Goal: Use online tool/utility: Utilize a website feature to perform a specific function

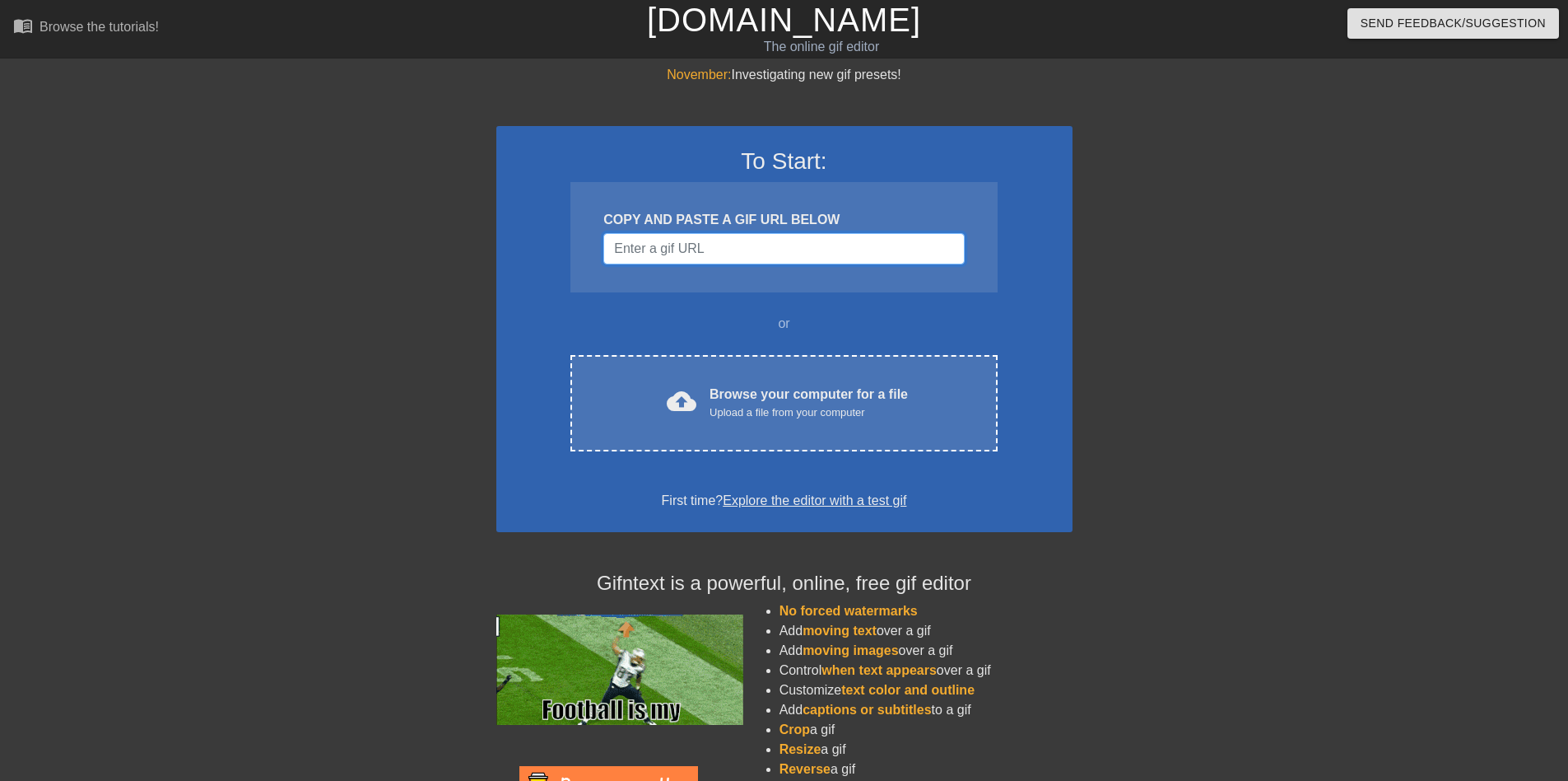
drag, startPoint x: 679, startPoint y: 252, endPoint x: 679, endPoint y: 273, distance: 21.0
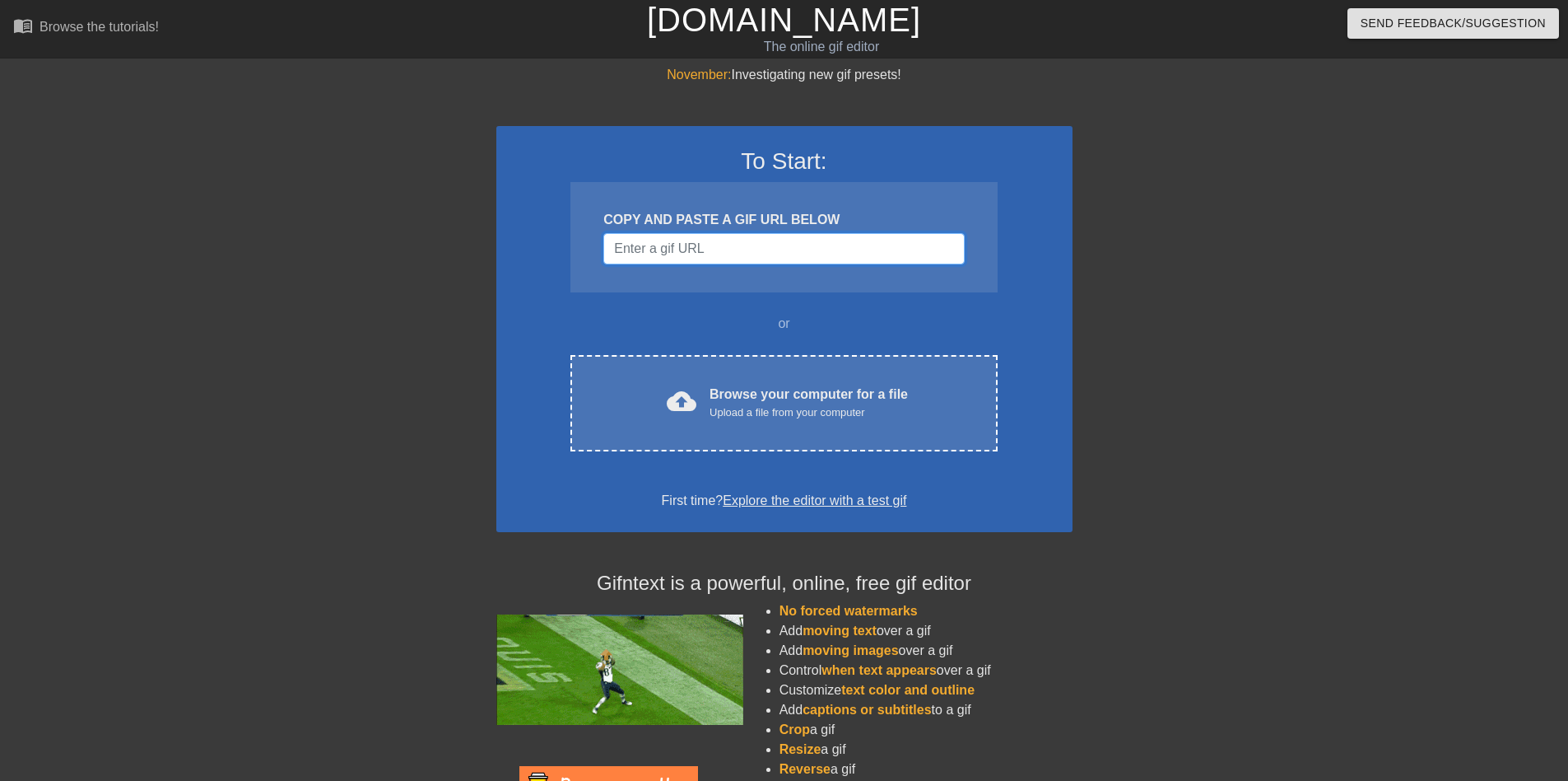
click at [679, 252] on input "Username" at bounding box center [784, 248] width 361 height 32
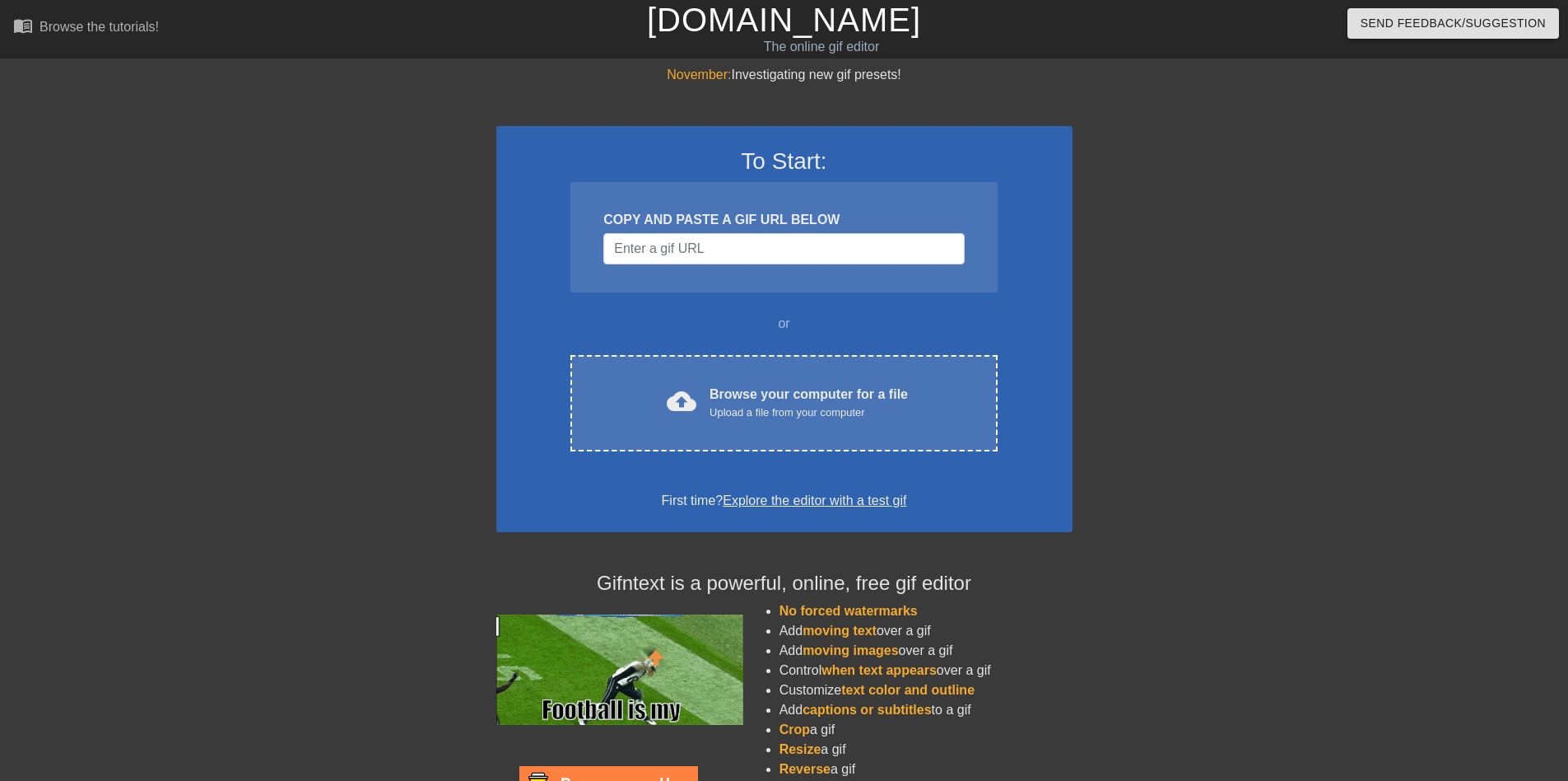
click at [522, 478] on div "To Start: COPY AND PASTE A GIF URL BELOW or cloud_upload Browse your computer f…" at bounding box center [784, 329] width 577 height 406
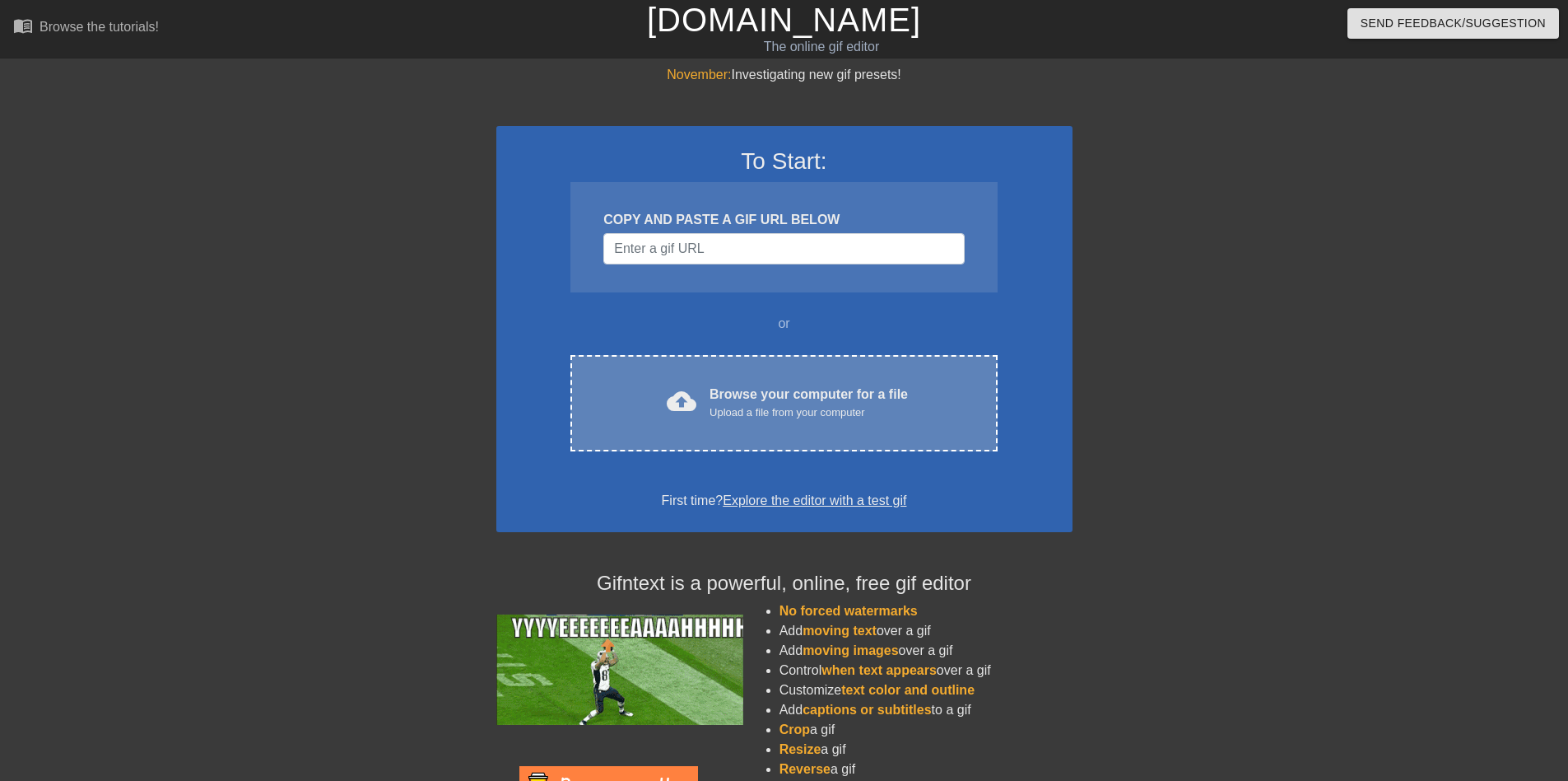
click at [728, 377] on div "cloud_upload Browse your computer for a file Upload a file from your computer C…" at bounding box center [784, 403] width 427 height 97
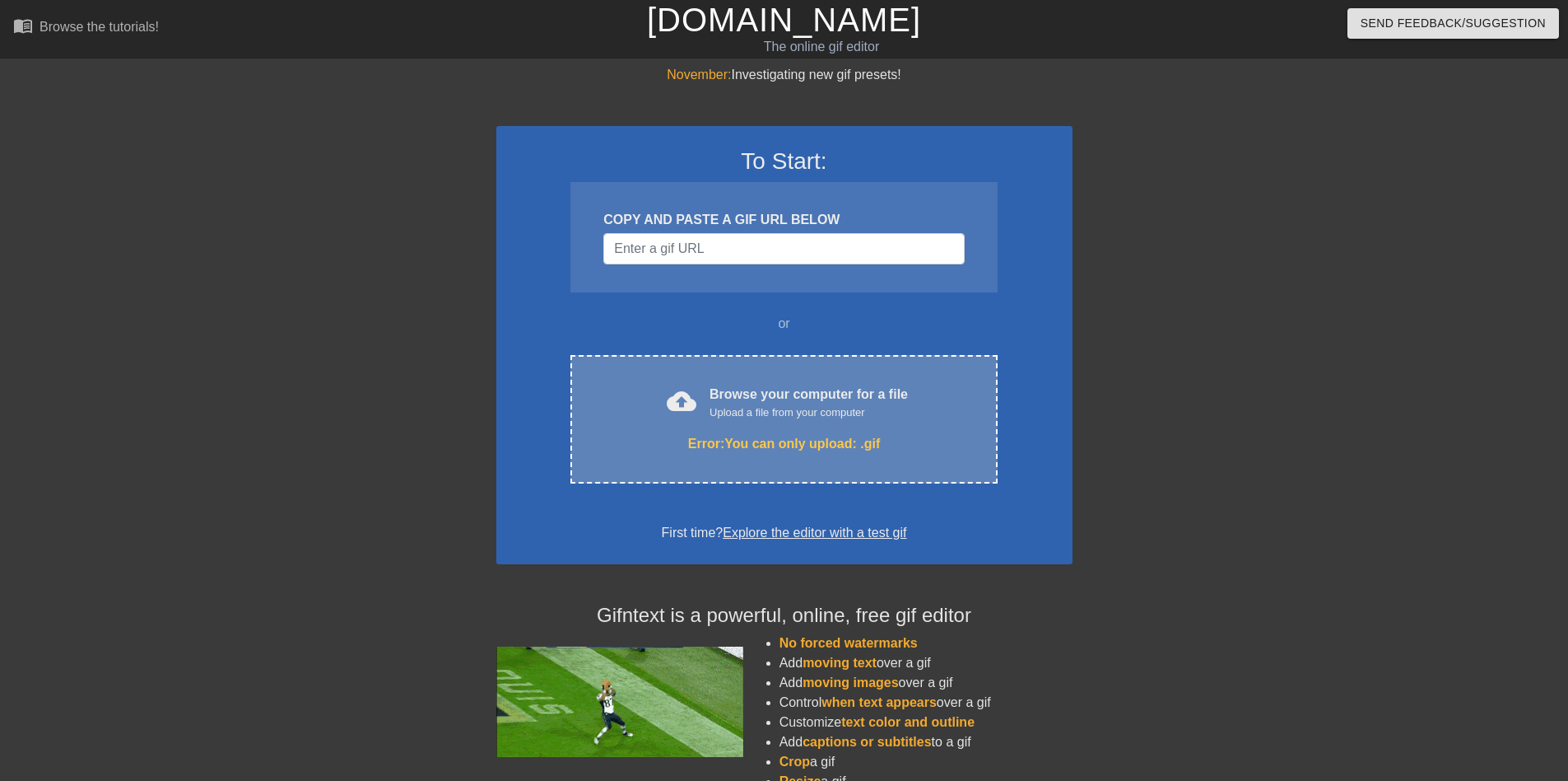
click at [739, 444] on div "Error: You can only upload: .gif" at bounding box center [784, 444] width 357 height 20
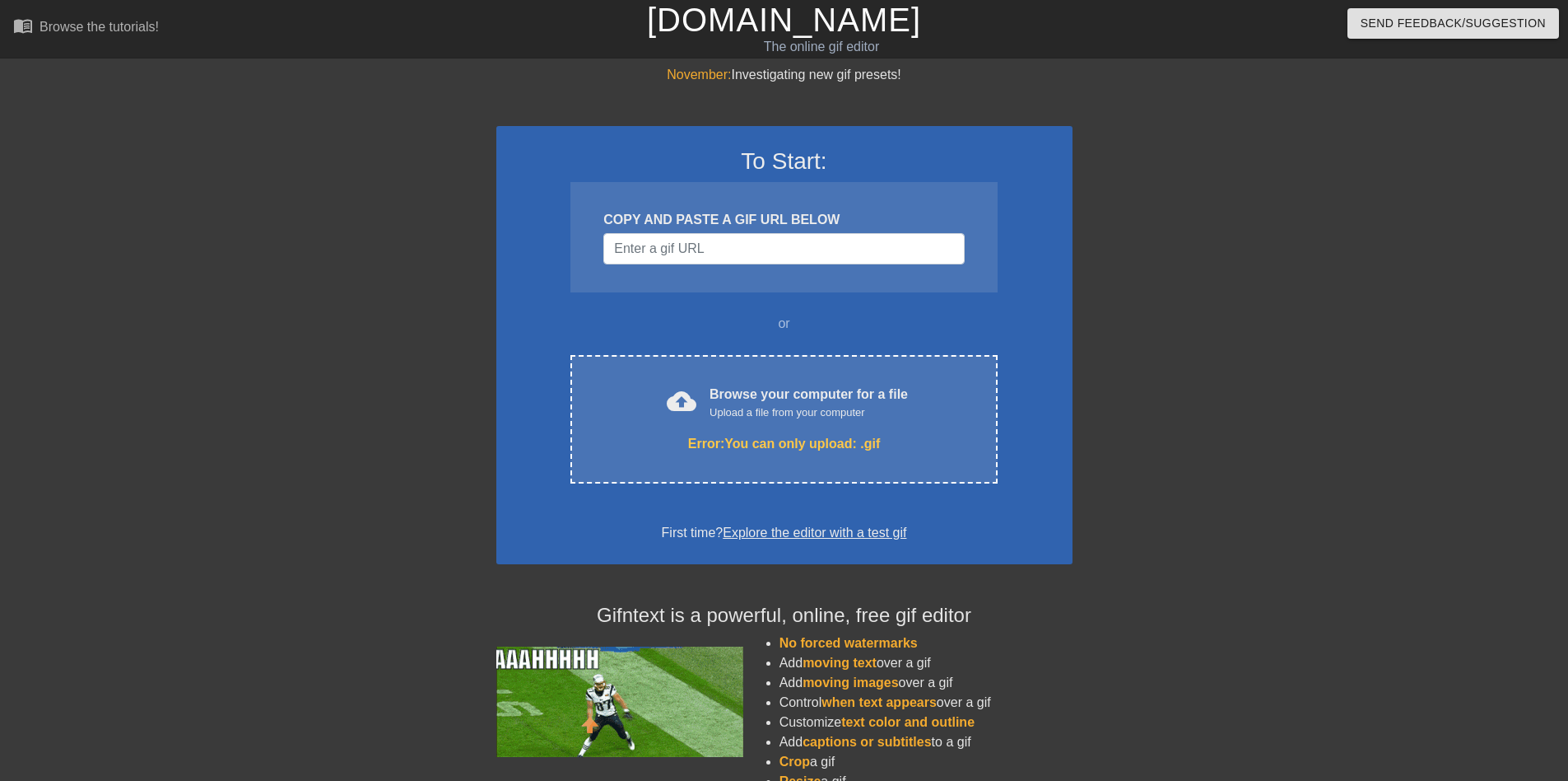
click at [1386, 301] on div "November: Investigating new gif presets! To Start: COPY AND PASTE A GIF URL BEL…" at bounding box center [784, 484] width 1568 height 838
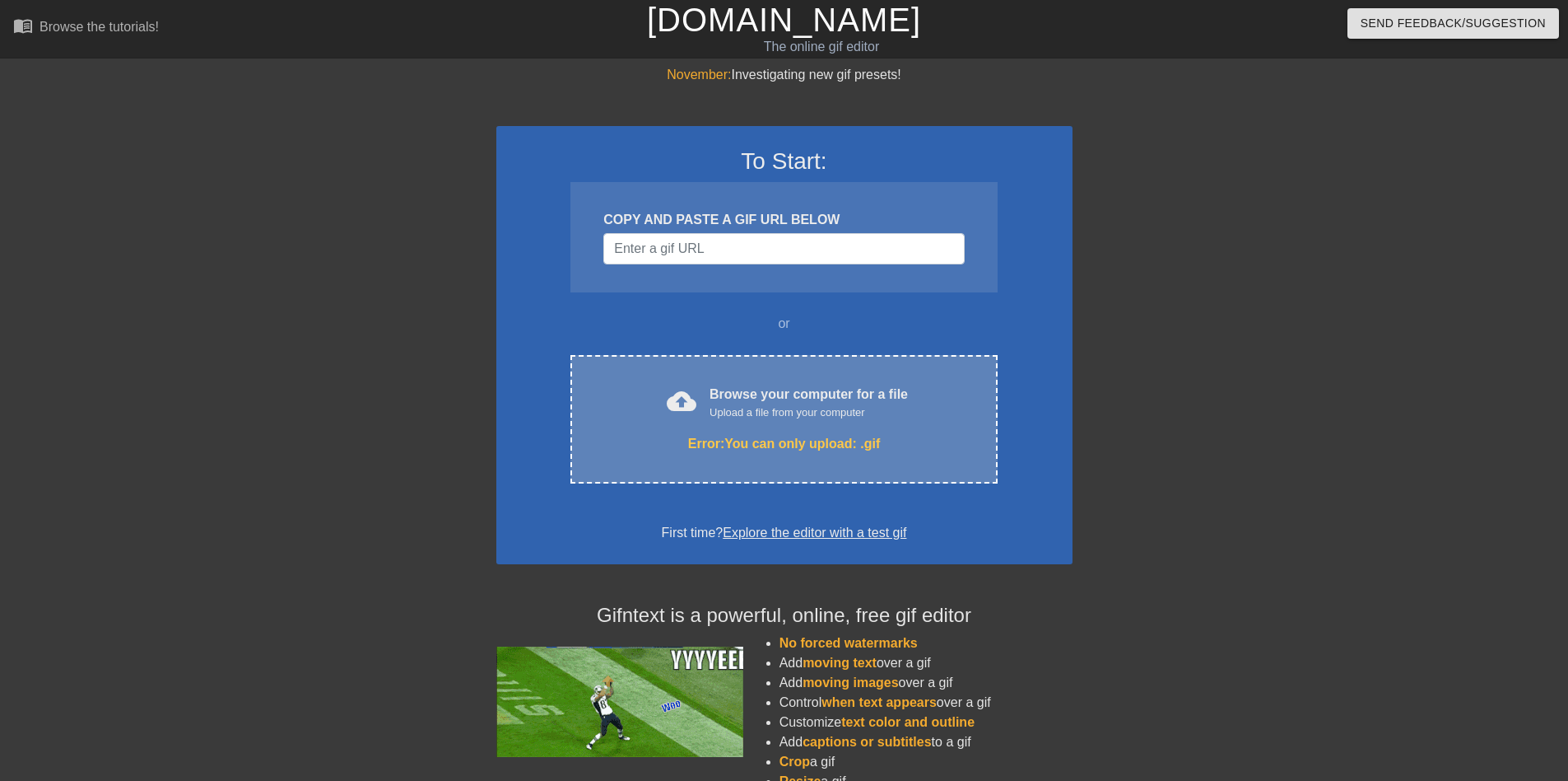
click at [741, 401] on div "Browse your computer for a file Upload a file from your computer" at bounding box center [808, 402] width 198 height 36
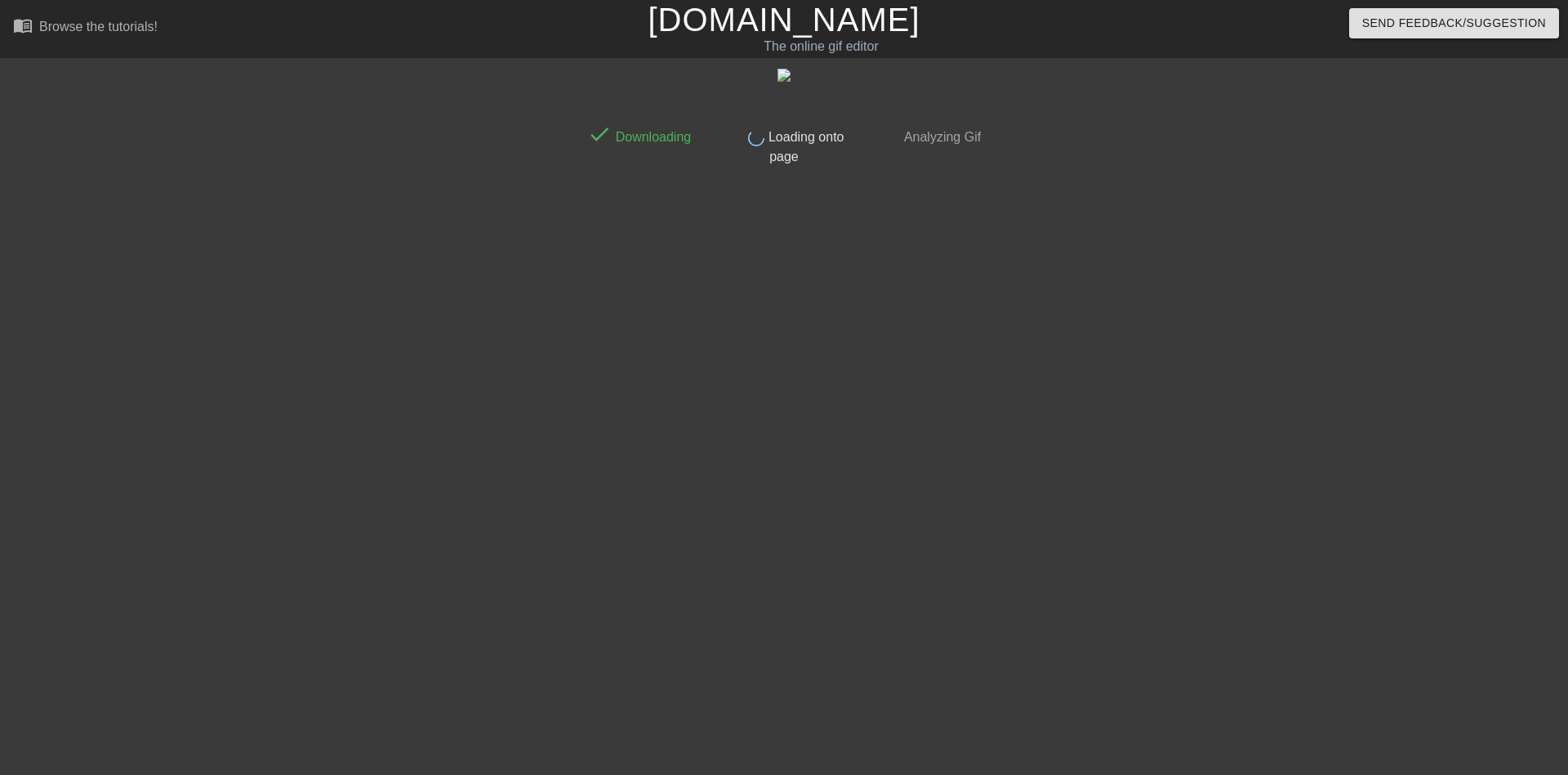
click at [423, 424] on div at bounding box center [436, 309] width 246 height 490
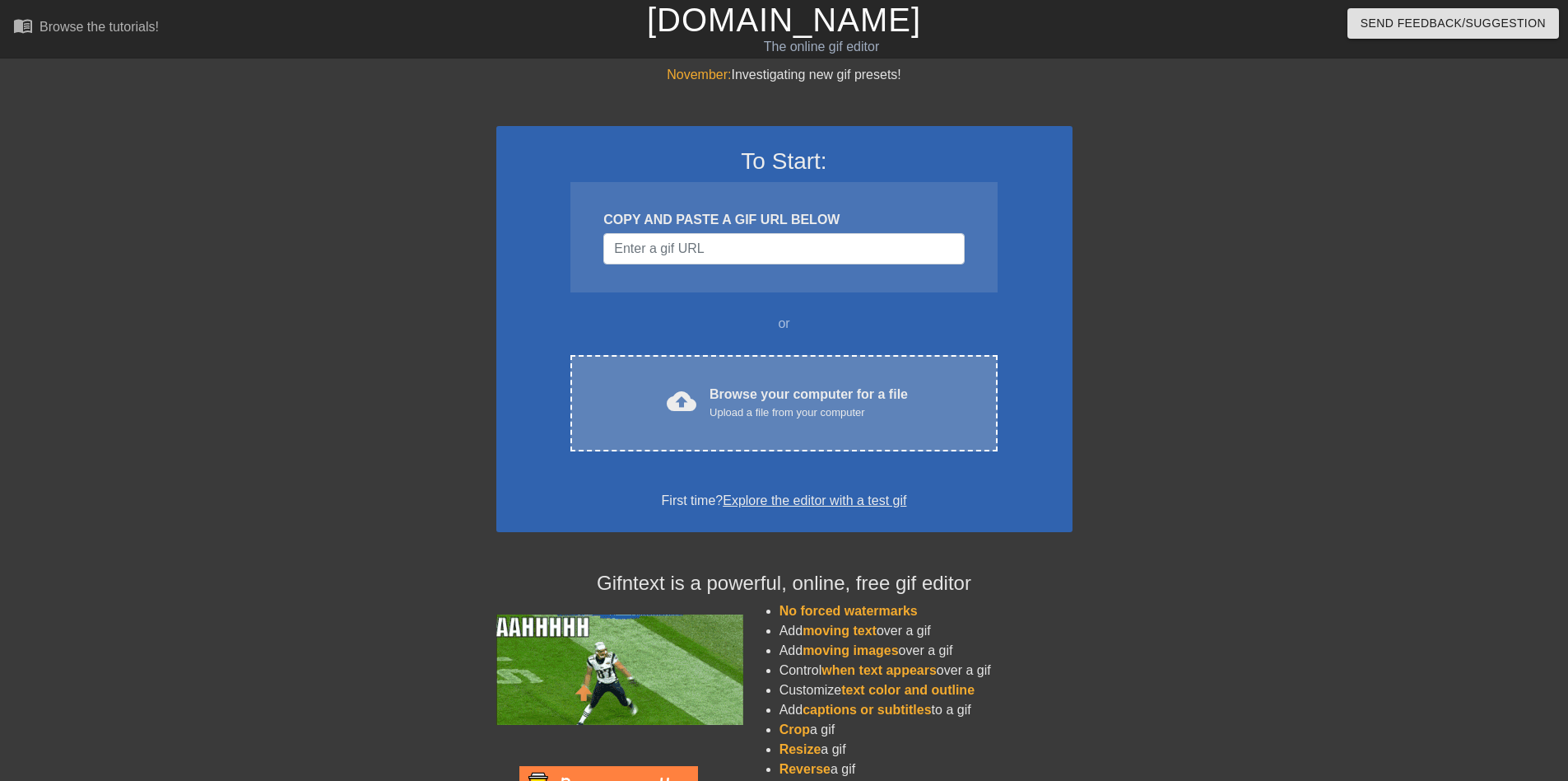
click at [715, 396] on div "Browse your computer for a file Upload a file from your computer" at bounding box center [808, 402] width 198 height 36
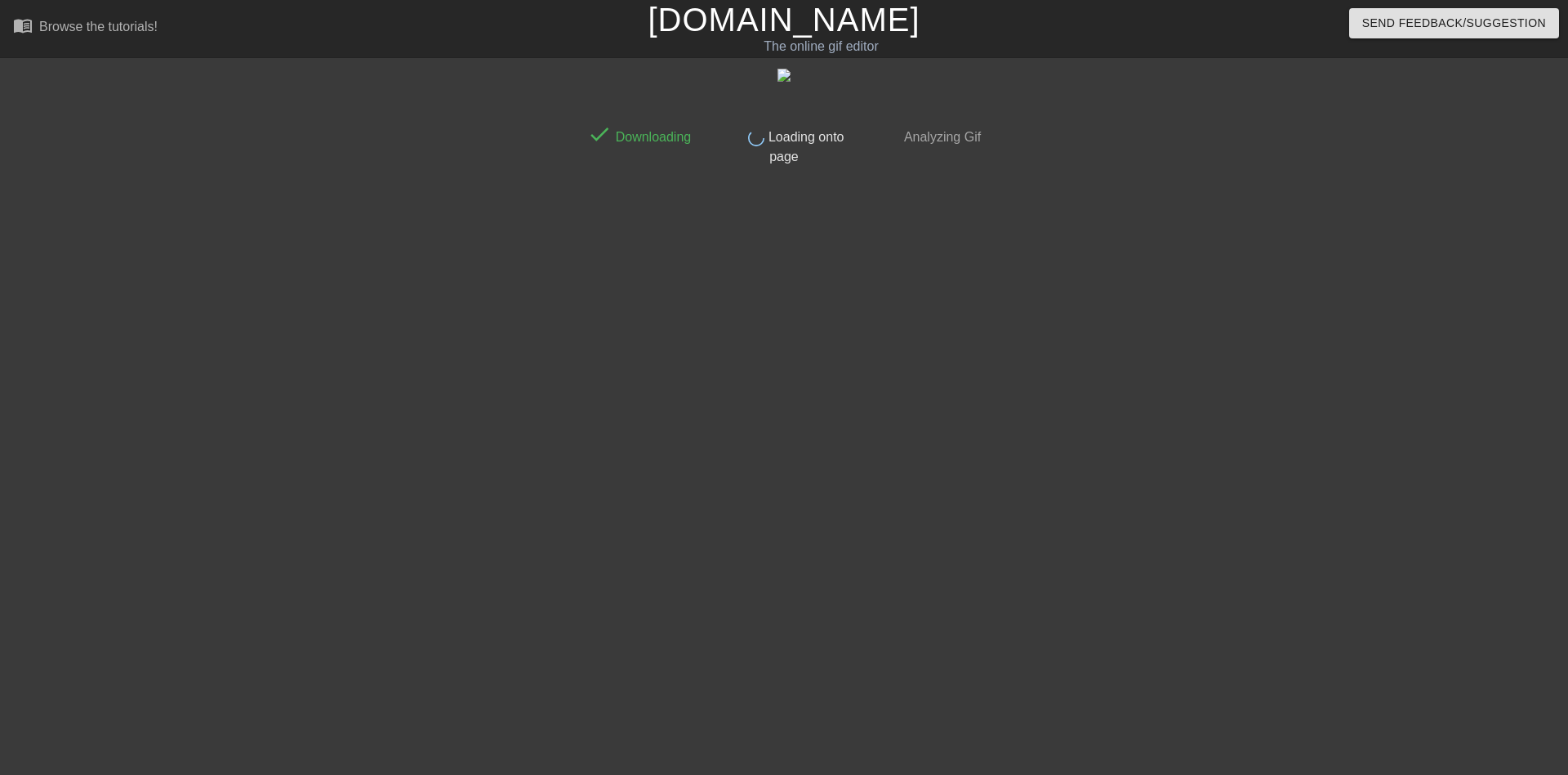
click at [829, 158] on div "done Loading onto page" at bounding box center [784, 141] width 145 height 50
drag, startPoint x: 803, startPoint y: 161, endPoint x: 745, endPoint y: 134, distance: 64.0
click at [745, 134] on div "done Loading onto page" at bounding box center [784, 141] width 145 height 50
click at [925, 140] on span "Analyzing Gif" at bounding box center [941, 137] width 80 height 14
drag, startPoint x: 913, startPoint y: 139, endPoint x: 1010, endPoint y: 140, distance: 97.0
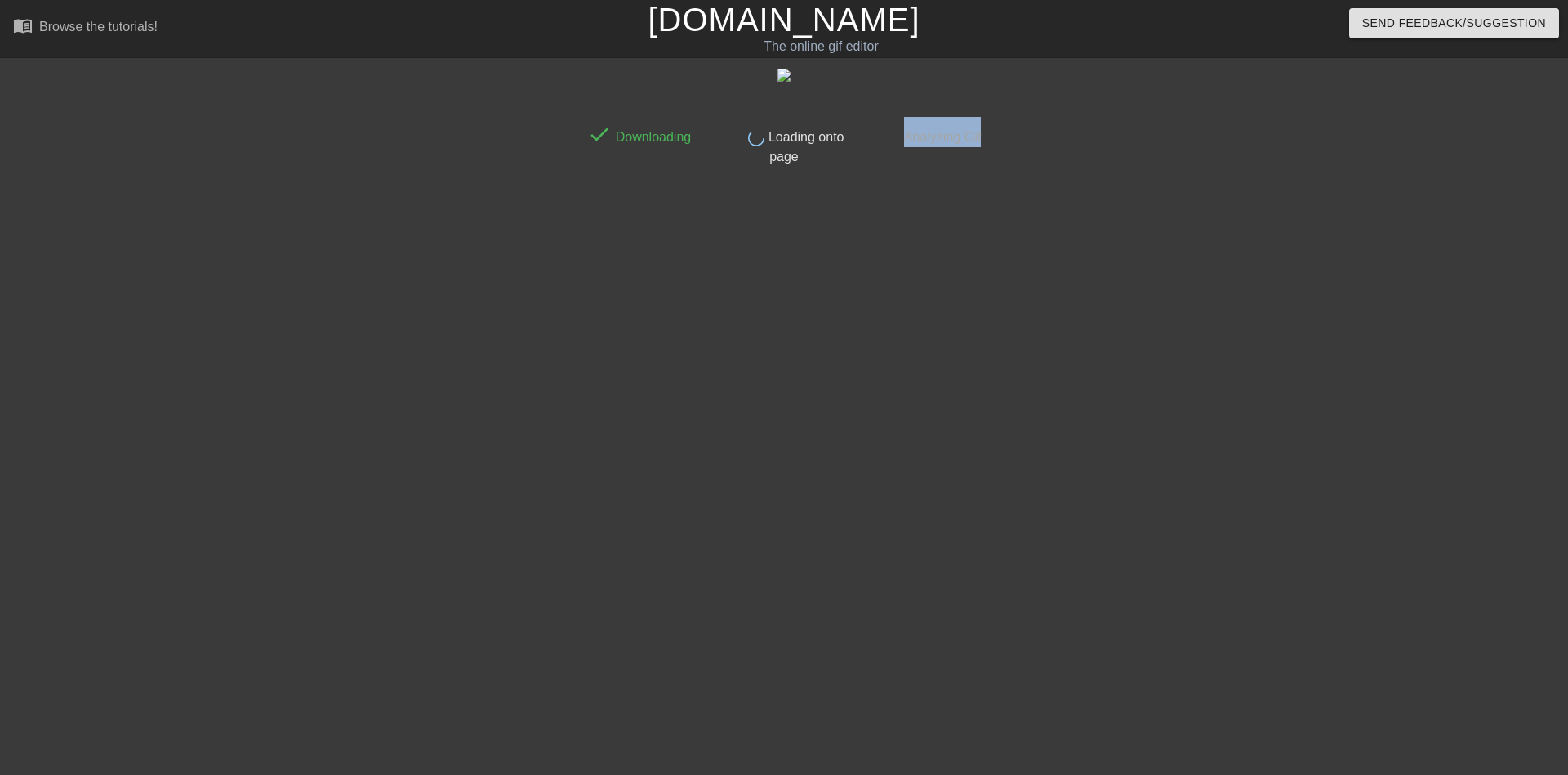
click at [1010, 140] on div "done Downloading done Loading onto page done Analyzing Gif" at bounding box center [784, 309] width 1568 height 490
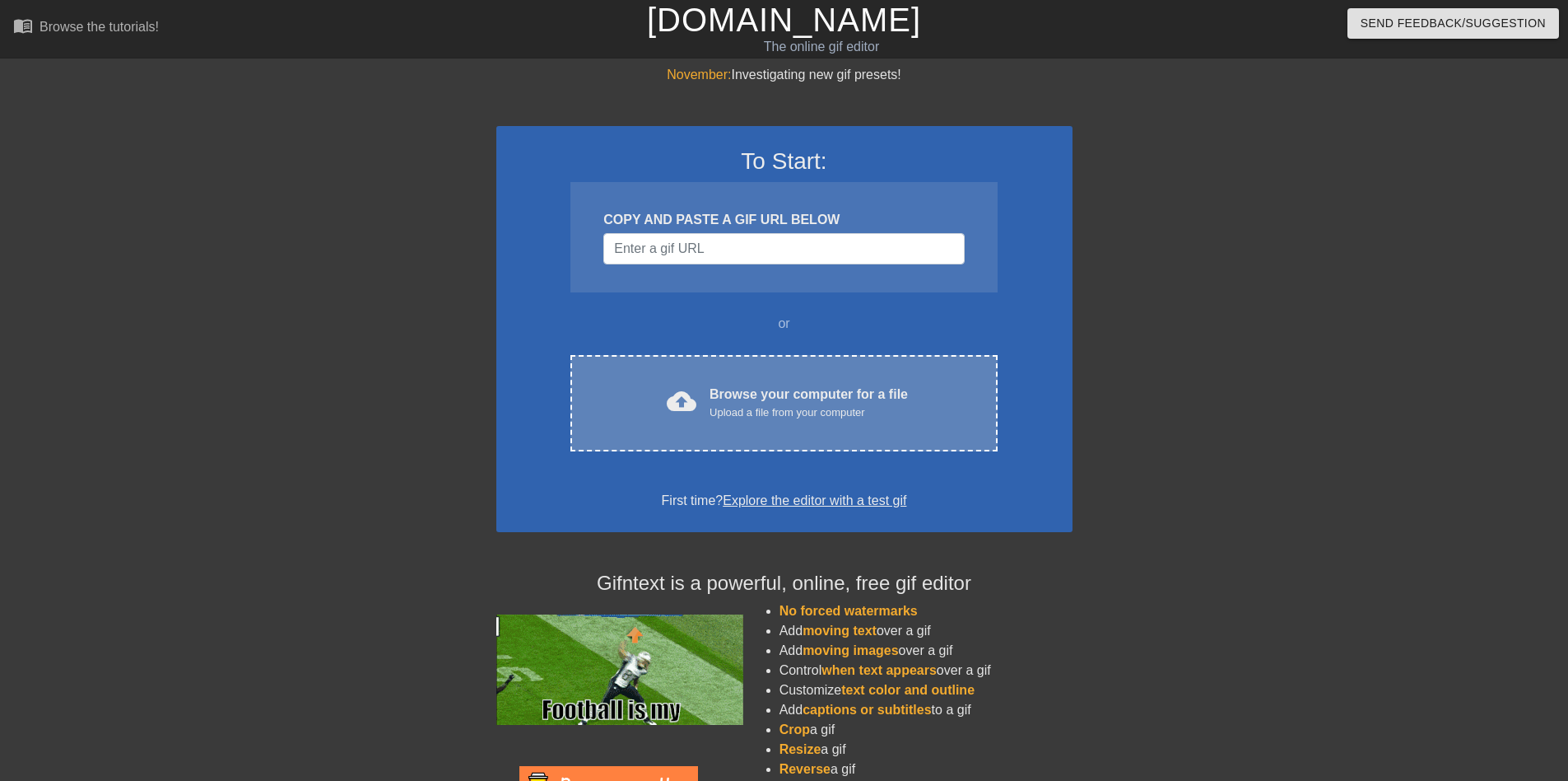
click at [731, 415] on div "Upload a file from your computer" at bounding box center [808, 412] width 198 height 17
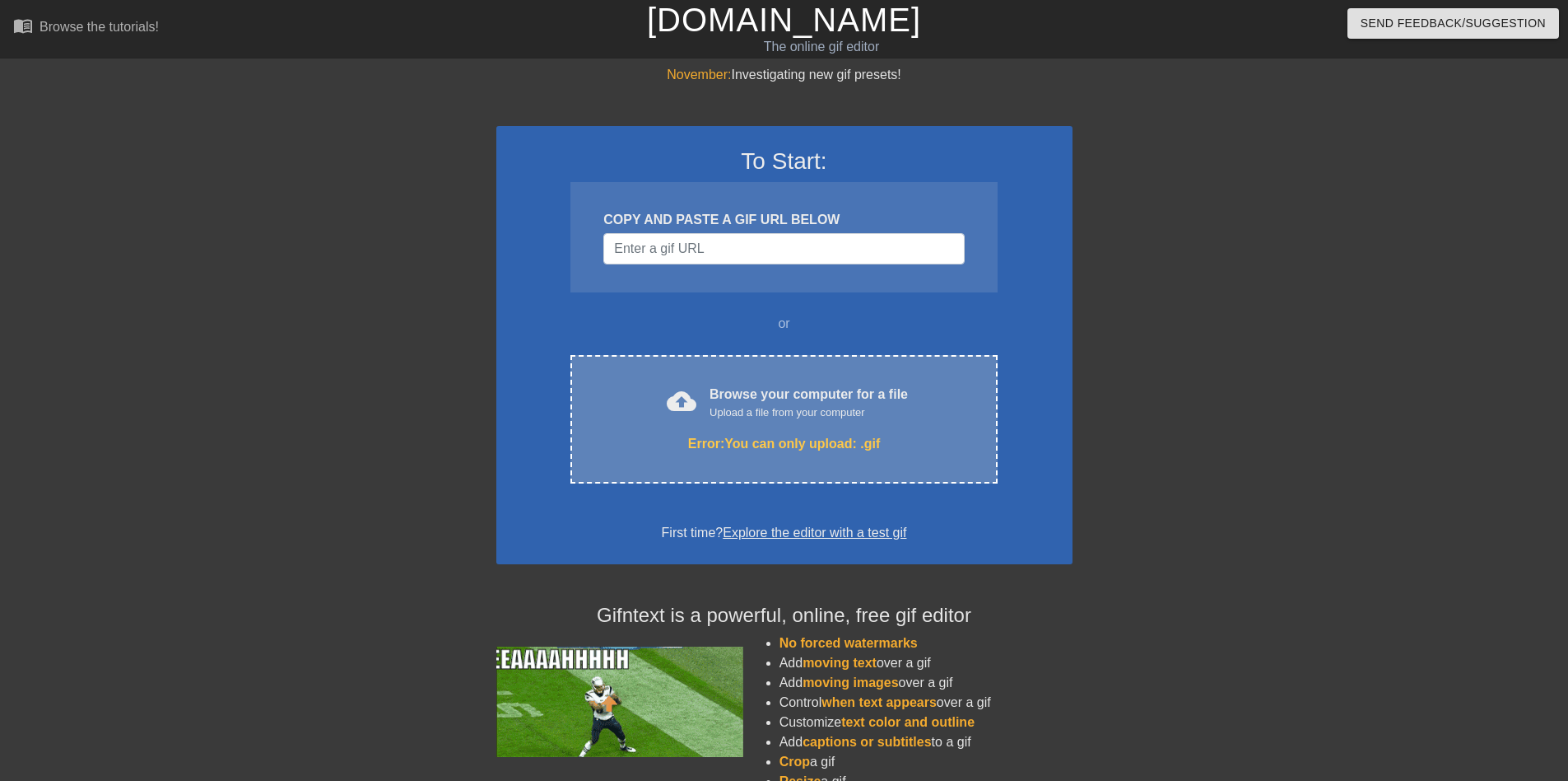
click at [626, 396] on div "cloud_upload Browse your computer for a file Upload a file from your computer" at bounding box center [784, 403] width 357 height 37
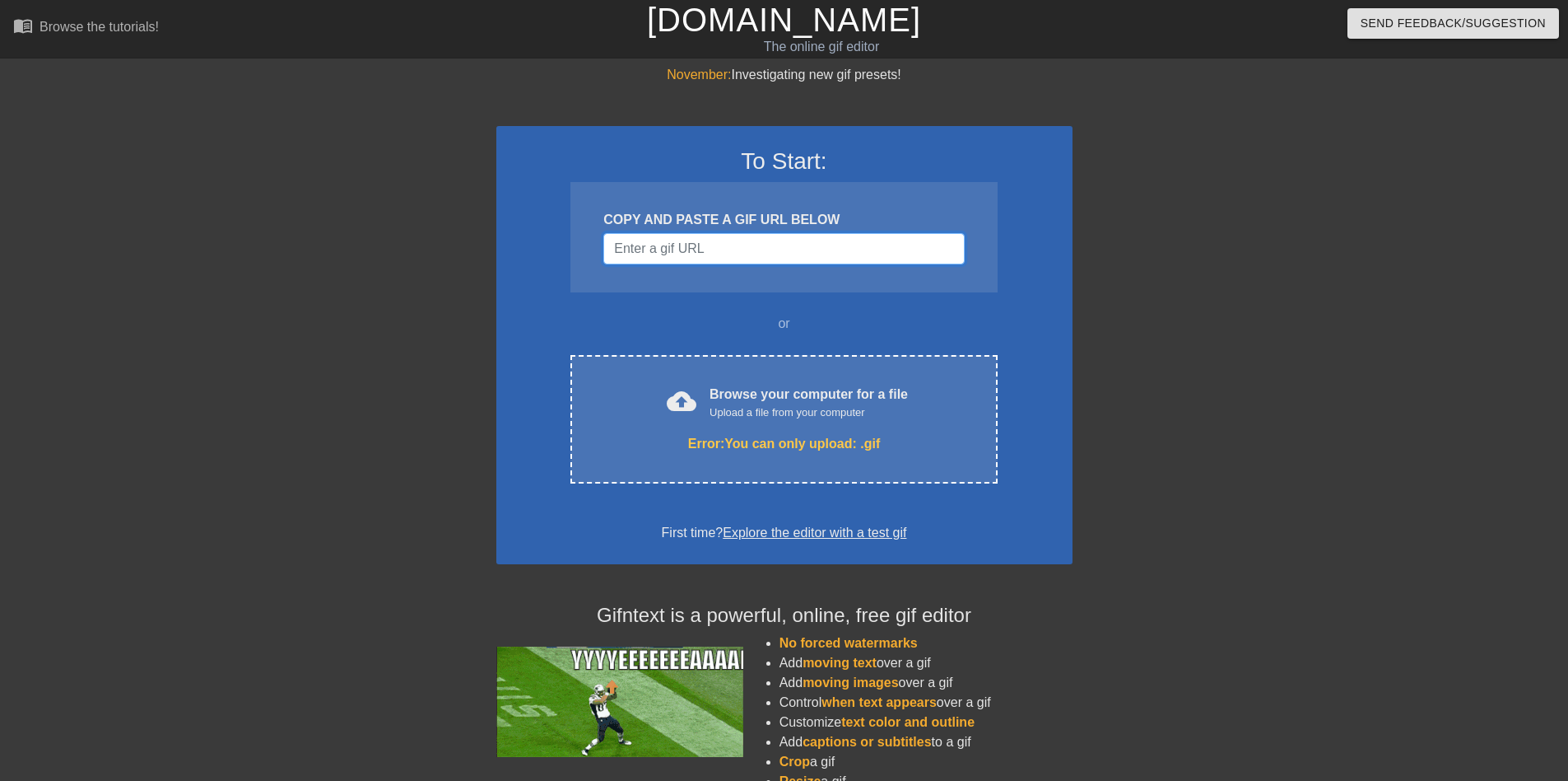
click at [692, 244] on input "Username" at bounding box center [784, 248] width 361 height 32
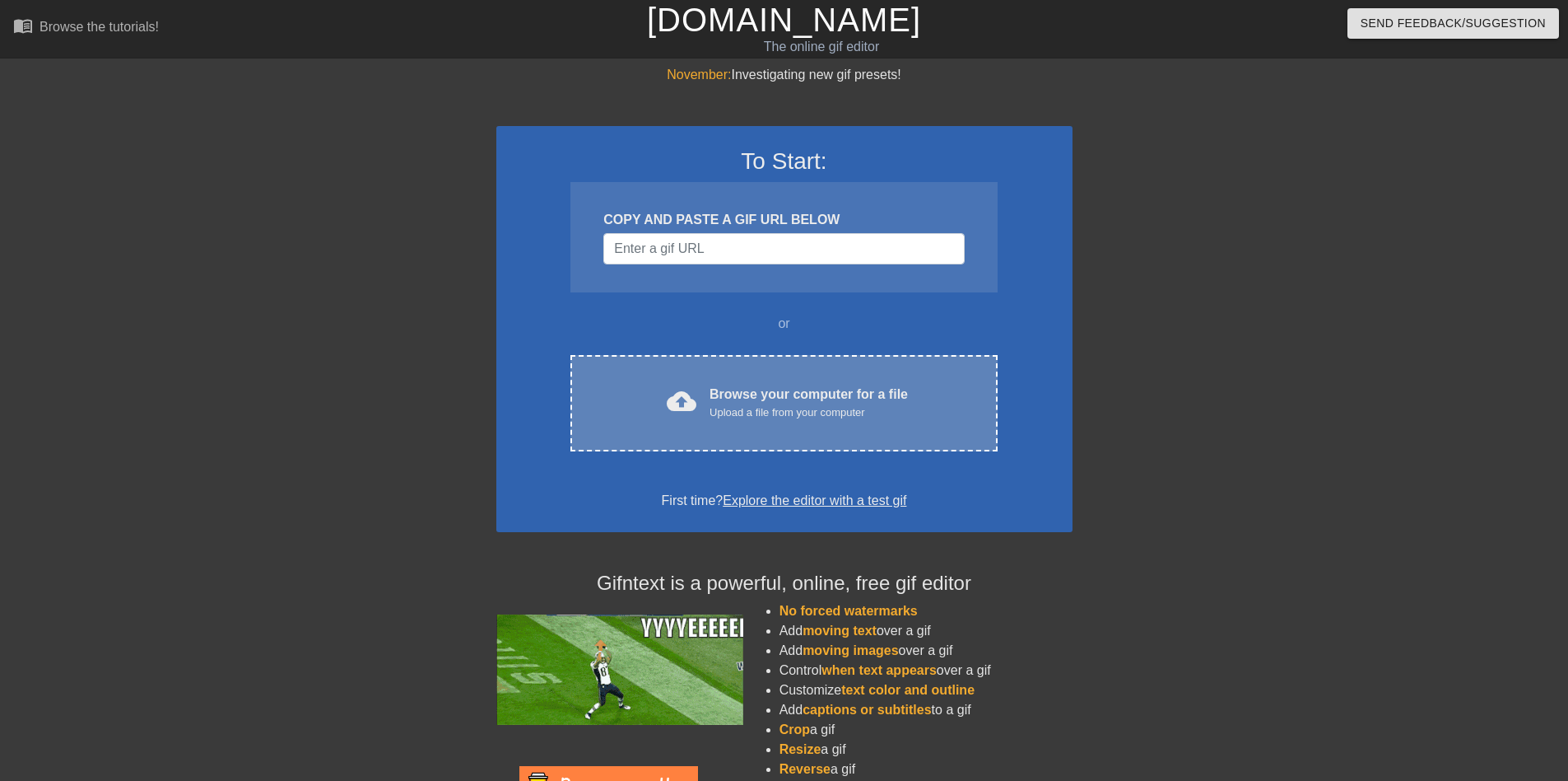
click at [757, 366] on div "cloud_upload Browse your computer for a file Upload a file from your computer C…" at bounding box center [784, 403] width 427 height 97
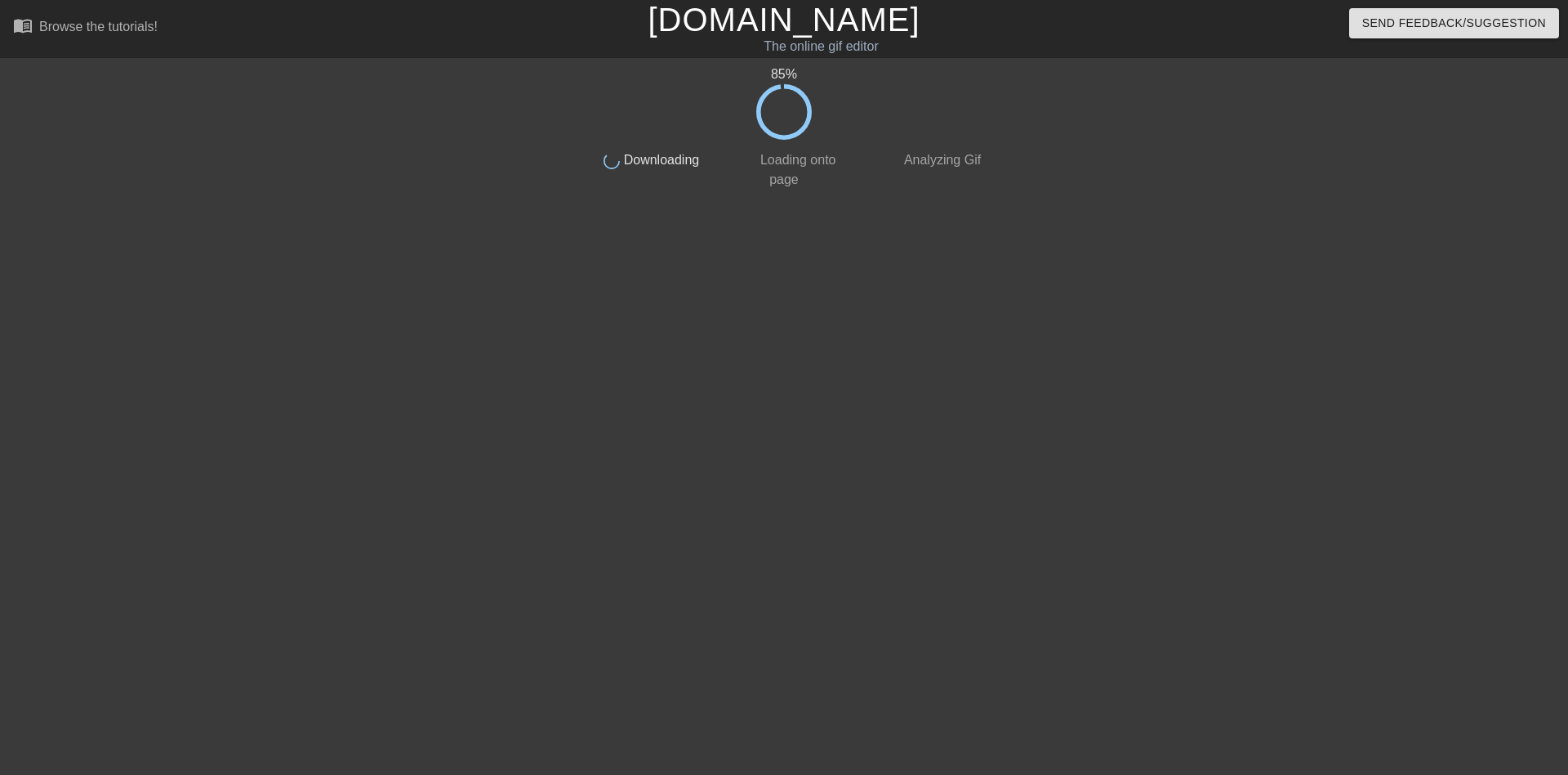
click at [439, 412] on div at bounding box center [436, 309] width 246 height 490
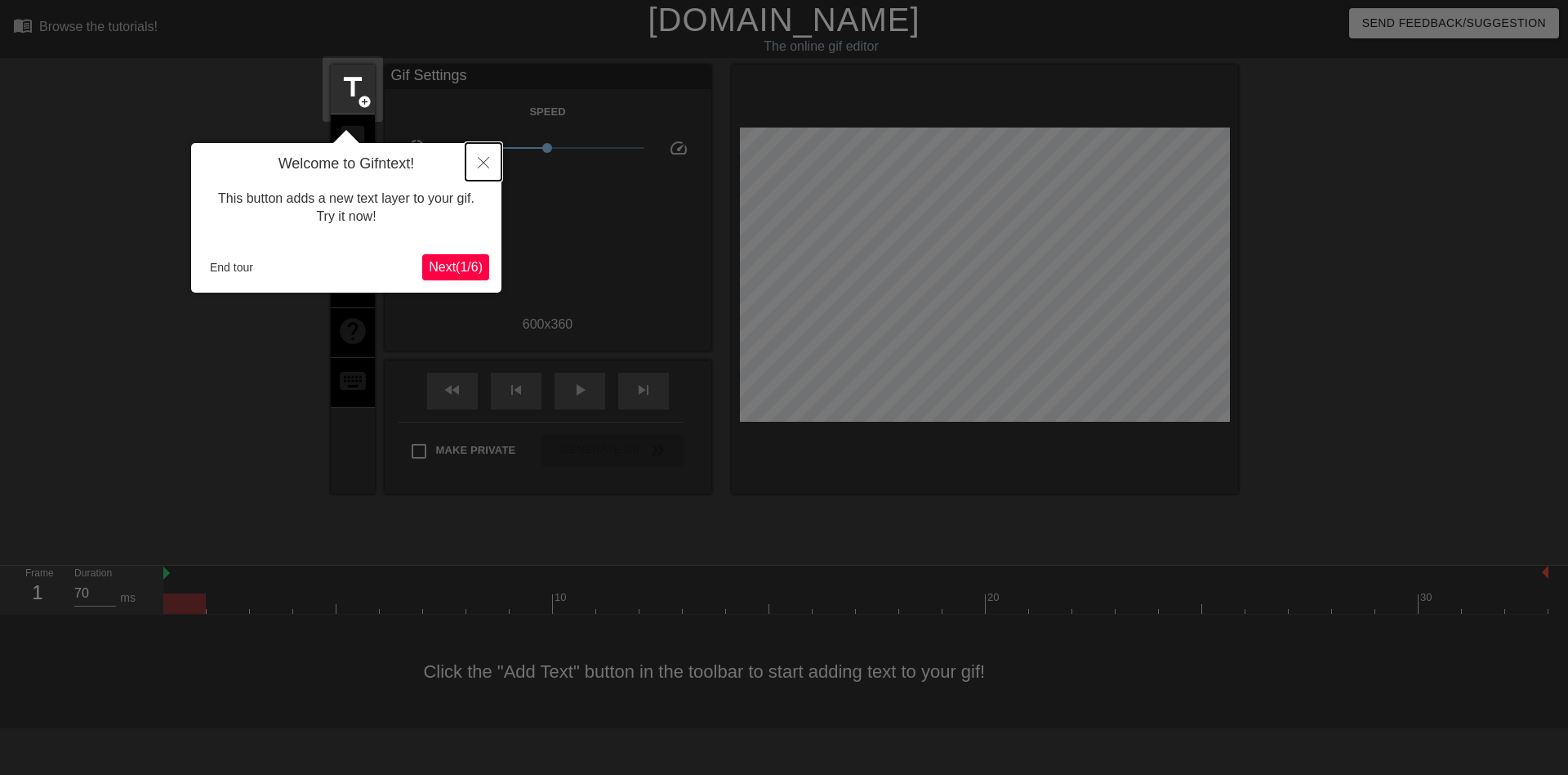
click at [482, 163] on icon "Close" at bounding box center [483, 162] width 12 height 12
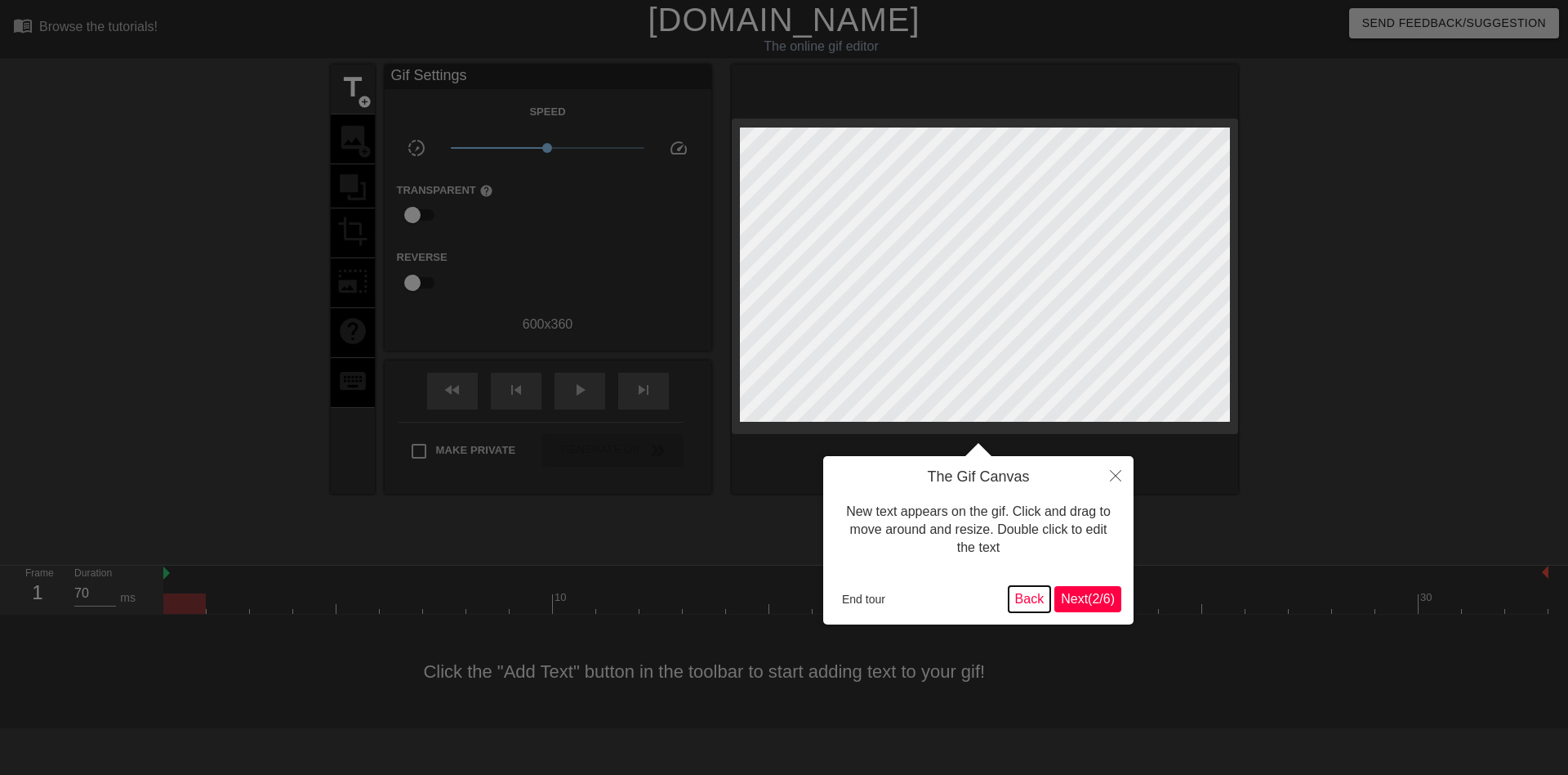
click at [1032, 601] on button "Back" at bounding box center [1029, 599] width 42 height 26
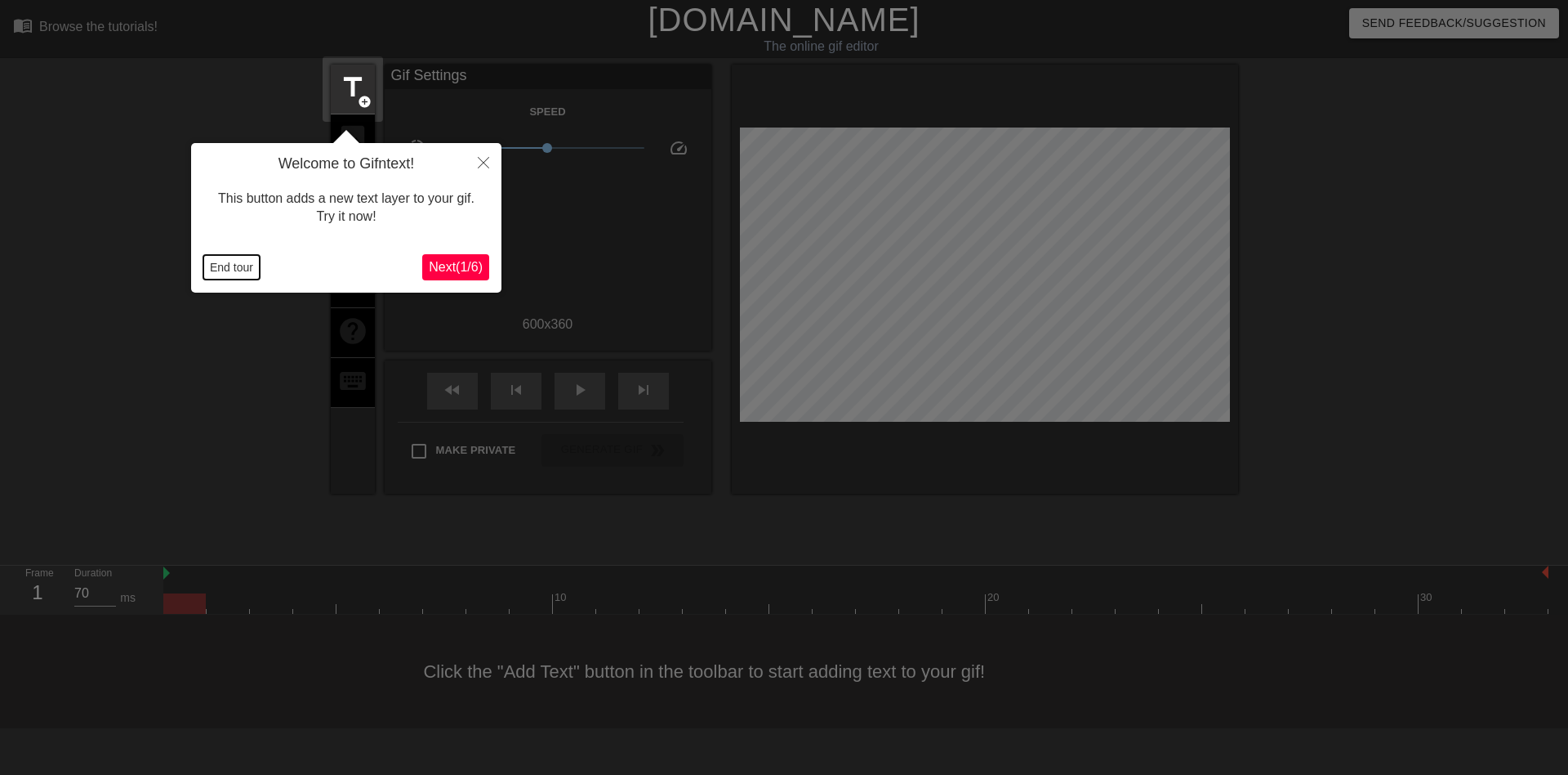
click at [219, 263] on button "End tour" at bounding box center [232, 267] width 57 height 24
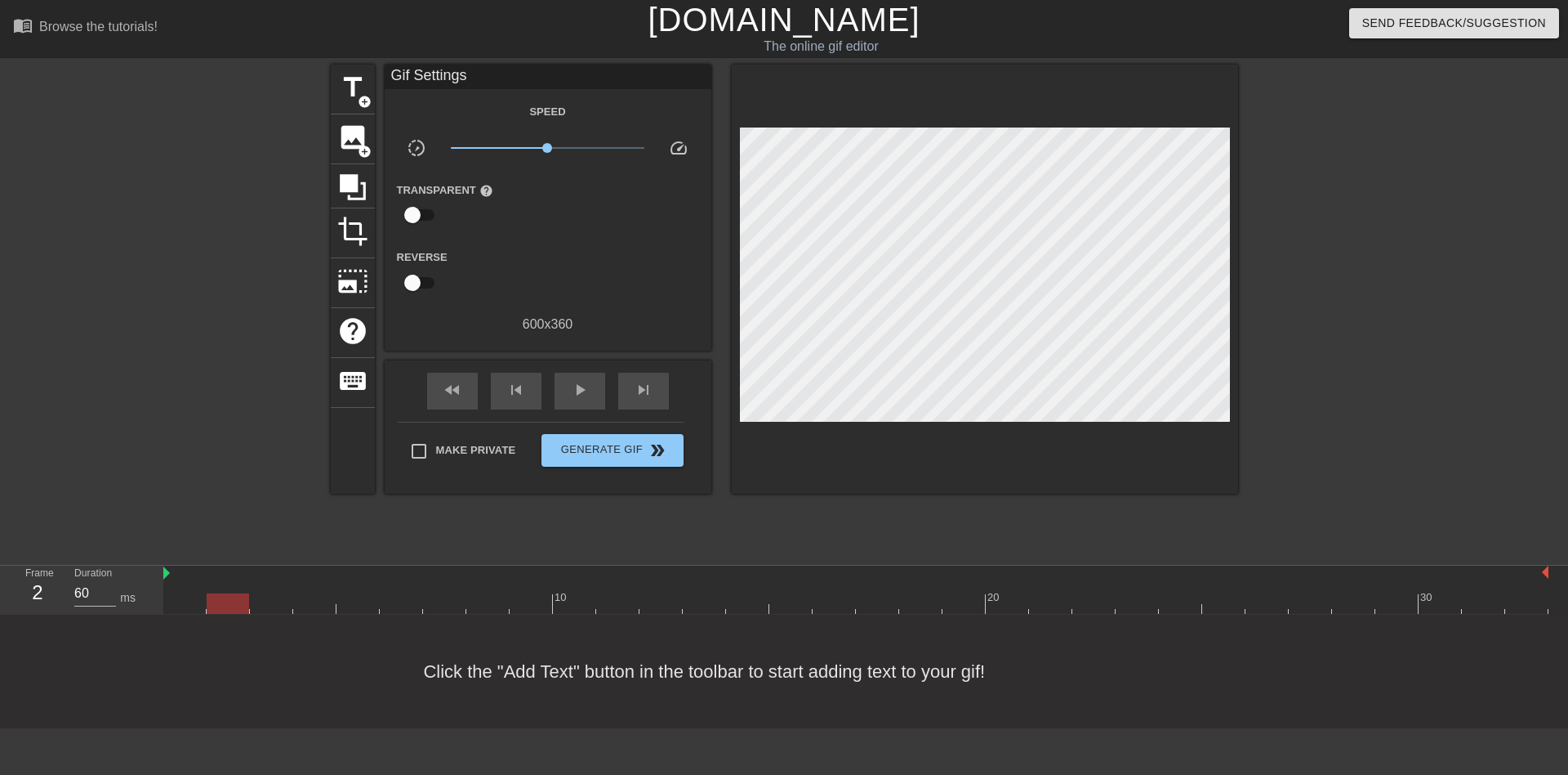
drag, startPoint x: 185, startPoint y: 607, endPoint x: 211, endPoint y: 608, distance: 26.0
click at [211, 608] on div at bounding box center [227, 603] width 42 height 21
drag, startPoint x: 239, startPoint y: 607, endPoint x: 136, endPoint y: 600, distance: 103.2
click at [136, 600] on div "Frame 1 Duration 70 ms 10 20 30" at bounding box center [784, 590] width 1568 height 49
type input "70"
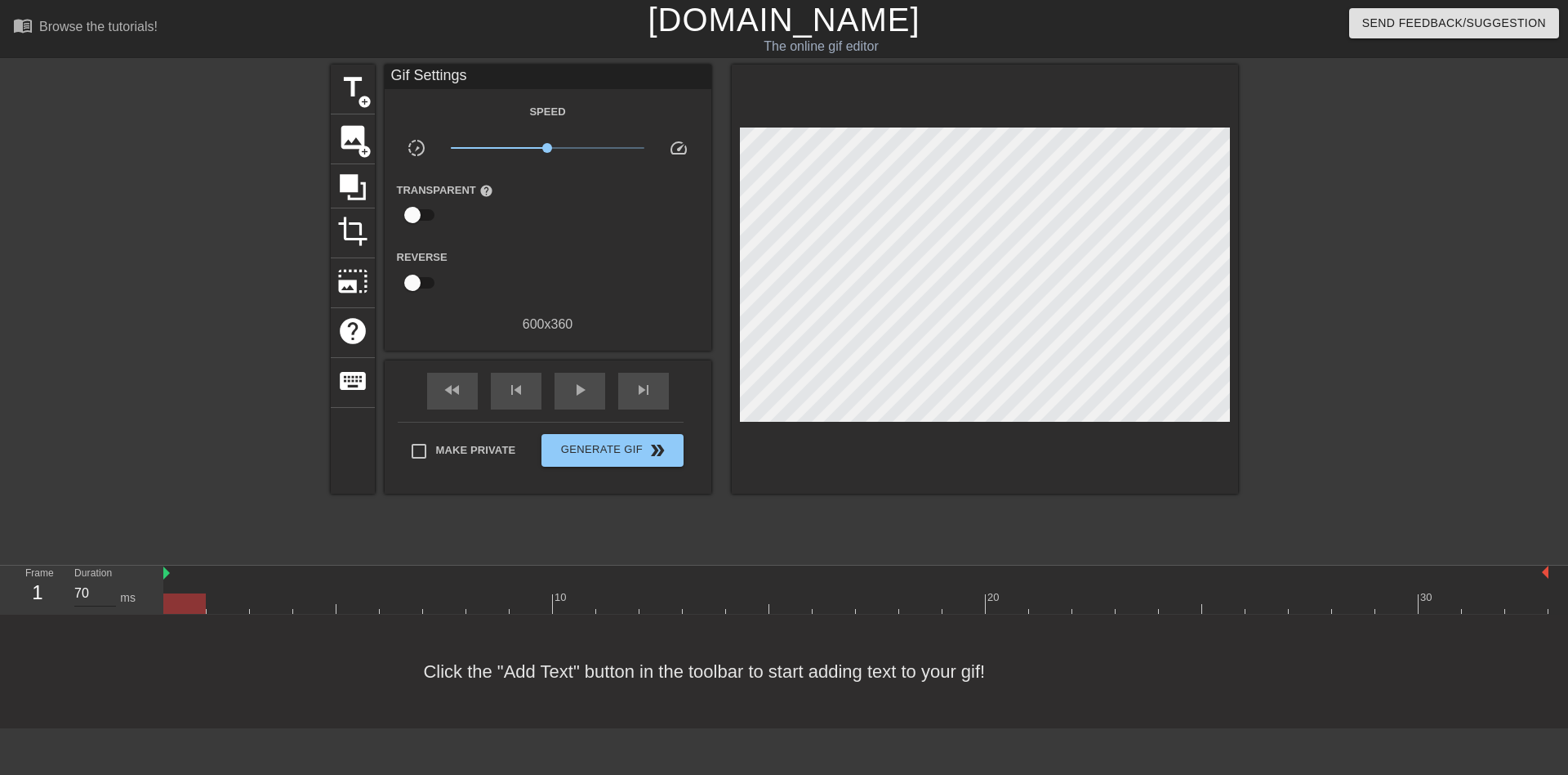
drag, startPoint x: 199, startPoint y: 609, endPoint x: 91, endPoint y: 592, distance: 109.3
click at [91, 592] on div "Frame 1 Duration 70 ms 10 20 30" at bounding box center [784, 590] width 1568 height 49
click at [353, 92] on span "title" at bounding box center [353, 87] width 31 height 31
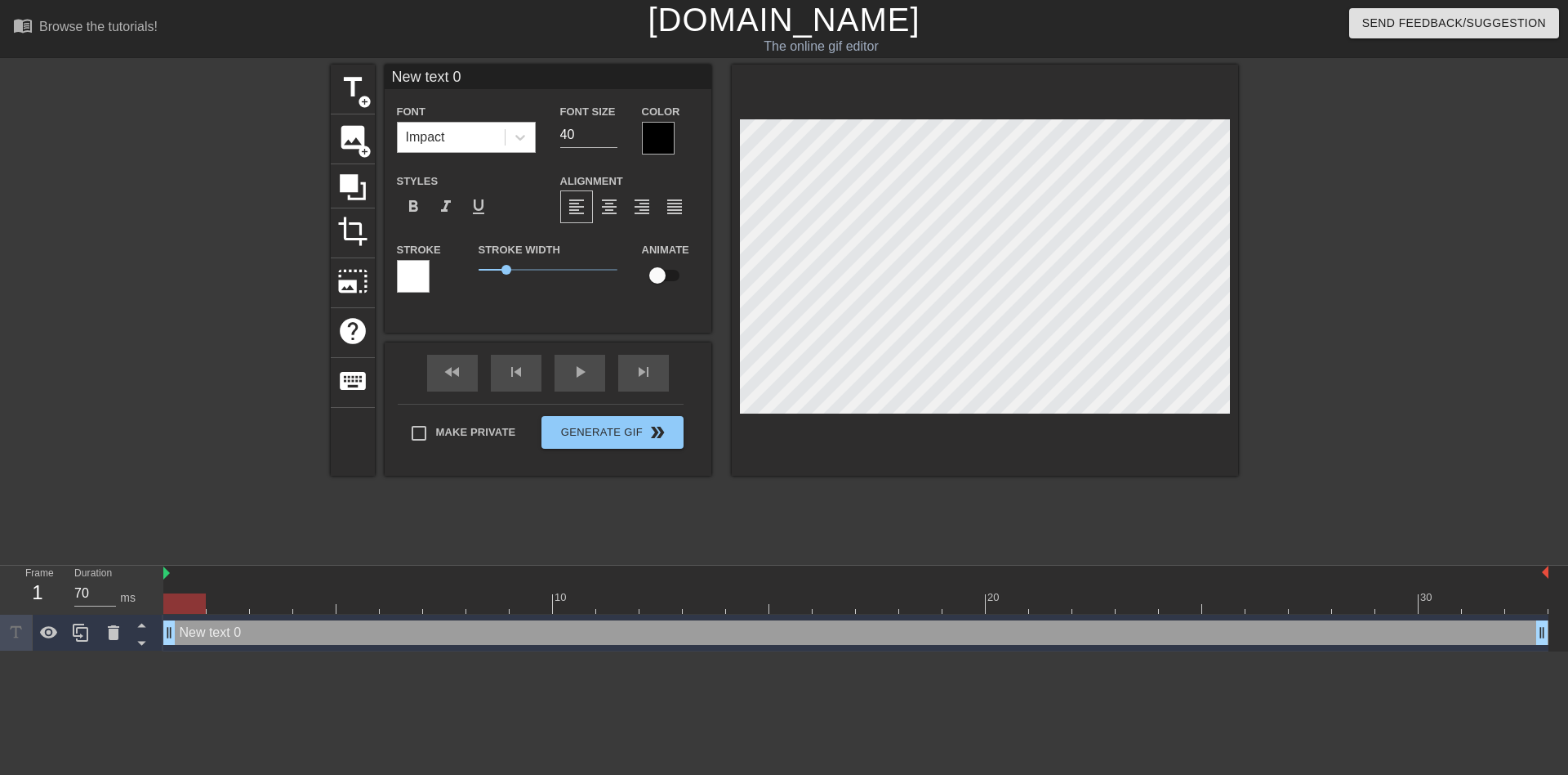
click at [465, 130] on div "Impact" at bounding box center [451, 137] width 107 height 29
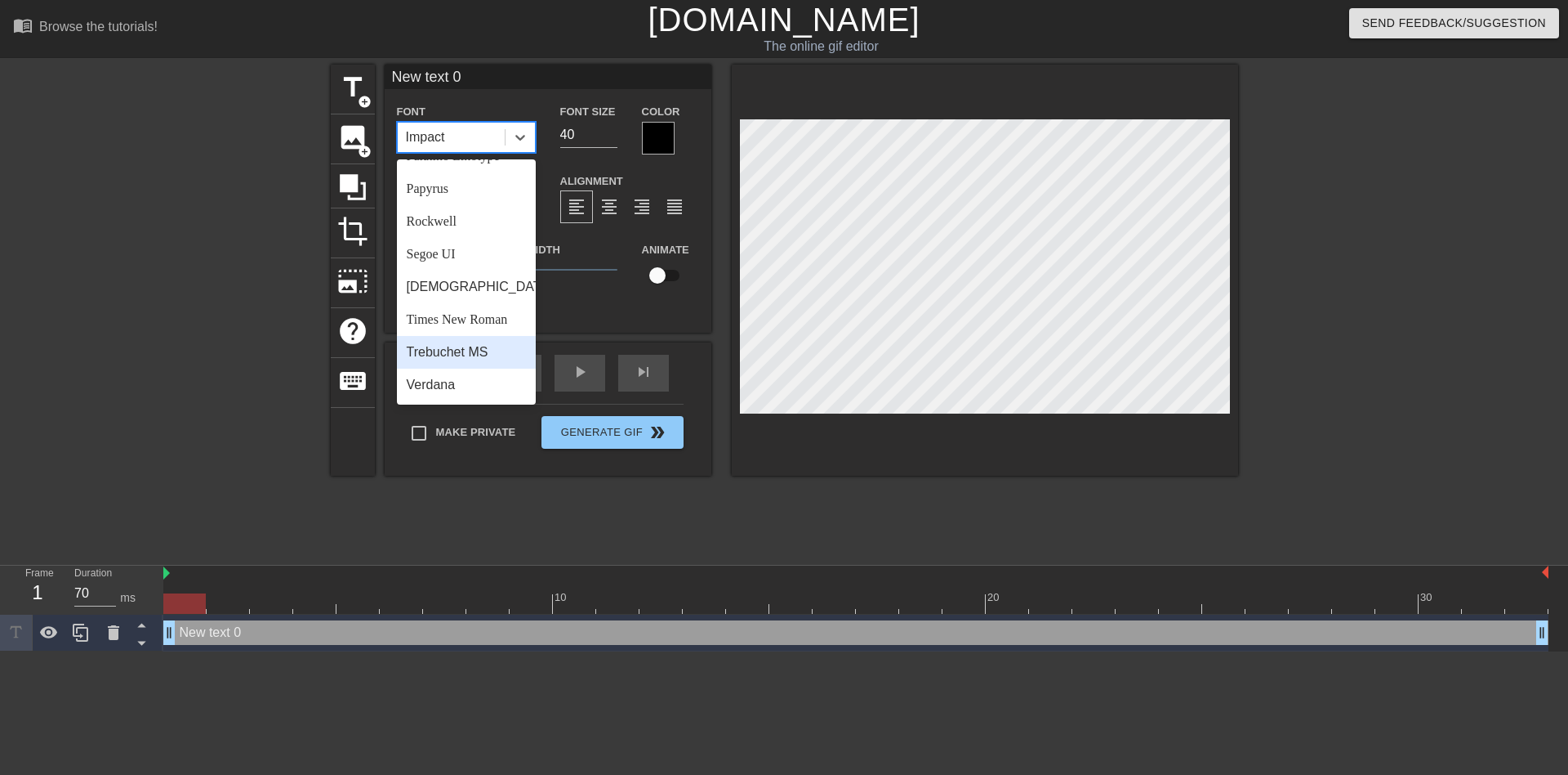
scroll to position [258, 0]
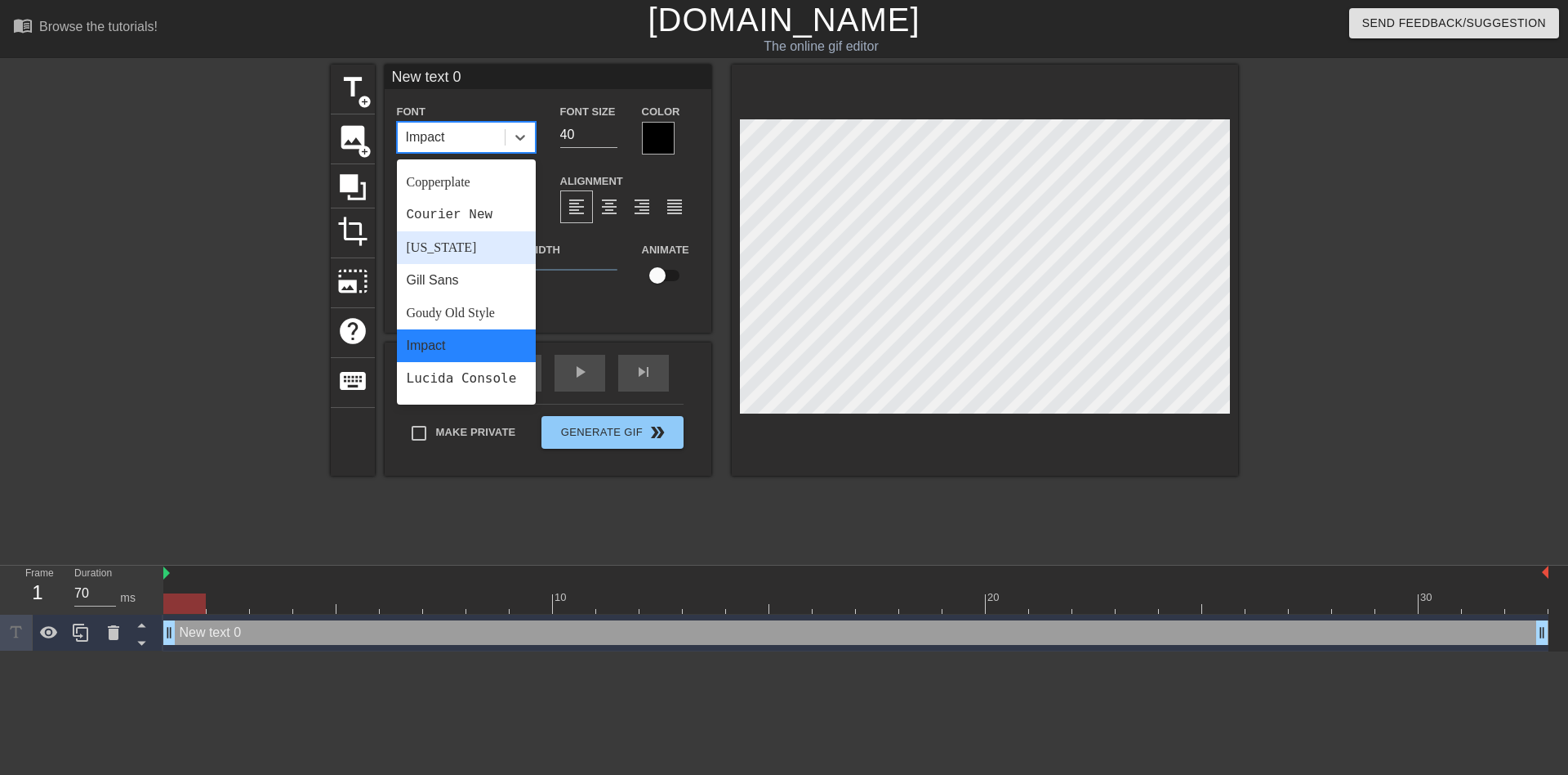
click at [451, 246] on div "[US_STATE]" at bounding box center [467, 247] width 139 height 32
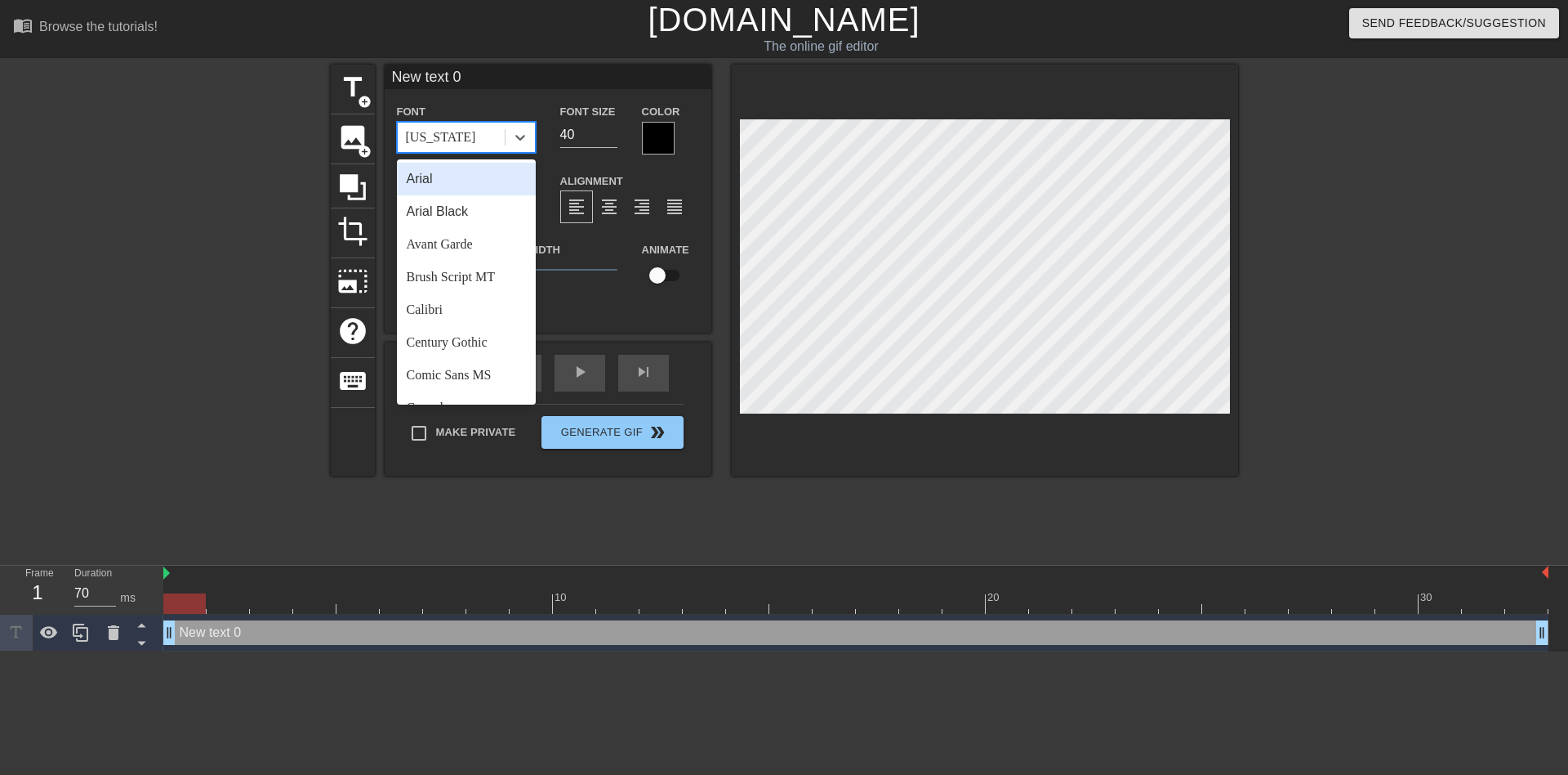
click at [489, 140] on div "[US_STATE]" at bounding box center [451, 137] width 107 height 29
click at [456, 191] on div "Arial" at bounding box center [467, 178] width 139 height 32
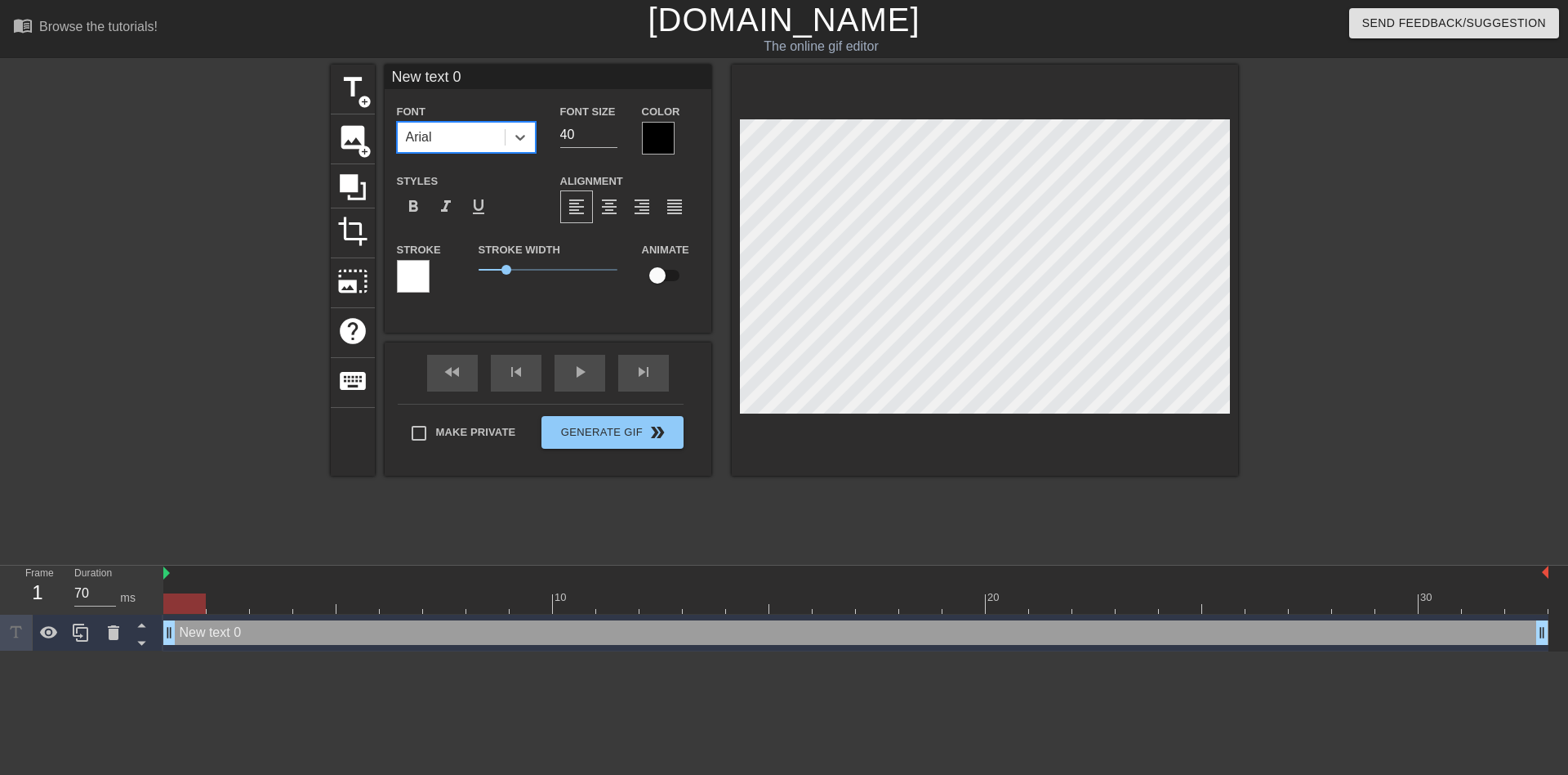
click at [648, 151] on div at bounding box center [657, 137] width 32 height 32
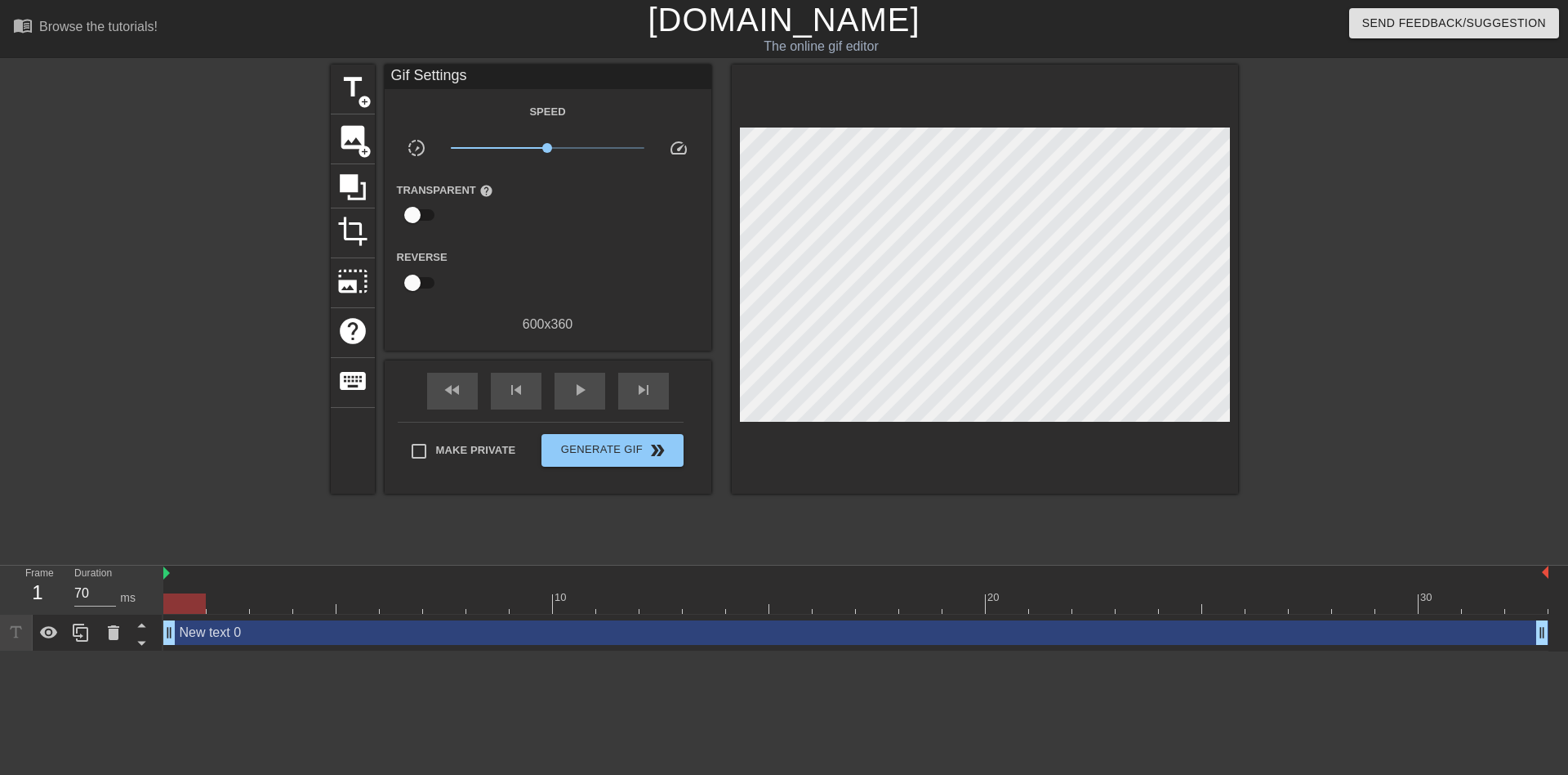
drag, startPoint x: 364, startPoint y: 93, endPoint x: 682, endPoint y: 202, distance: 336.2
click at [676, 201] on div "title add_circle image add_circle crop photo_size_select_large help keyboard Gi…" at bounding box center [784, 279] width 908 height 429
click at [502, 139] on span "x1.00" at bounding box center [548, 148] width 194 height 20
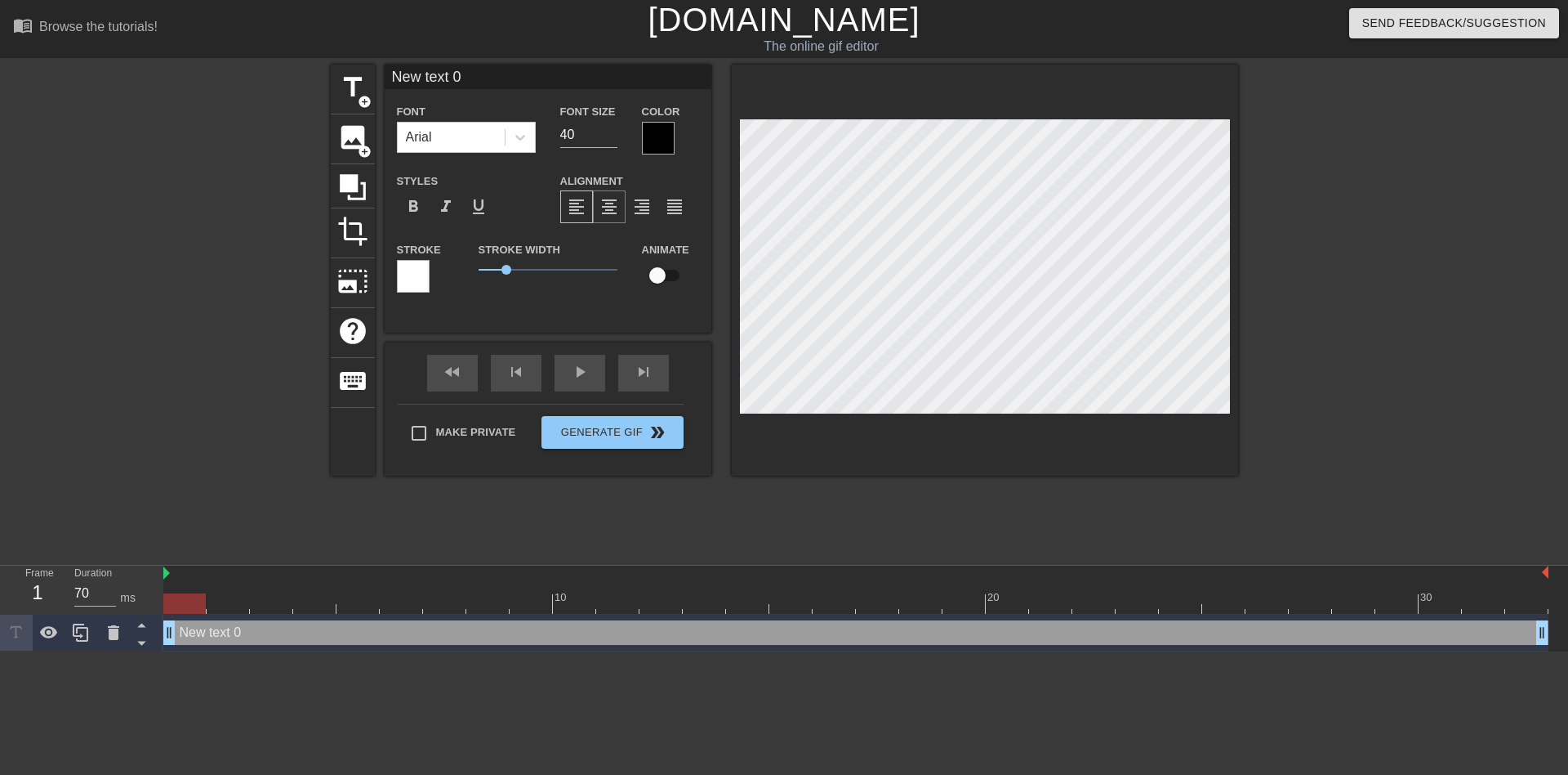
click at [603, 211] on span "format_align_center" at bounding box center [609, 206] width 20 height 20
click at [570, 196] on div "format_align_left" at bounding box center [576, 206] width 32 height 32
click at [407, 201] on span "format_bold" at bounding box center [414, 206] width 20 height 20
click at [421, 266] on div at bounding box center [413, 276] width 32 height 32
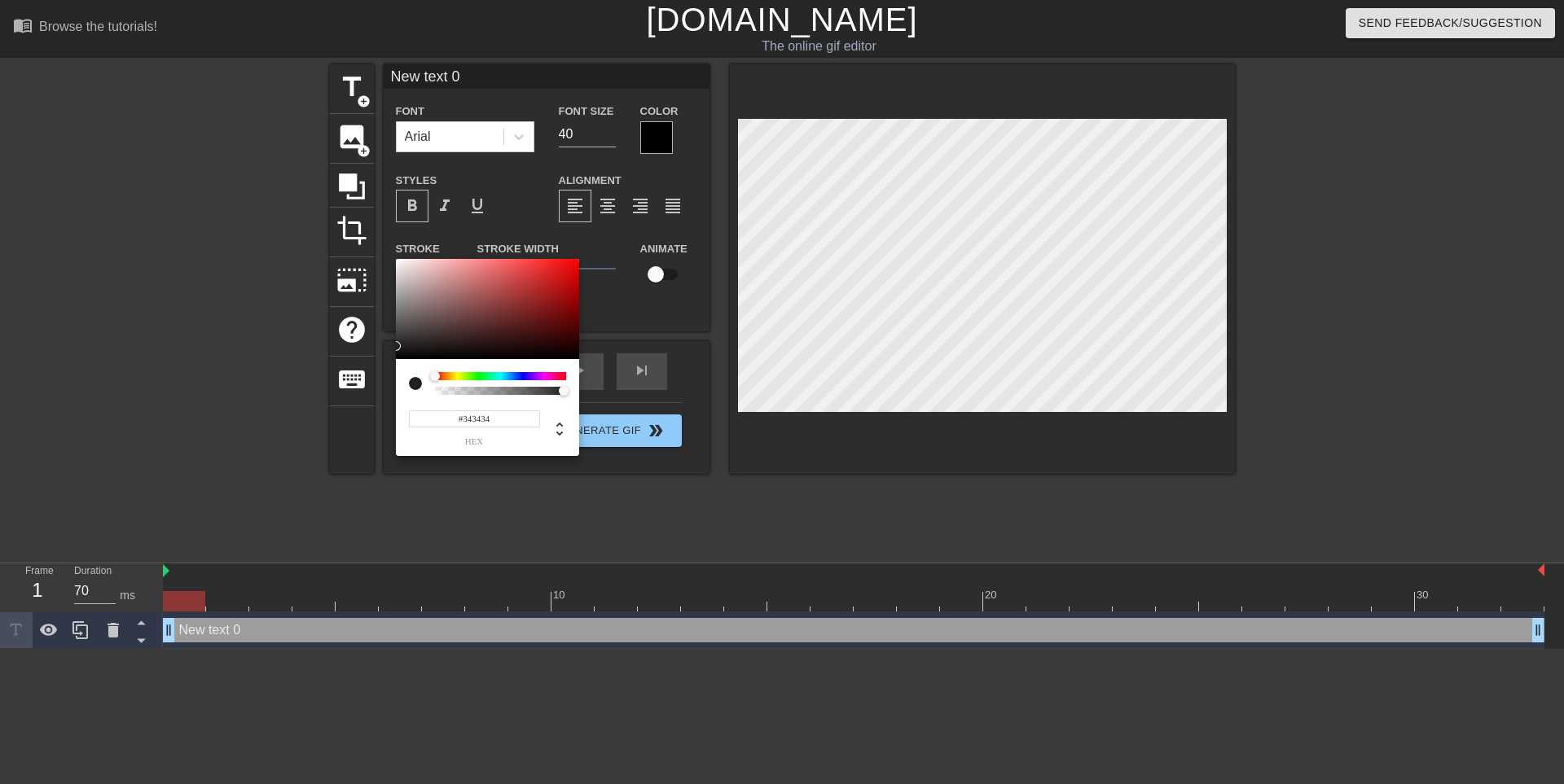
type input "#000000"
drag, startPoint x: 514, startPoint y: 332, endPoint x: 313, endPoint y: 383, distance: 207.4
click at [313, 383] on div "#000000 hex" at bounding box center [782, 392] width 1564 height 784
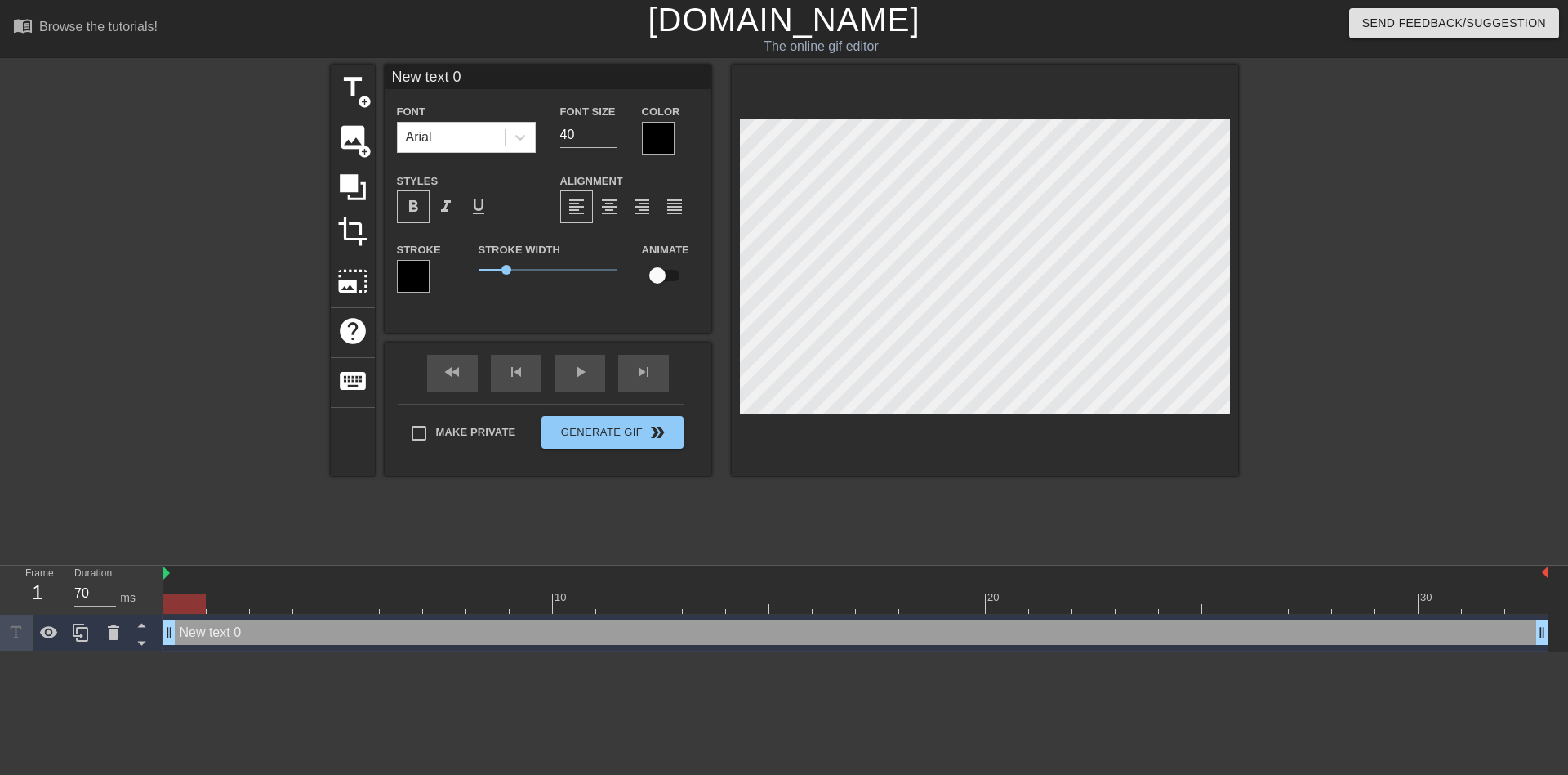
click at [653, 138] on div at bounding box center [657, 137] width 32 height 32
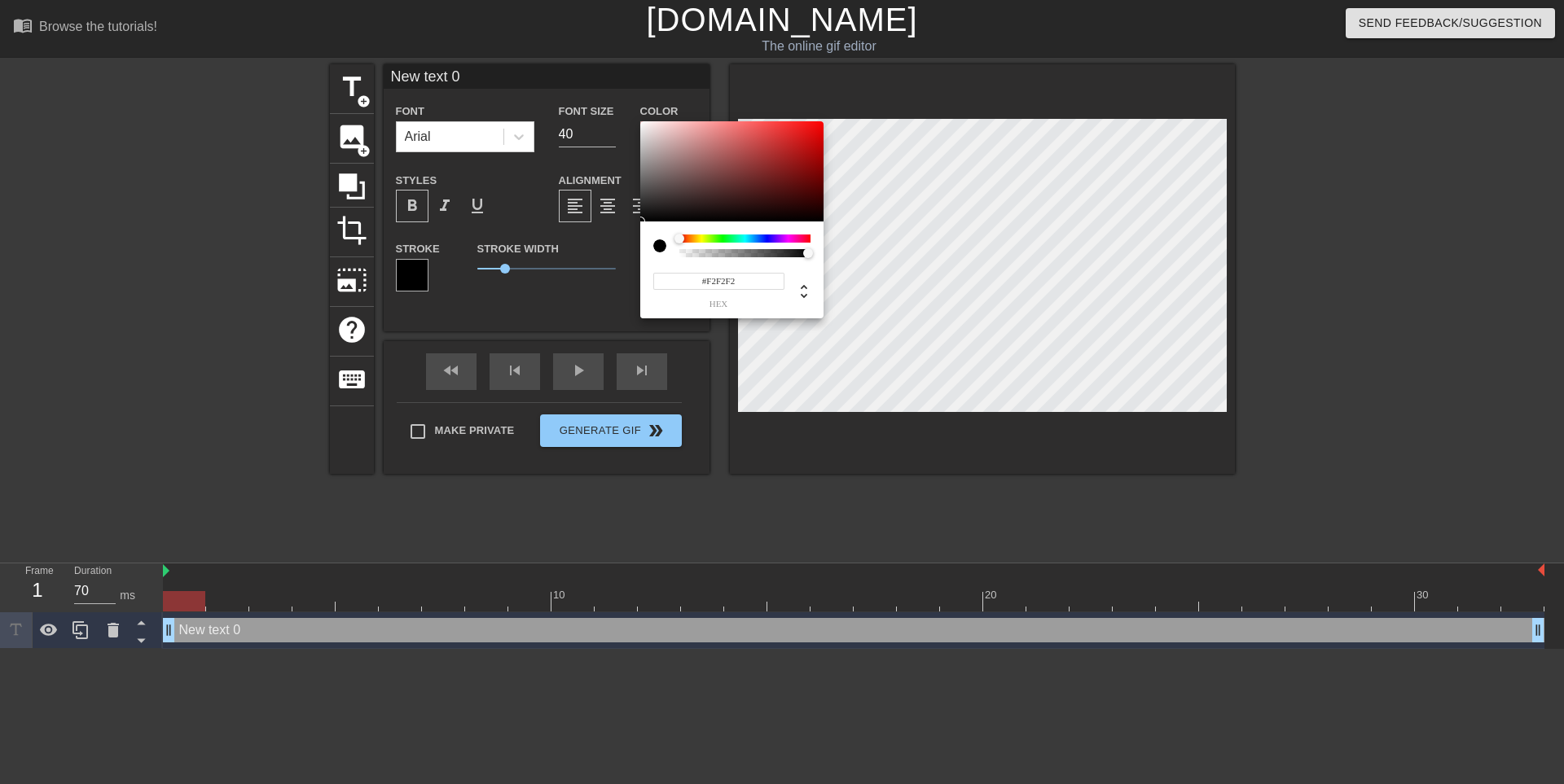
type input "#FFFFFF"
drag, startPoint x: 652, startPoint y: 137, endPoint x: 614, endPoint y: 102, distance: 51.7
click at [614, 102] on div "#FFFFFF hex" at bounding box center [782, 392] width 1564 height 784
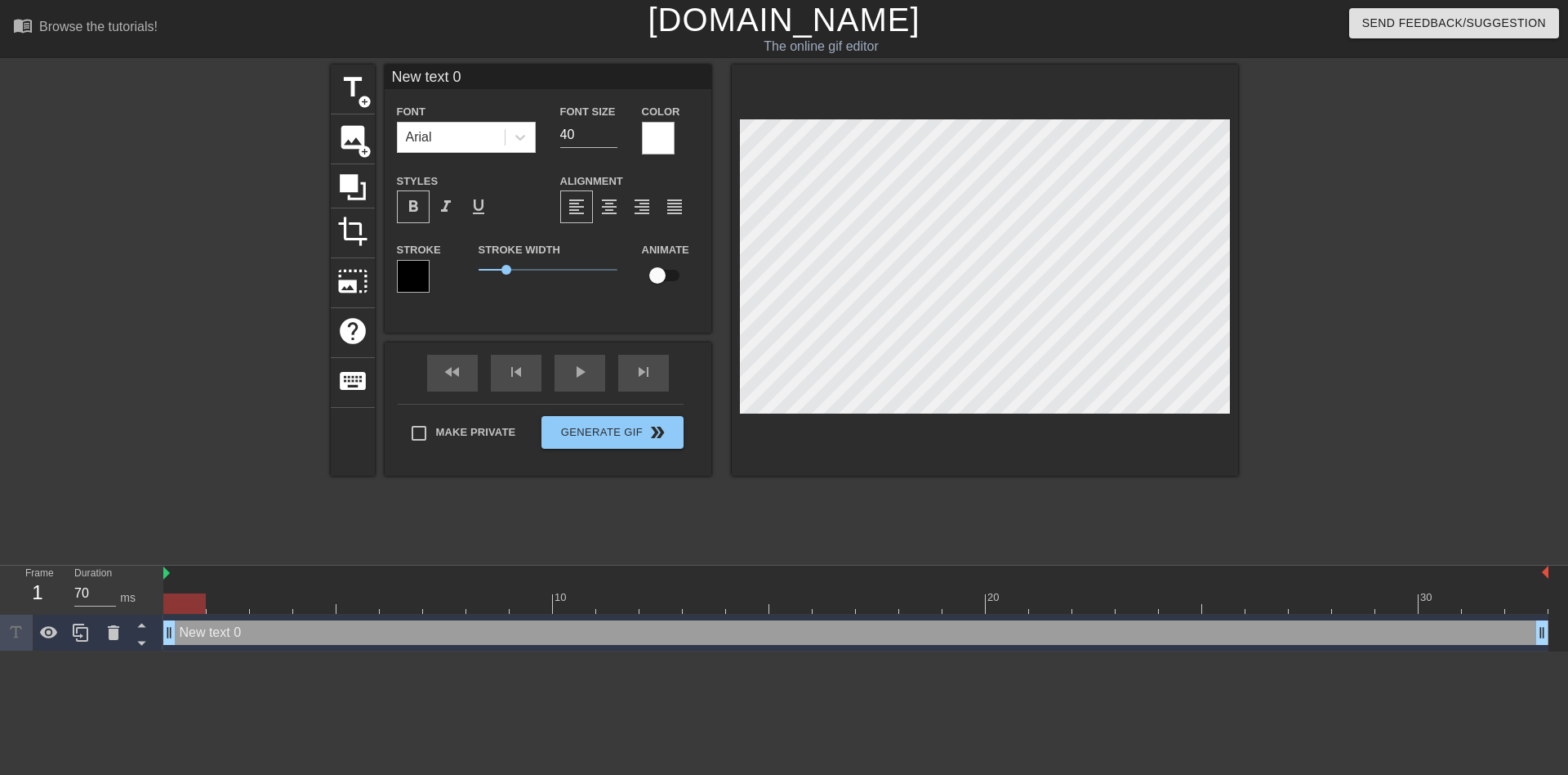
drag, startPoint x: 469, startPoint y: 78, endPoint x: 293, endPoint y: 70, distance: 176.2
click at [312, 71] on div "title add_circle image add_circle crop photo_size_select_large help keyboard Ne…" at bounding box center [784, 309] width 1568 height 490
paste input "@fyelizergin"
type input "@fyelizergin"
click at [659, 138] on div at bounding box center [657, 137] width 32 height 32
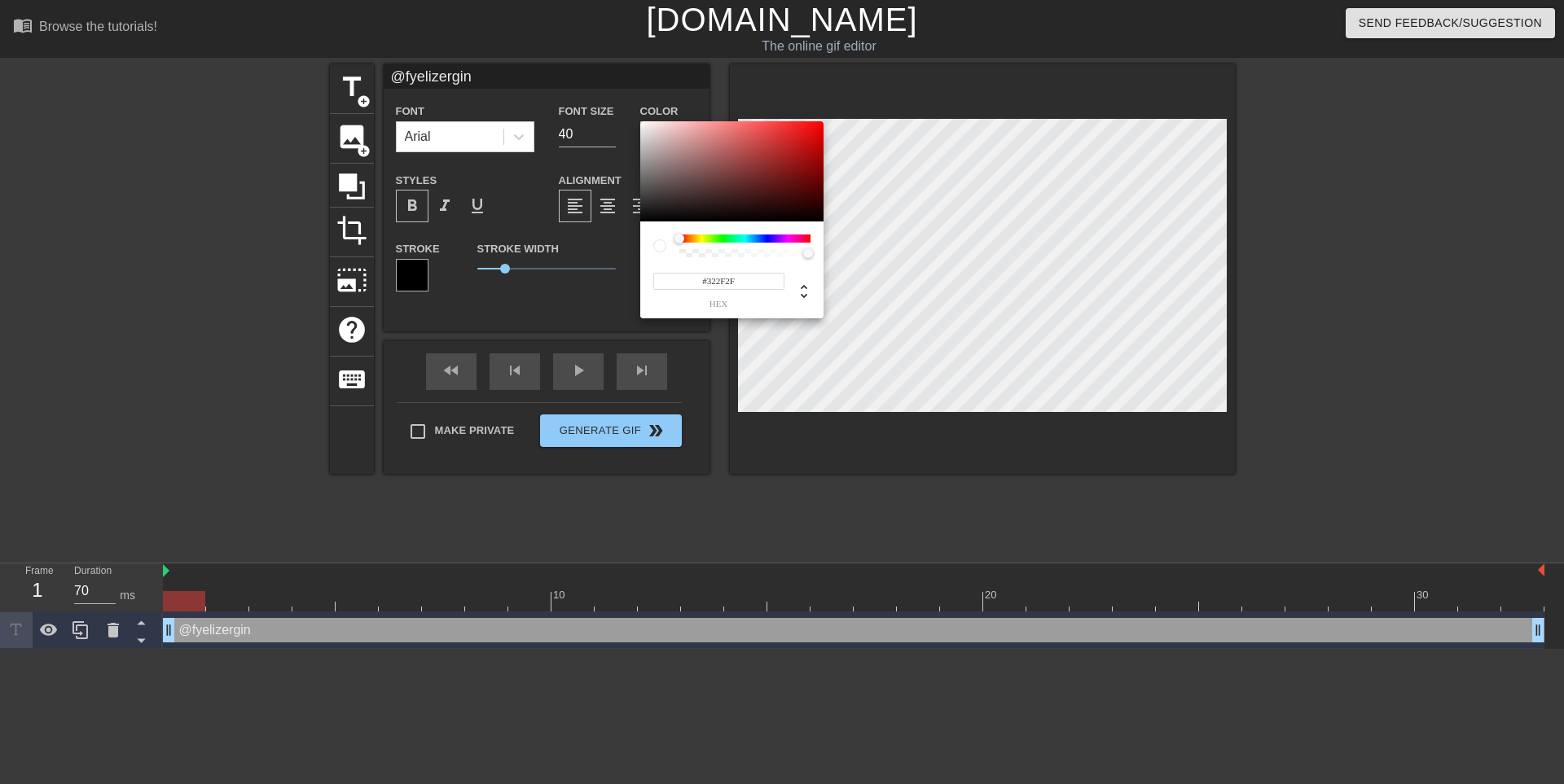
type input "#000000"
drag, startPoint x: 658, startPoint y: 196, endPoint x: 597, endPoint y: 265, distance: 92.1
click at [597, 265] on div "#000000 hex" at bounding box center [782, 392] width 1564 height 784
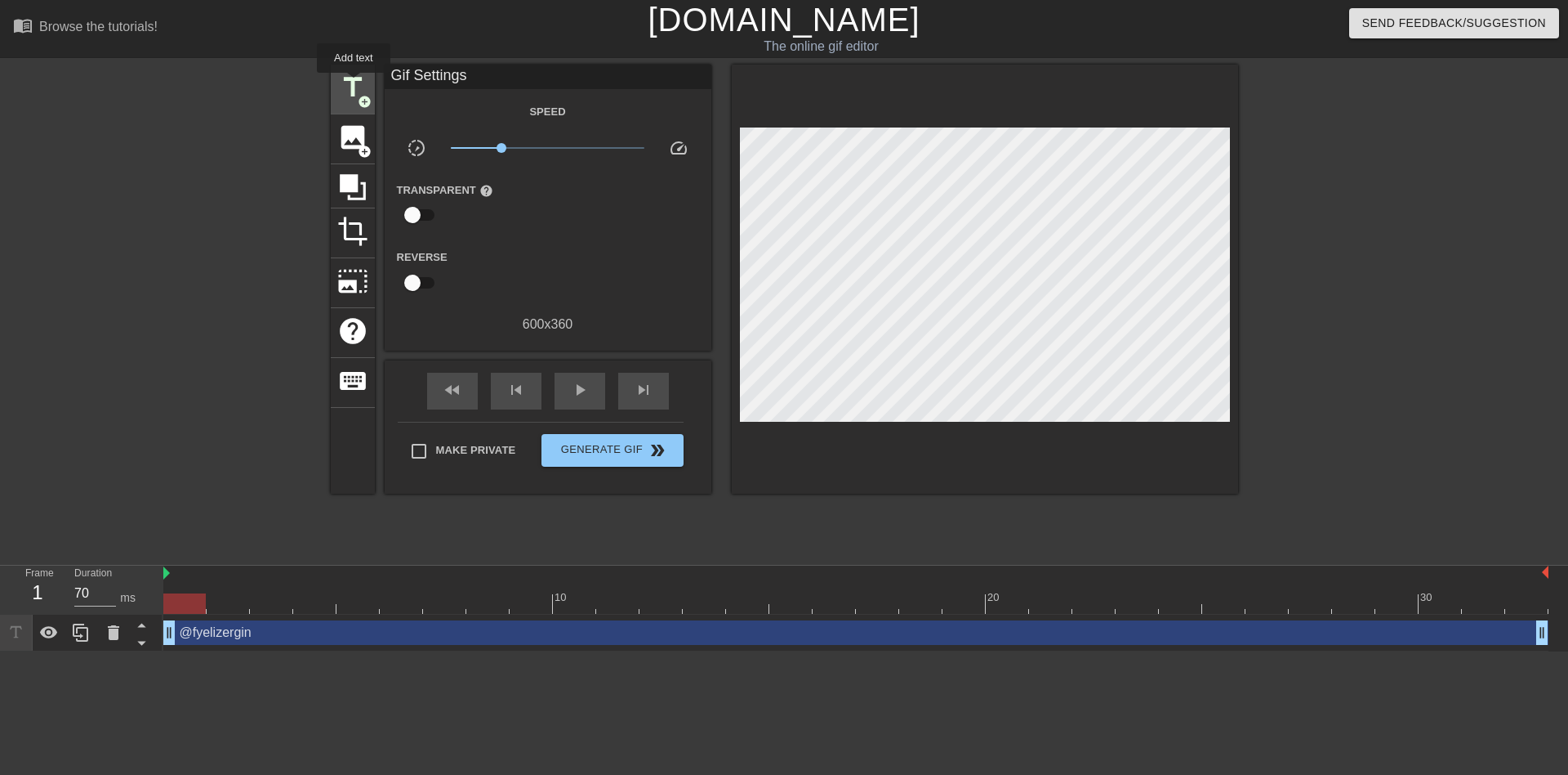
click at [354, 84] on span "title" at bounding box center [353, 87] width 31 height 31
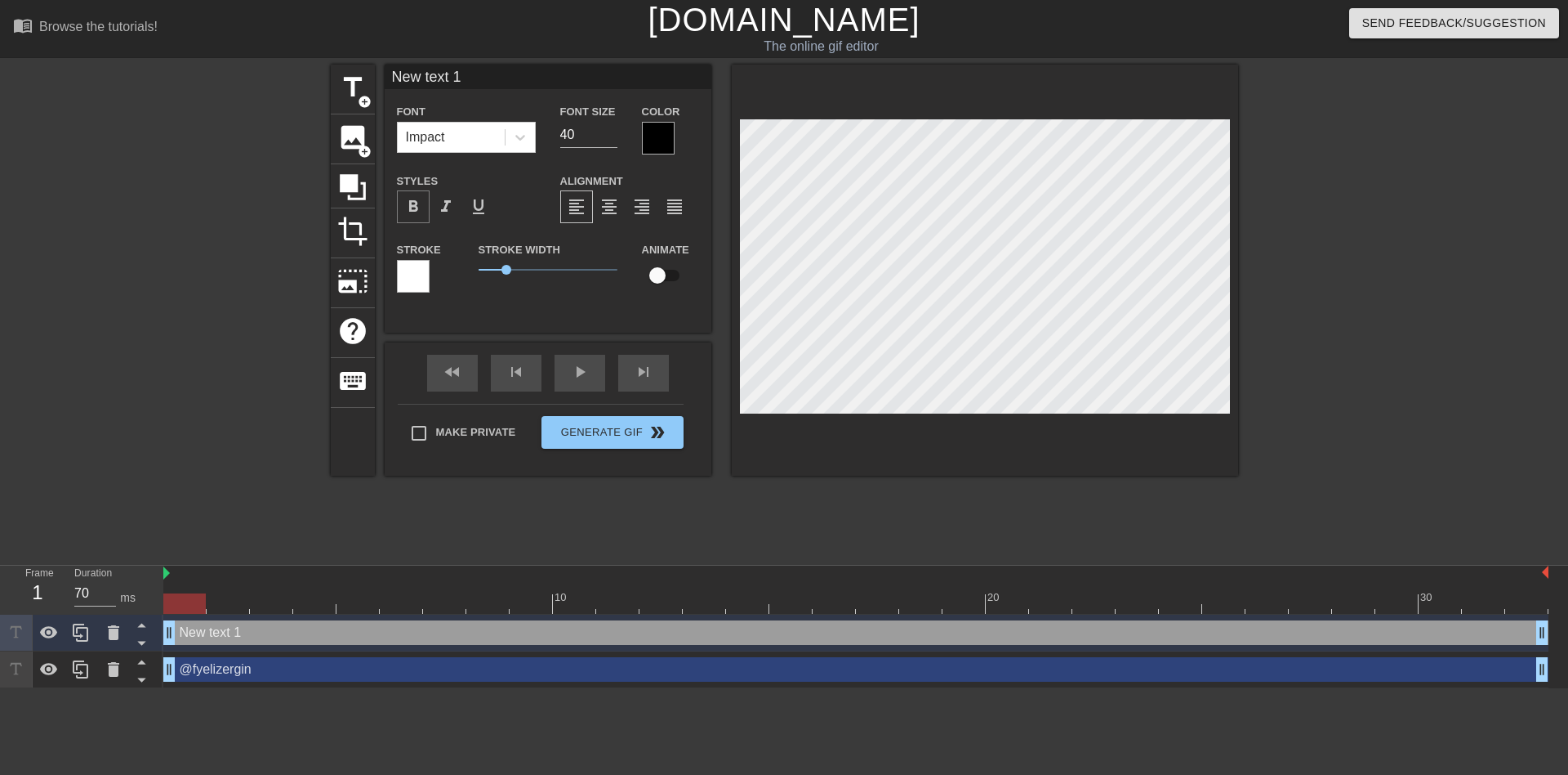
click at [414, 205] on span "format_bold" at bounding box center [414, 206] width 20 height 20
drag, startPoint x: 537, startPoint y: 80, endPoint x: 363, endPoint y: 77, distance: 174.0
click at [363, 77] on div "title add_circle image add_circle crop photo_size_select_large help keyboard Ne…" at bounding box center [784, 270] width 908 height 411
paste input "@swagfest"
type input "@swagfest"
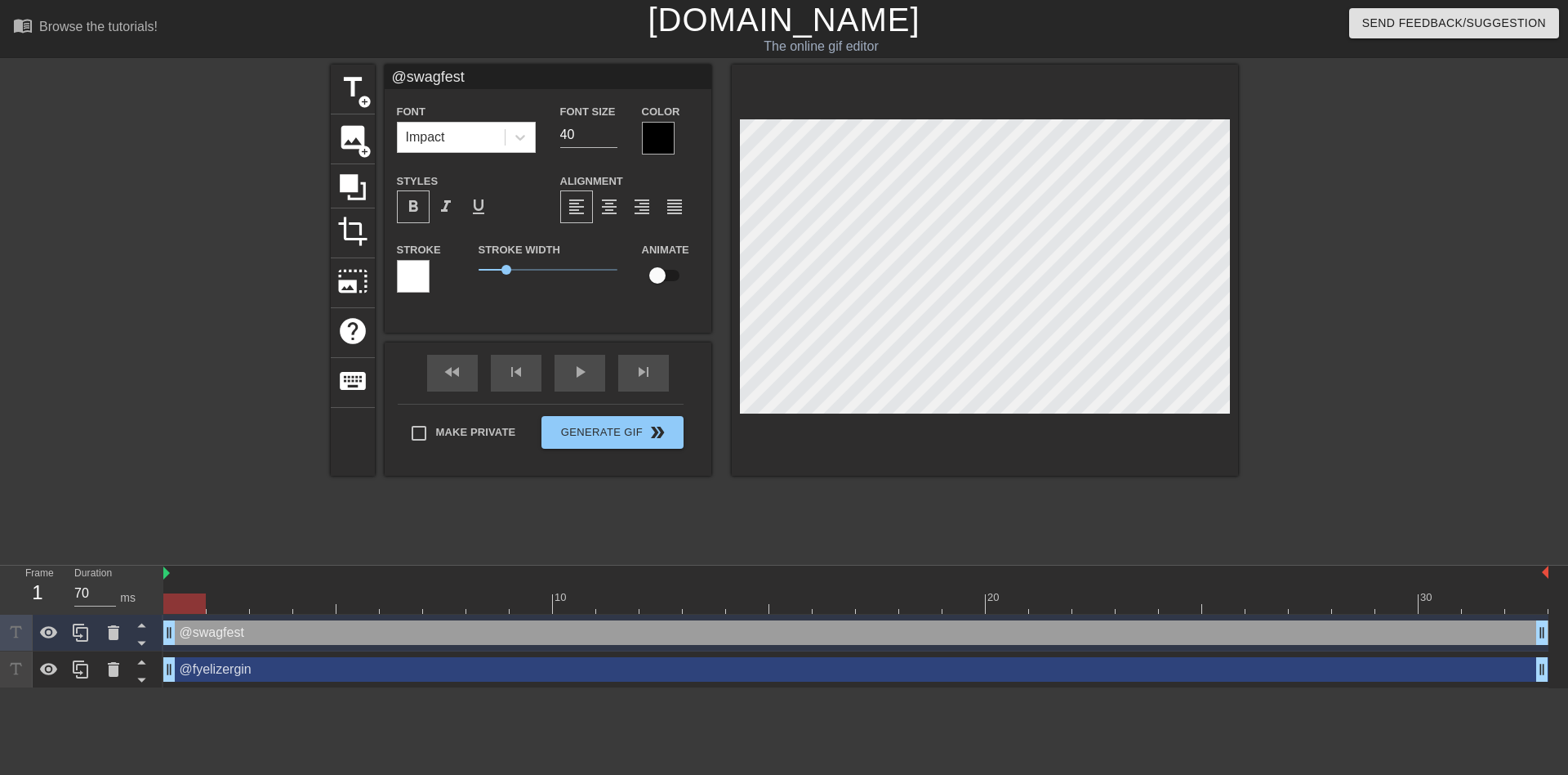
click at [414, 276] on div at bounding box center [413, 276] width 32 height 32
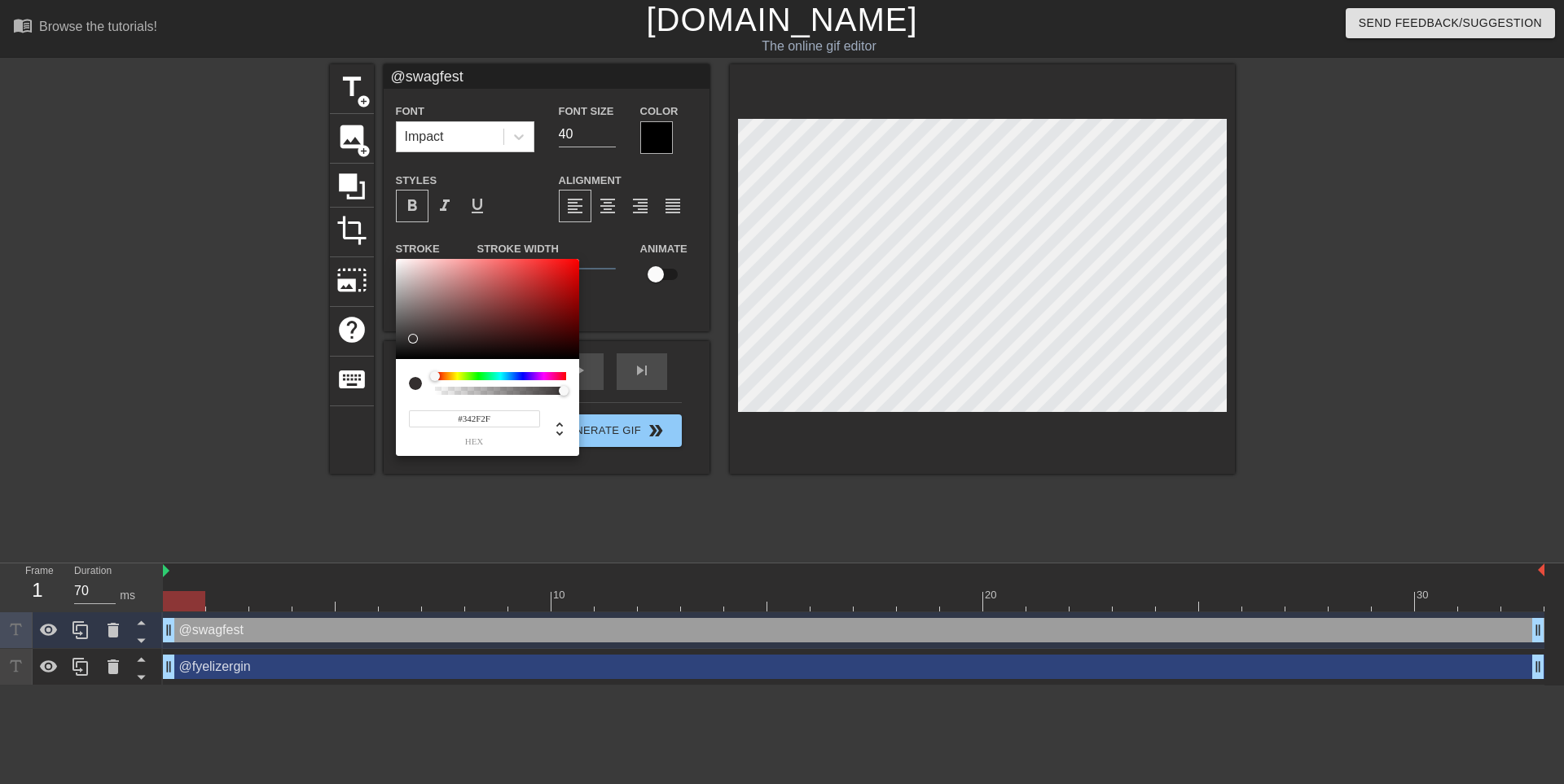
type input "#000000"
drag, startPoint x: 413, startPoint y: 343, endPoint x: 362, endPoint y: 398, distance: 75.0
click at [362, 398] on div "#000000 hex" at bounding box center [782, 392] width 1564 height 784
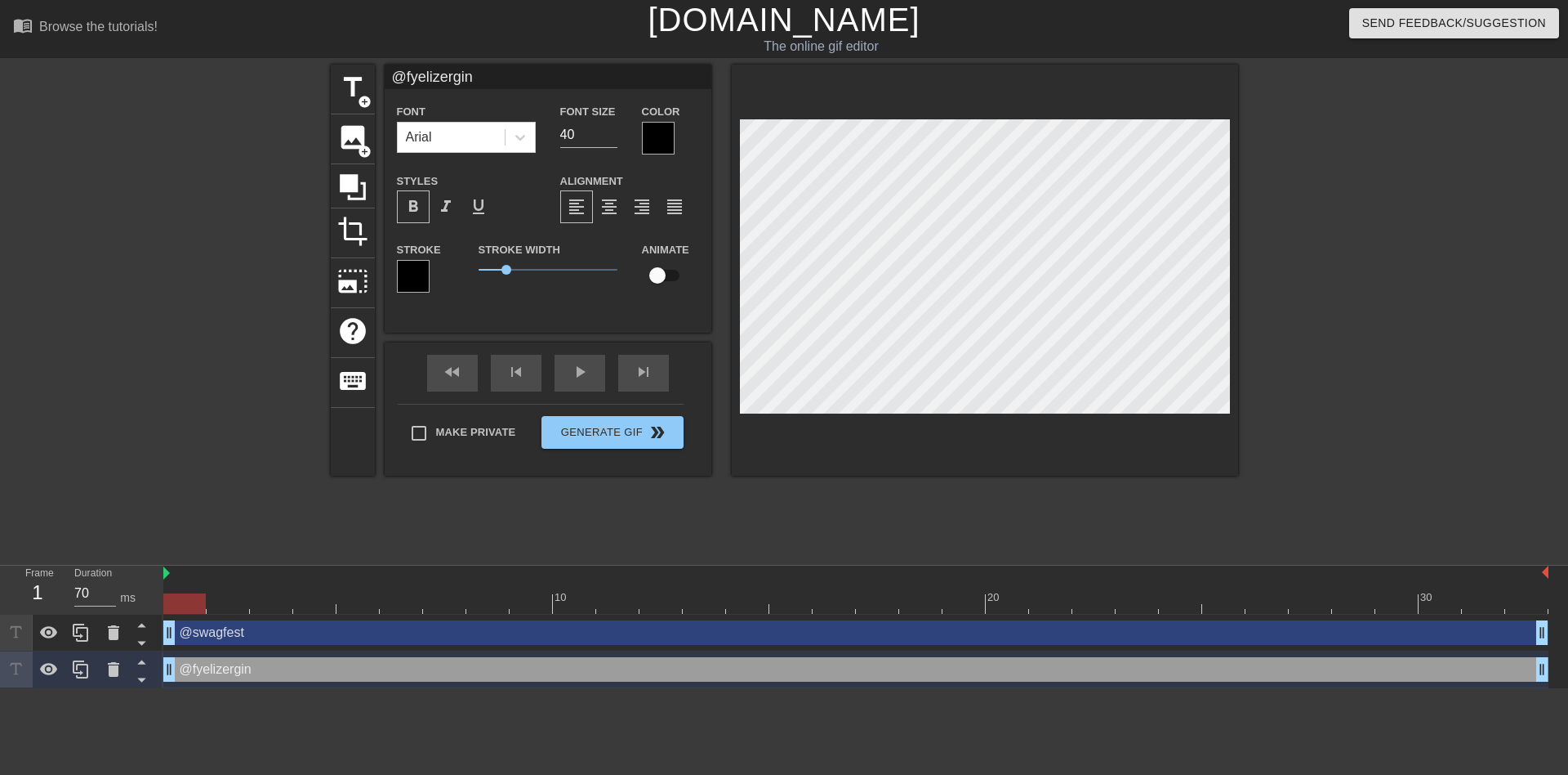
type input "@swagfest"
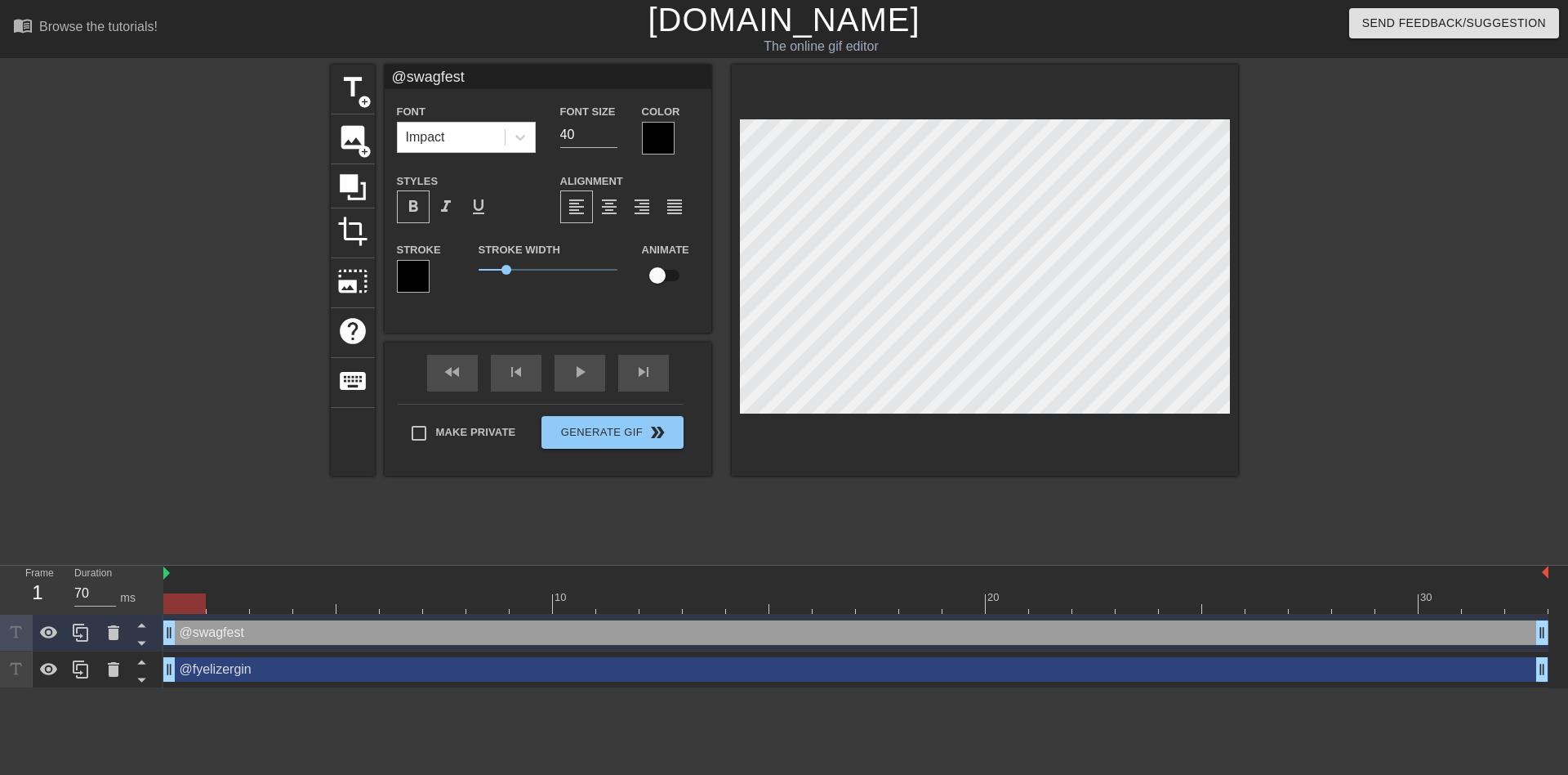
click at [658, 137] on div at bounding box center [657, 137] width 32 height 32
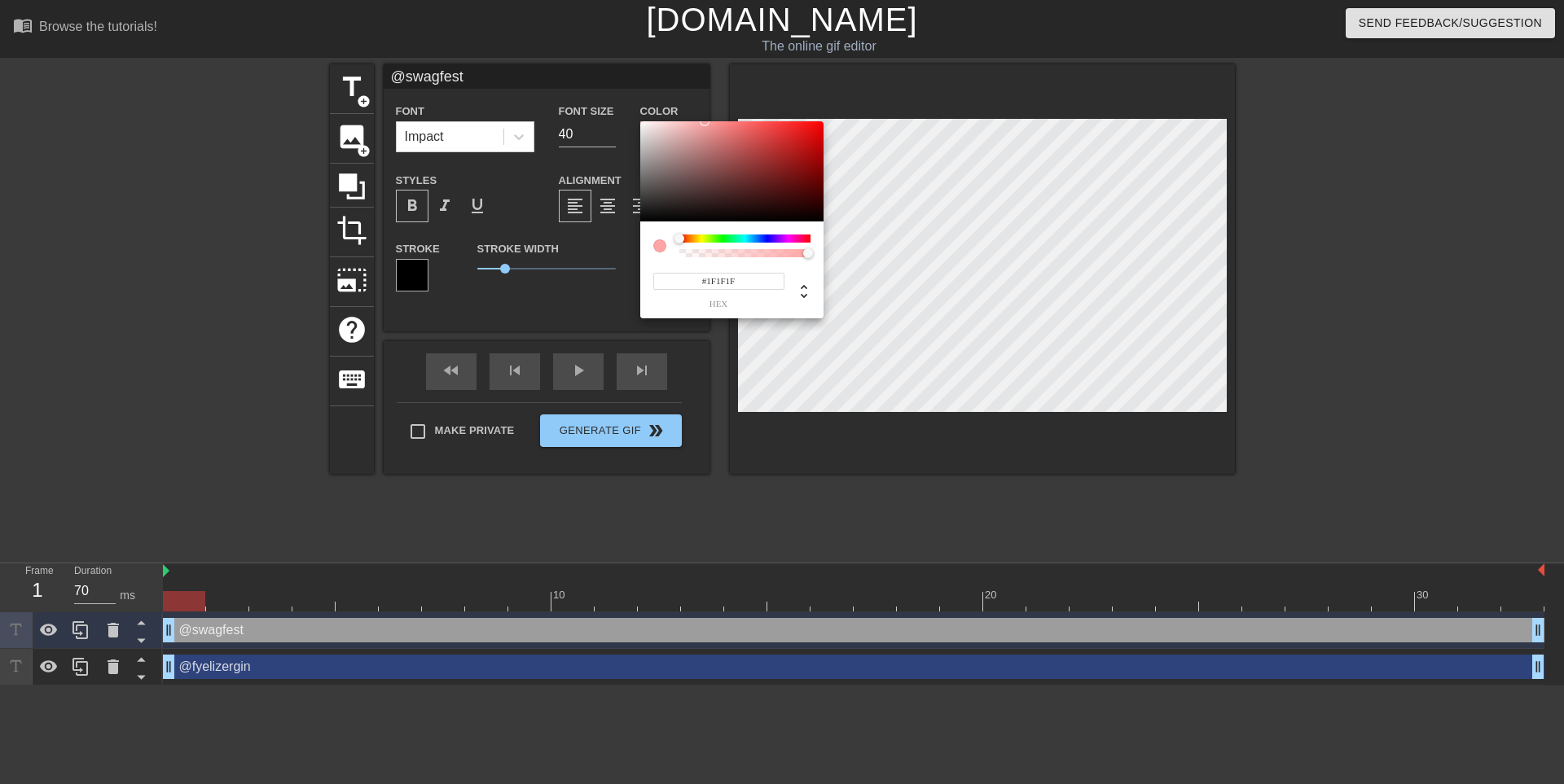
type input "#000000"
drag, startPoint x: 670, startPoint y: 205, endPoint x: 595, endPoint y: 258, distance: 91.8
click at [595, 258] on div "#000000 hex" at bounding box center [782, 392] width 1564 height 784
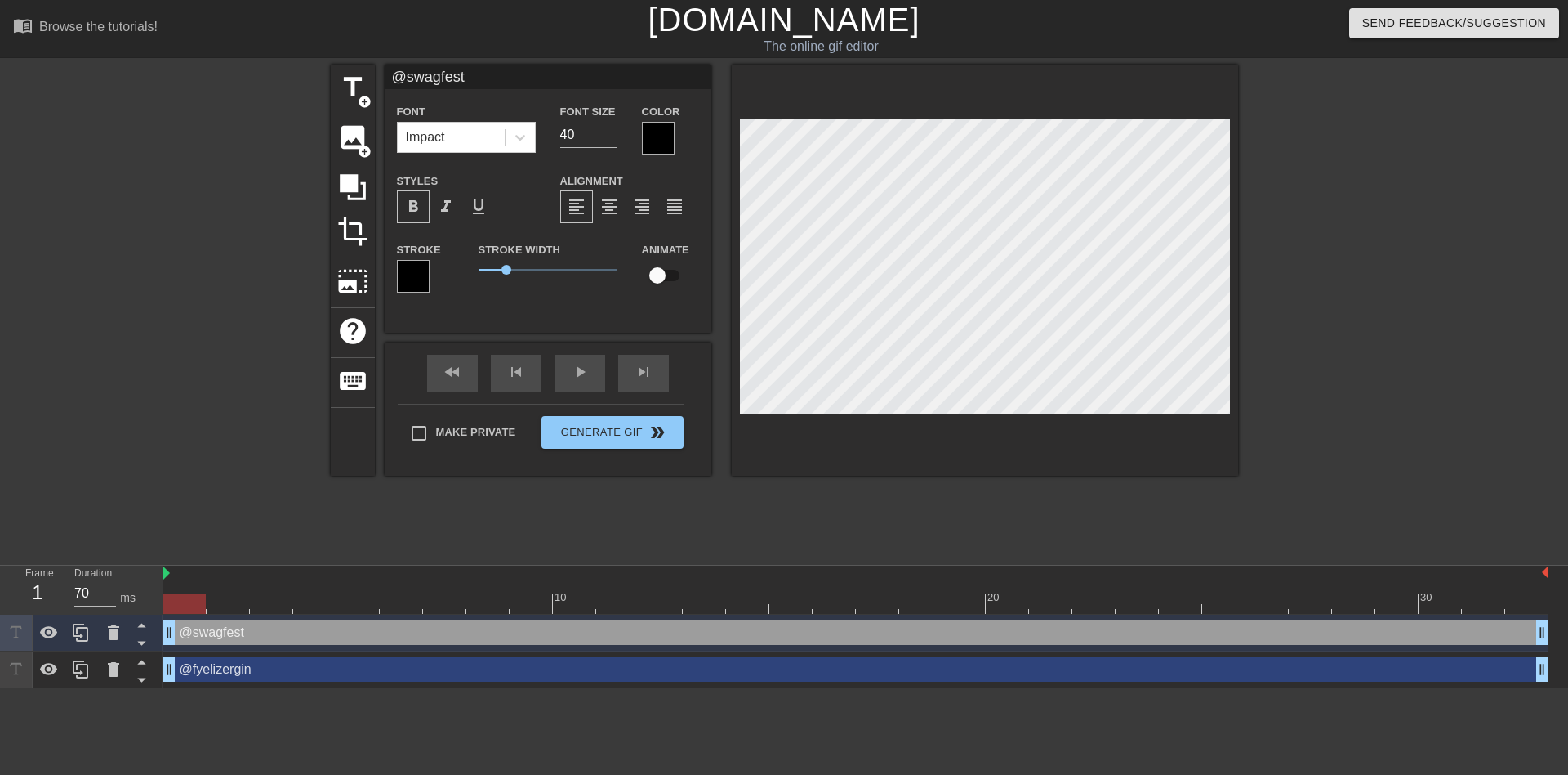
click at [426, 266] on div at bounding box center [413, 276] width 32 height 32
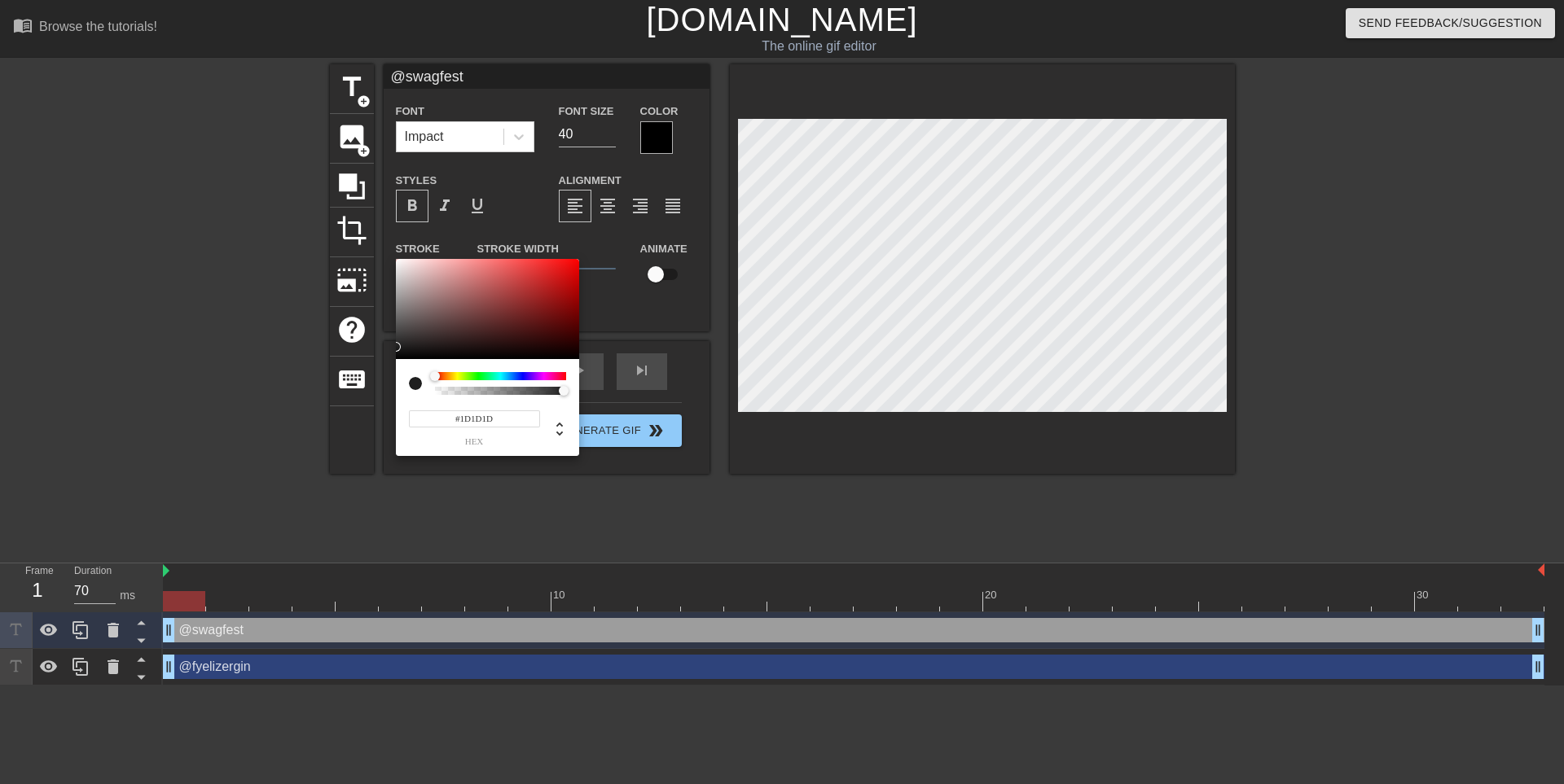
drag, startPoint x: 406, startPoint y: 275, endPoint x: 395, endPoint y: 353, distance: 78.8
click at [382, 348] on div "#1D1D1D hex" at bounding box center [782, 392] width 1564 height 784
type input "27"
type input "0"
drag, startPoint x: 564, startPoint y: 390, endPoint x: 342, endPoint y: 373, distance: 222.6
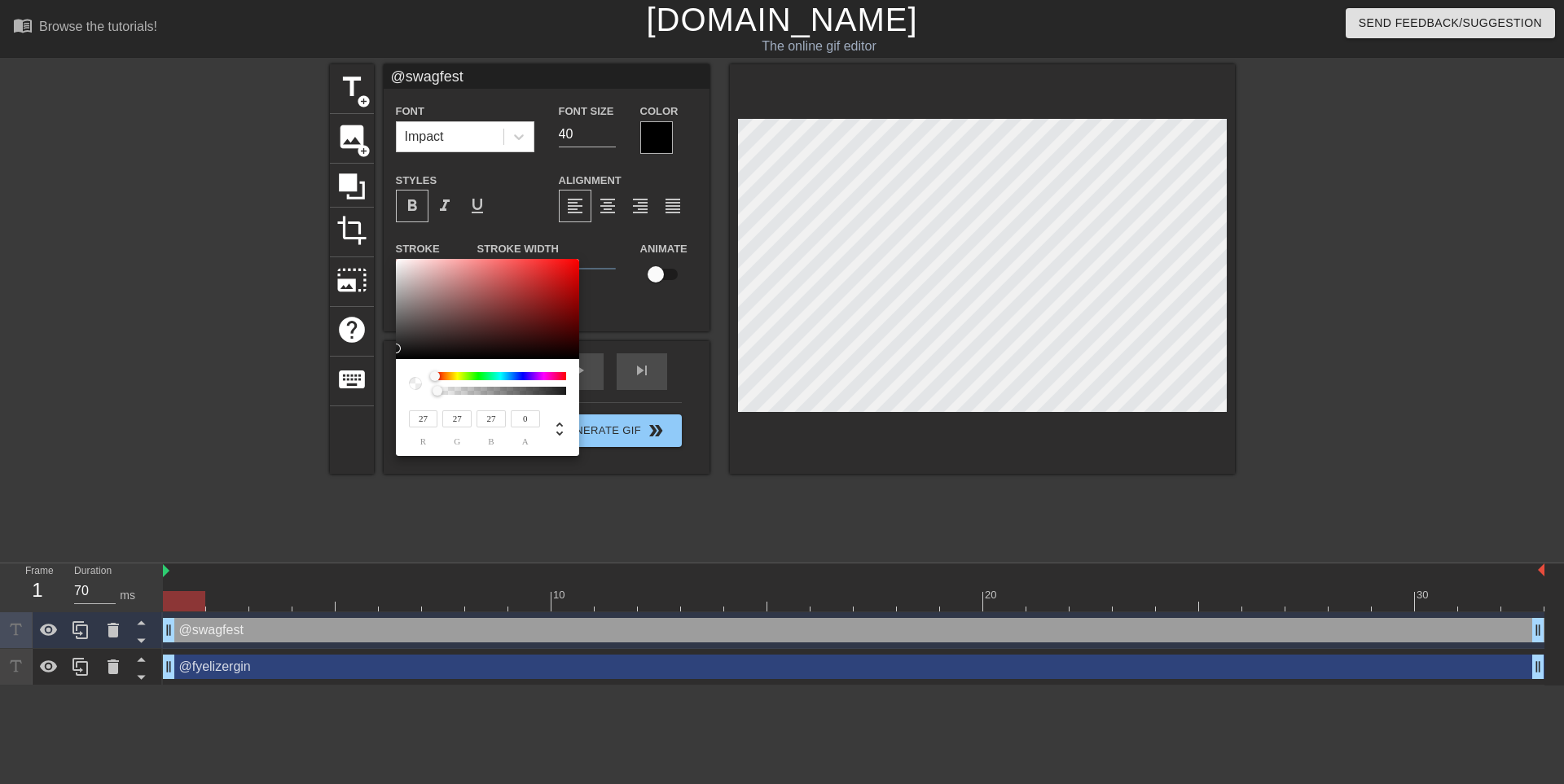
click at [342, 373] on div "27 r 27 g 27 b 0 a" at bounding box center [782, 392] width 1564 height 784
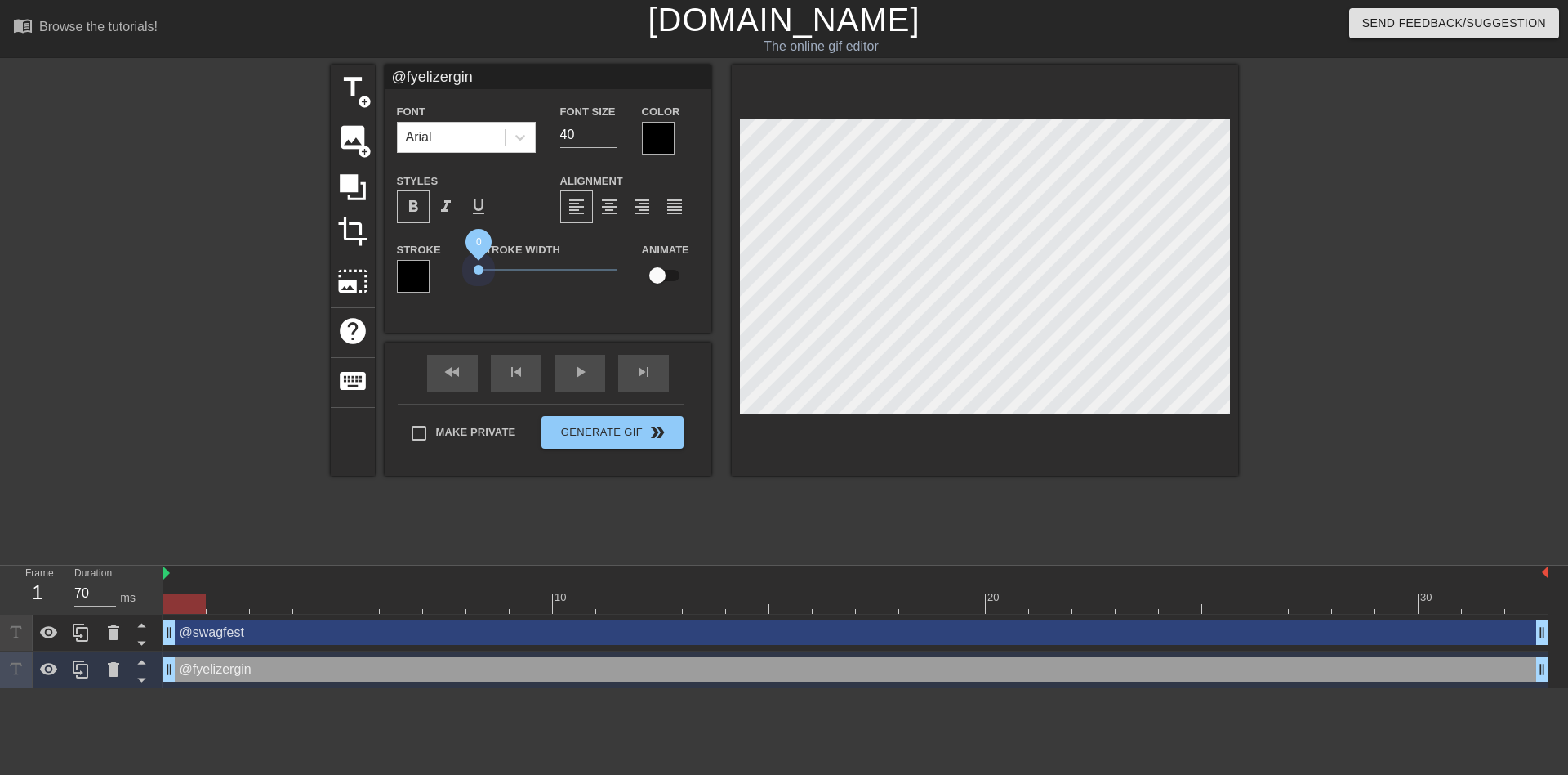
drag, startPoint x: 510, startPoint y: 272, endPoint x: 393, endPoint y: 269, distance: 117.0
click at [393, 269] on div "Stroke Stroke Width 0 Animate" at bounding box center [548, 273] width 327 height 68
type input "@swagfest"
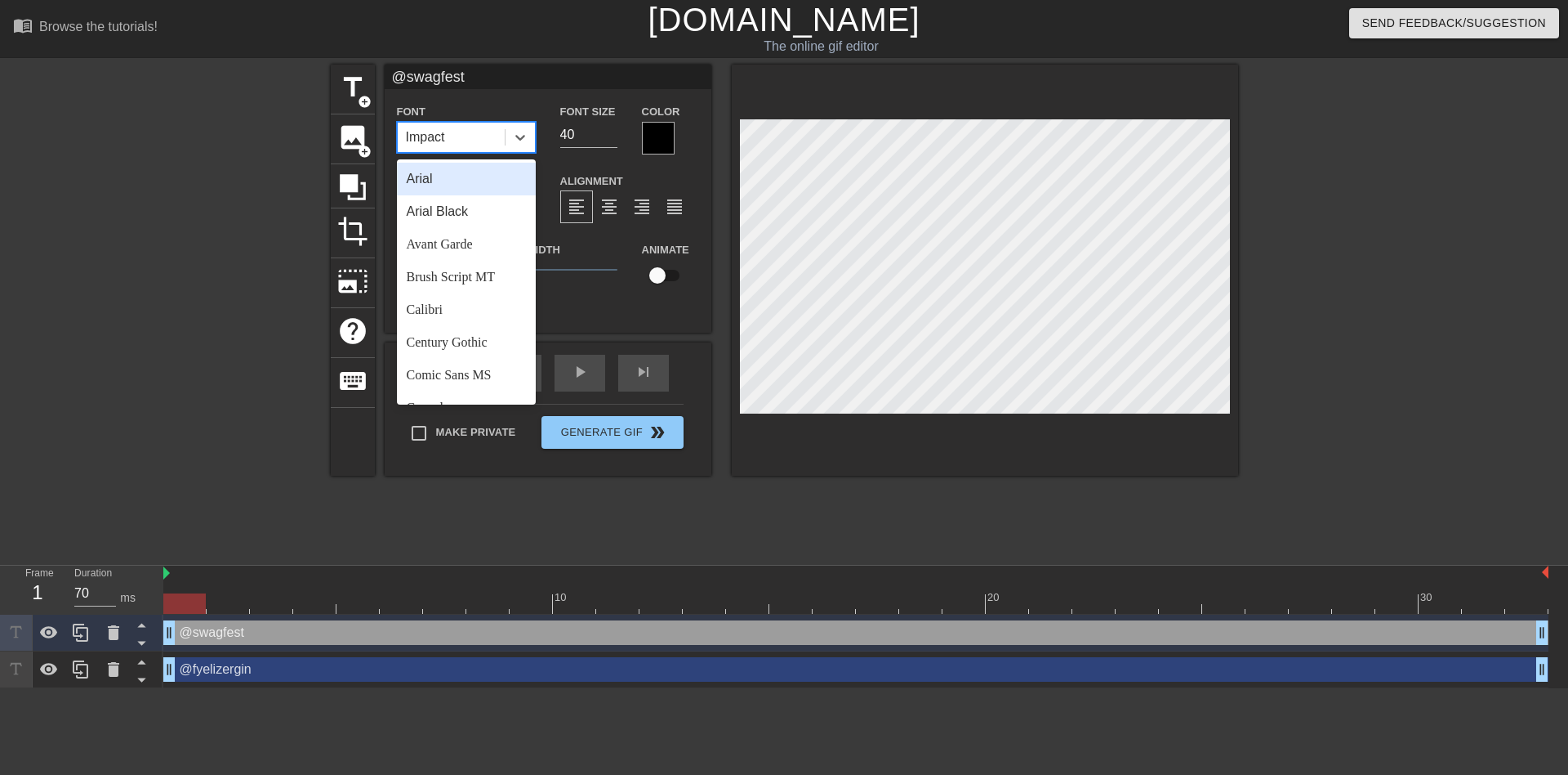
click at [463, 136] on div "Impact" at bounding box center [451, 137] width 107 height 29
click at [429, 179] on div "Arial" at bounding box center [467, 178] width 139 height 32
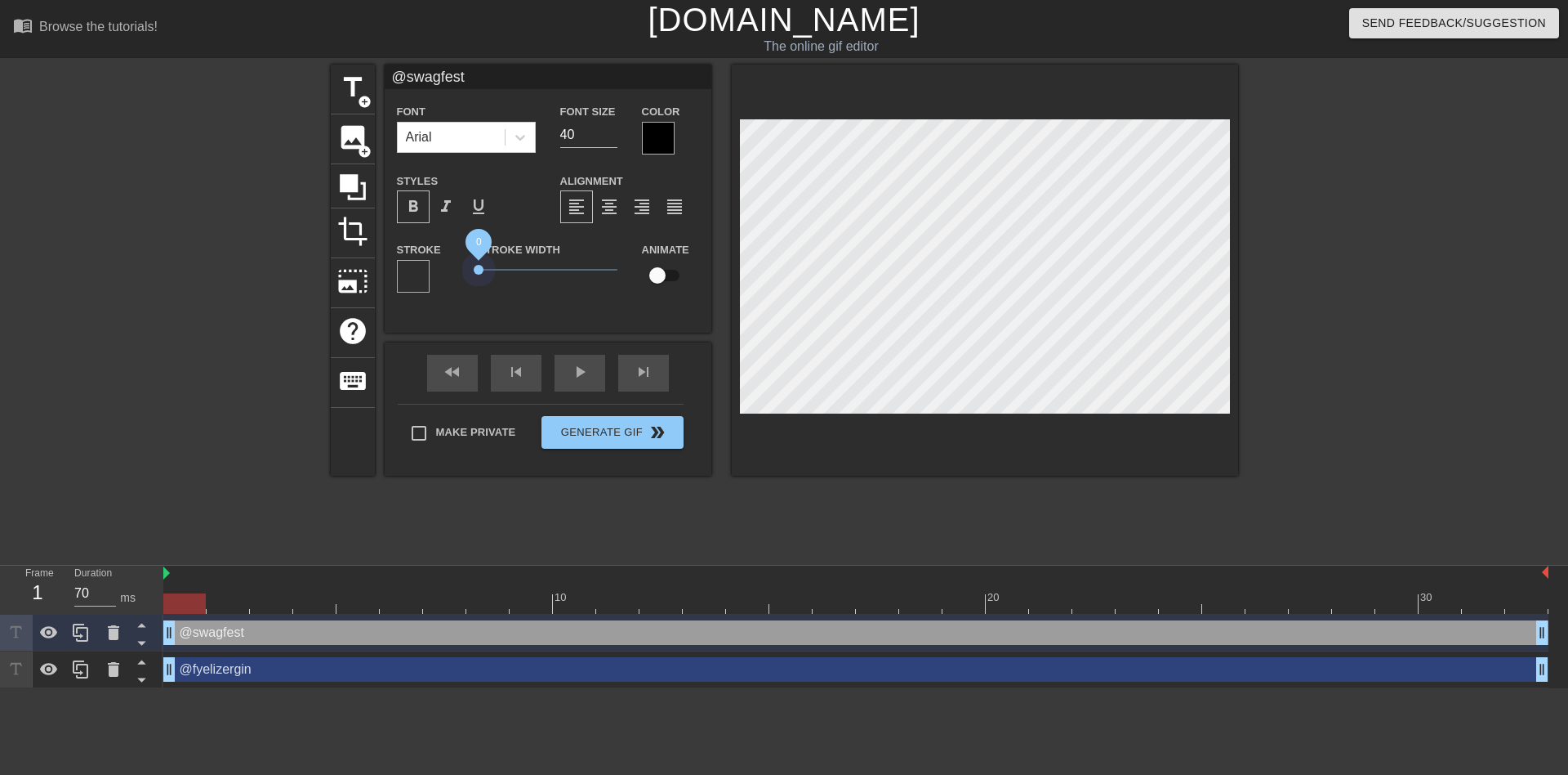
drag, startPoint x: 504, startPoint y: 270, endPoint x: 400, endPoint y: 263, distance: 104.2
click at [403, 263] on div "Stroke Stroke Width 0 Animate" at bounding box center [548, 273] width 327 height 68
click at [421, 208] on span "format_bold" at bounding box center [414, 206] width 20 height 20
click at [825, 116] on div at bounding box center [985, 270] width 507 height 411
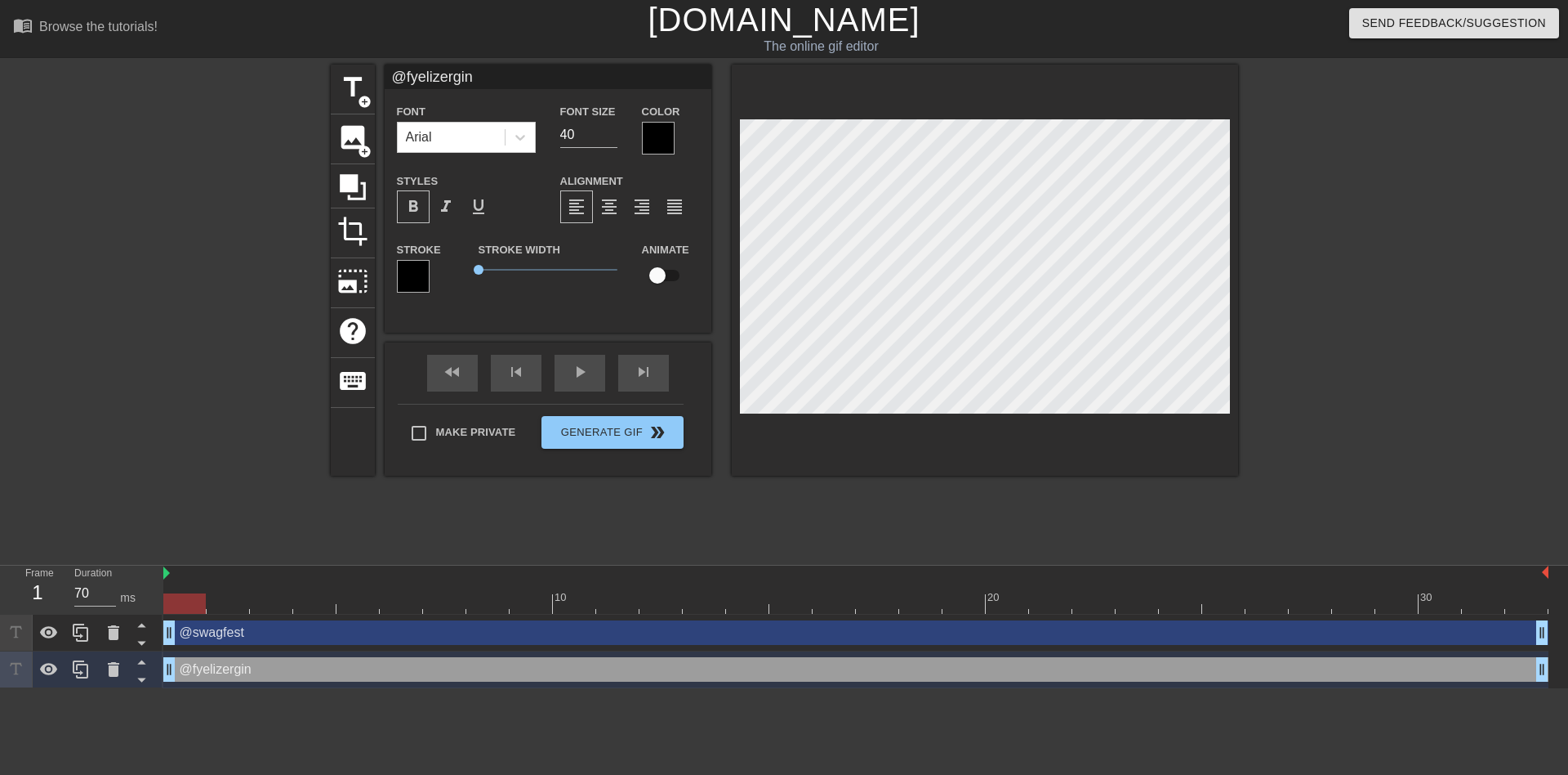
click at [413, 214] on span "format_bold" at bounding box center [414, 206] width 20 height 20
type input "@swagfest"
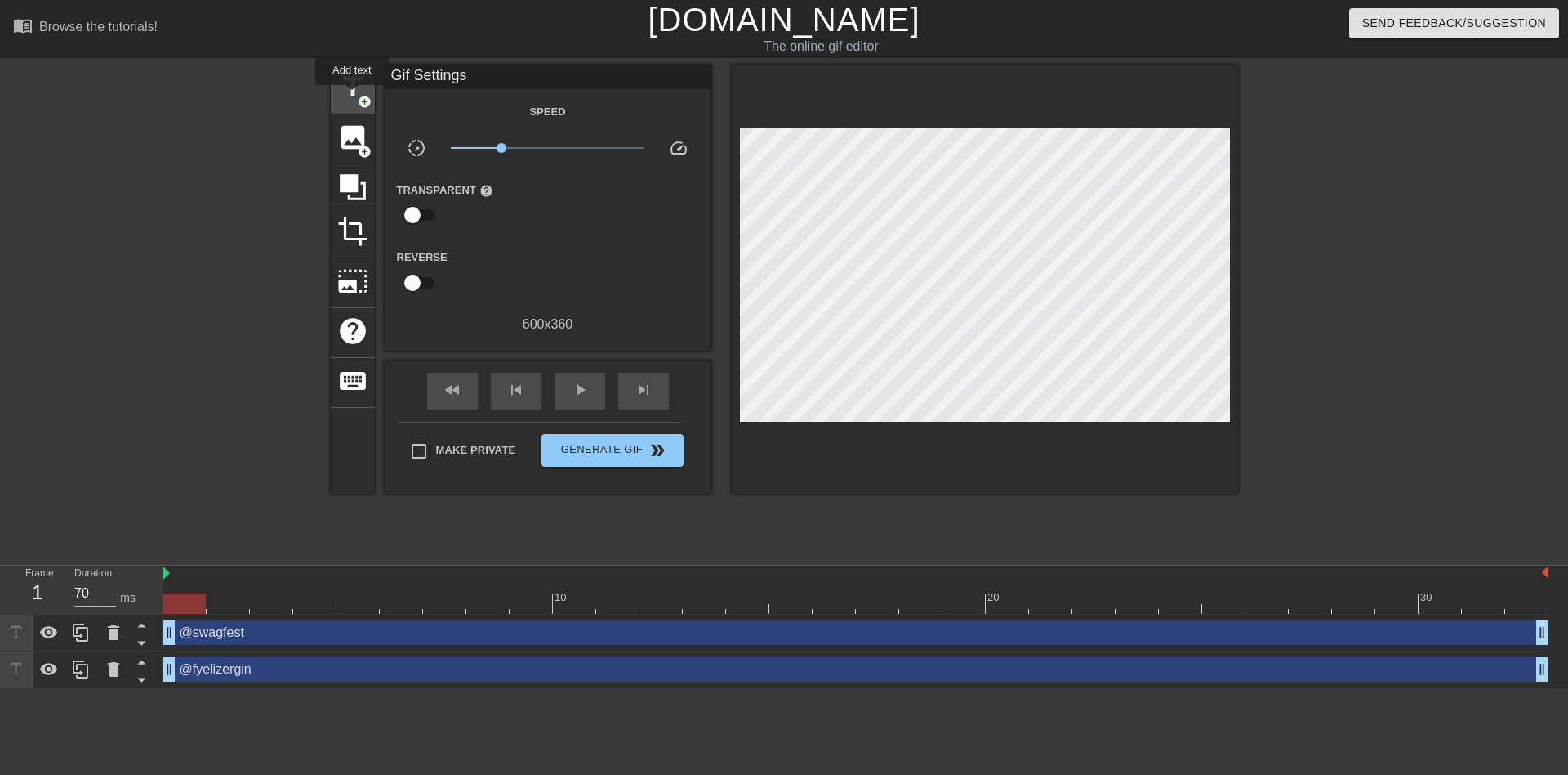
click at [352, 95] on span "title" at bounding box center [353, 87] width 31 height 31
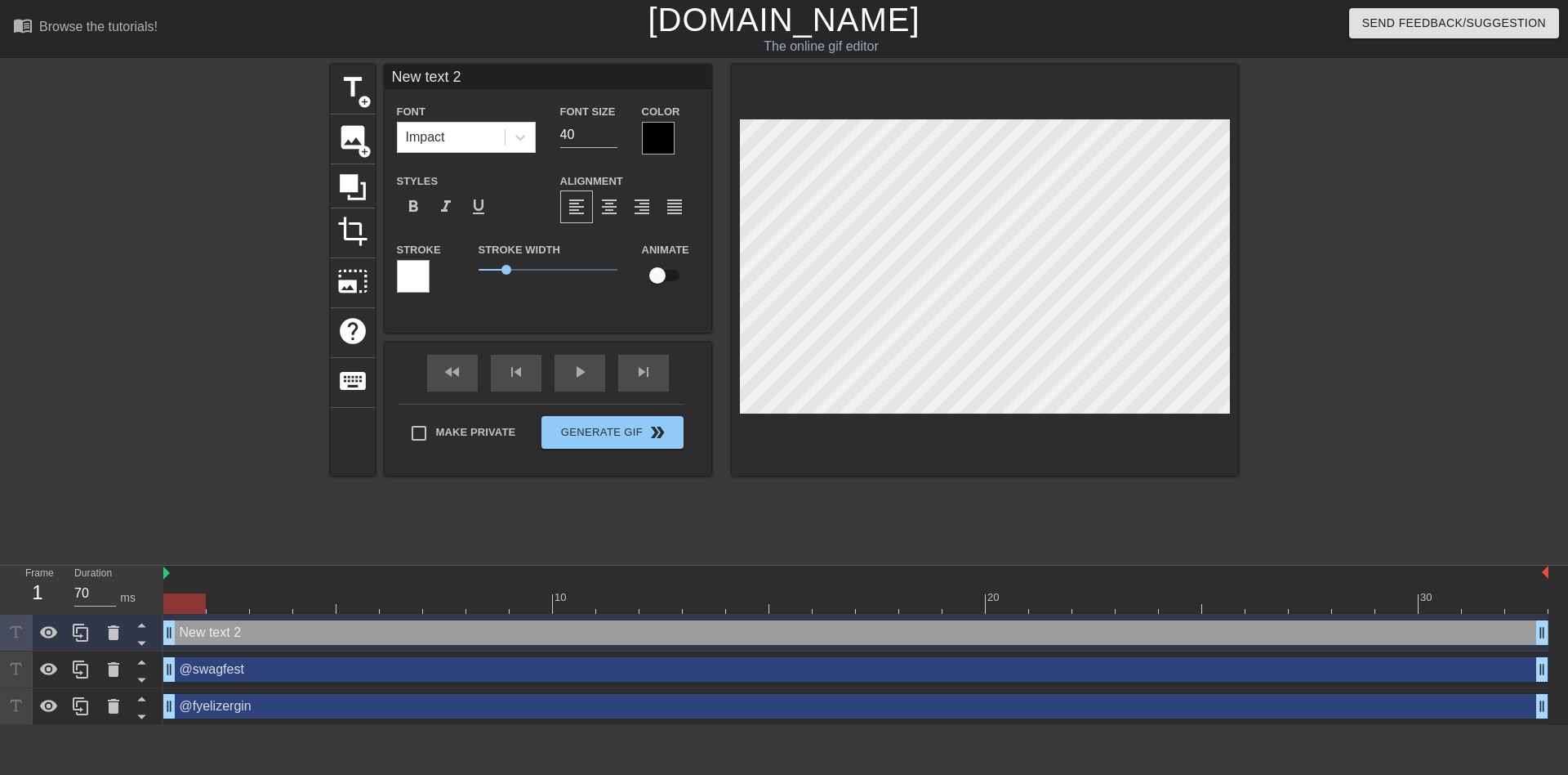
click at [537, 140] on div "Font Impact" at bounding box center [466, 128] width 163 height 53
click at [527, 140] on icon at bounding box center [520, 137] width 17 height 17
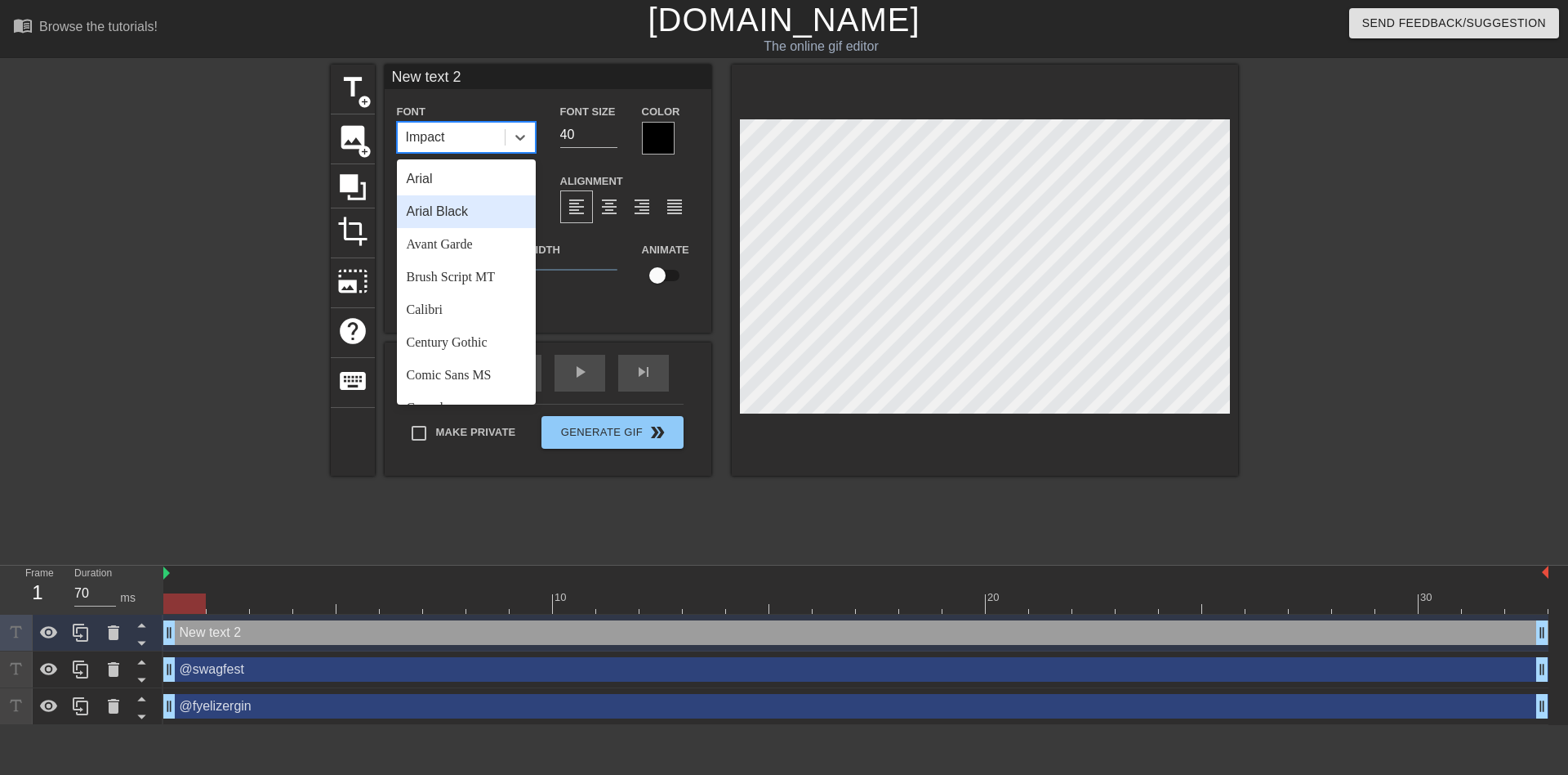
click at [438, 181] on div "Arial" at bounding box center [467, 178] width 139 height 32
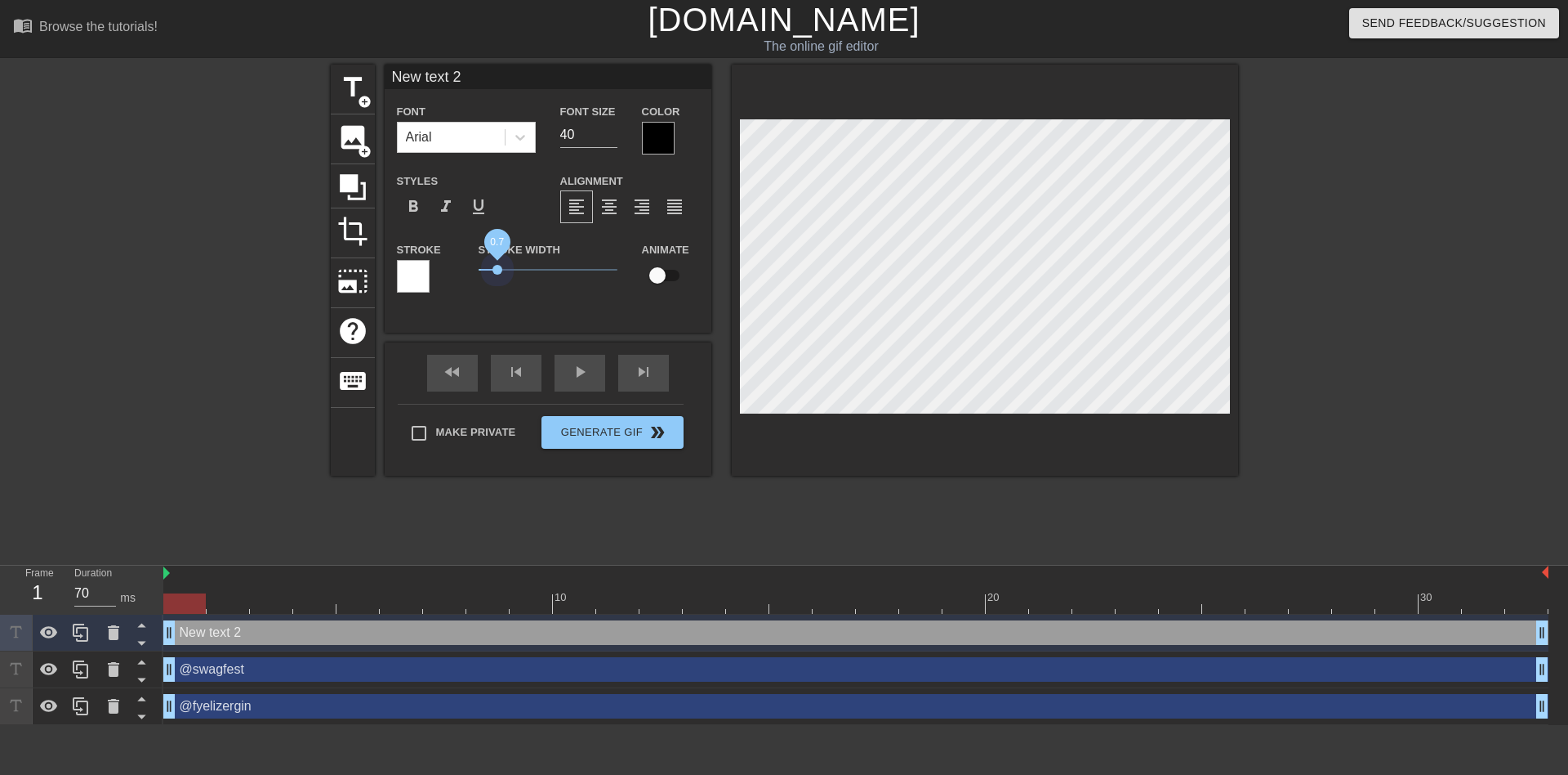
drag, startPoint x: 498, startPoint y: 272, endPoint x: 468, endPoint y: 272, distance: 30.0
click at [468, 272] on div "Stroke Width 0.7" at bounding box center [548, 273] width 163 height 68
drag, startPoint x: 424, startPoint y: 77, endPoint x: 310, endPoint y: 76, distance: 114.0
click at [307, 73] on div "title add_circle image add_circle crop photo_size_select_large help keyboard Ne…" at bounding box center [784, 309] width 1568 height 490
paste input "@zachemvichtotopishite"
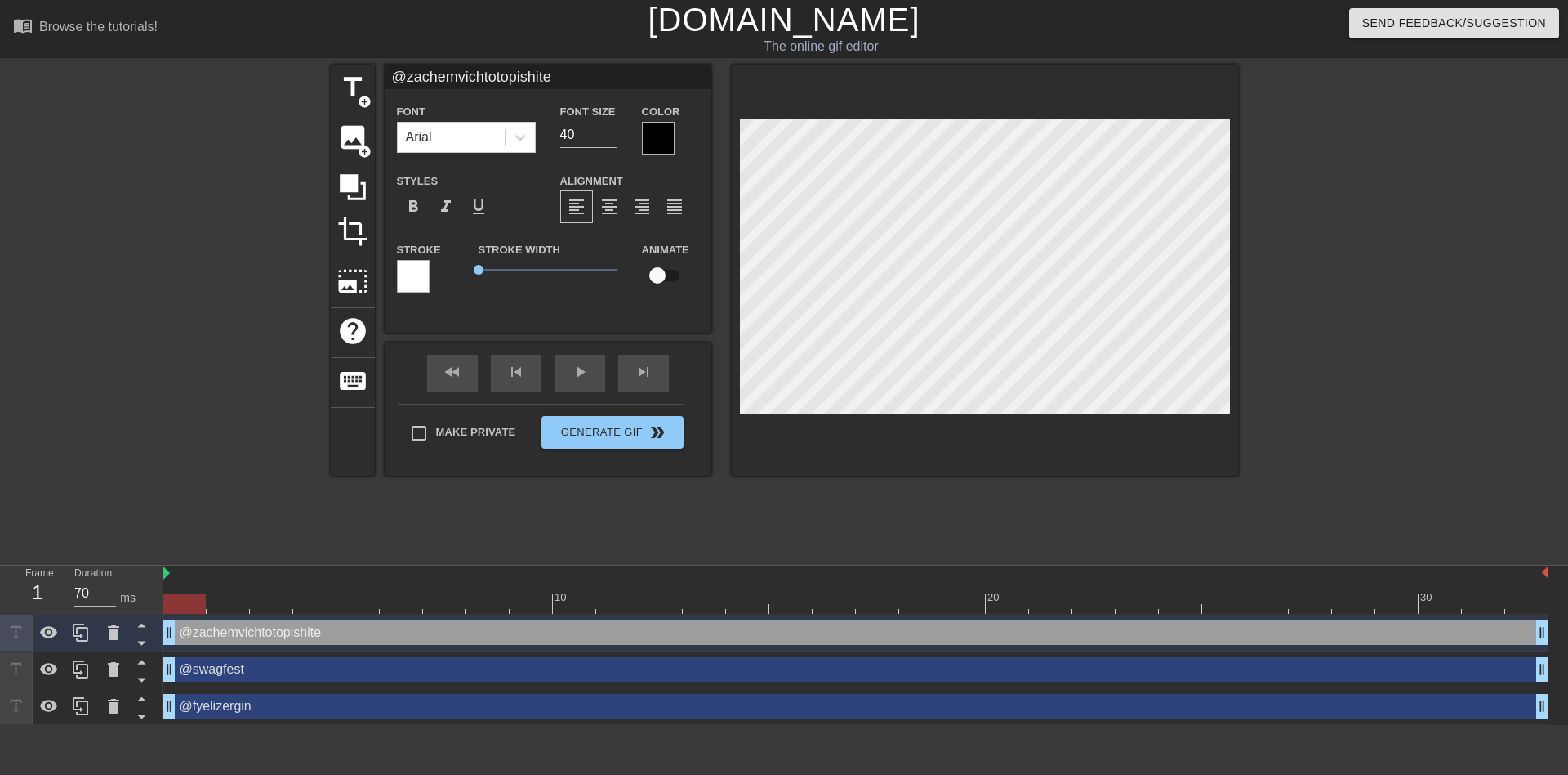
type input "@zachemvichtotopishite"
click at [411, 213] on span "format_bold" at bounding box center [414, 206] width 20 height 20
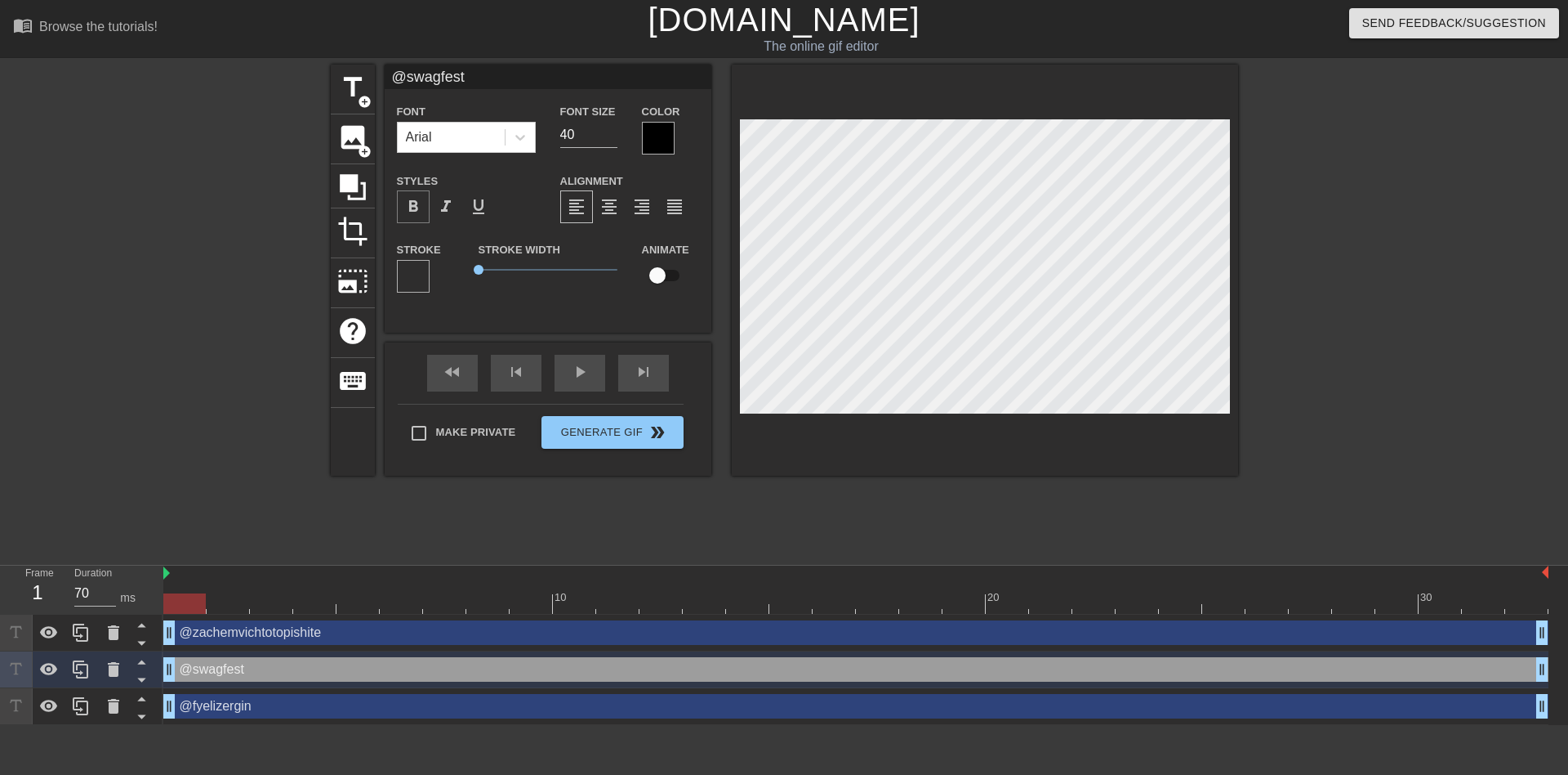
click at [405, 212] on span "format_bold" at bounding box center [414, 206] width 20 height 20
drag, startPoint x: 598, startPoint y: 144, endPoint x: 607, endPoint y: 143, distance: 9.1
click at [598, 143] on input "40" at bounding box center [589, 134] width 57 height 26
click at [614, 138] on input "39" at bounding box center [589, 134] width 57 height 26
click at [614, 138] on input "38" at bounding box center [589, 134] width 57 height 26
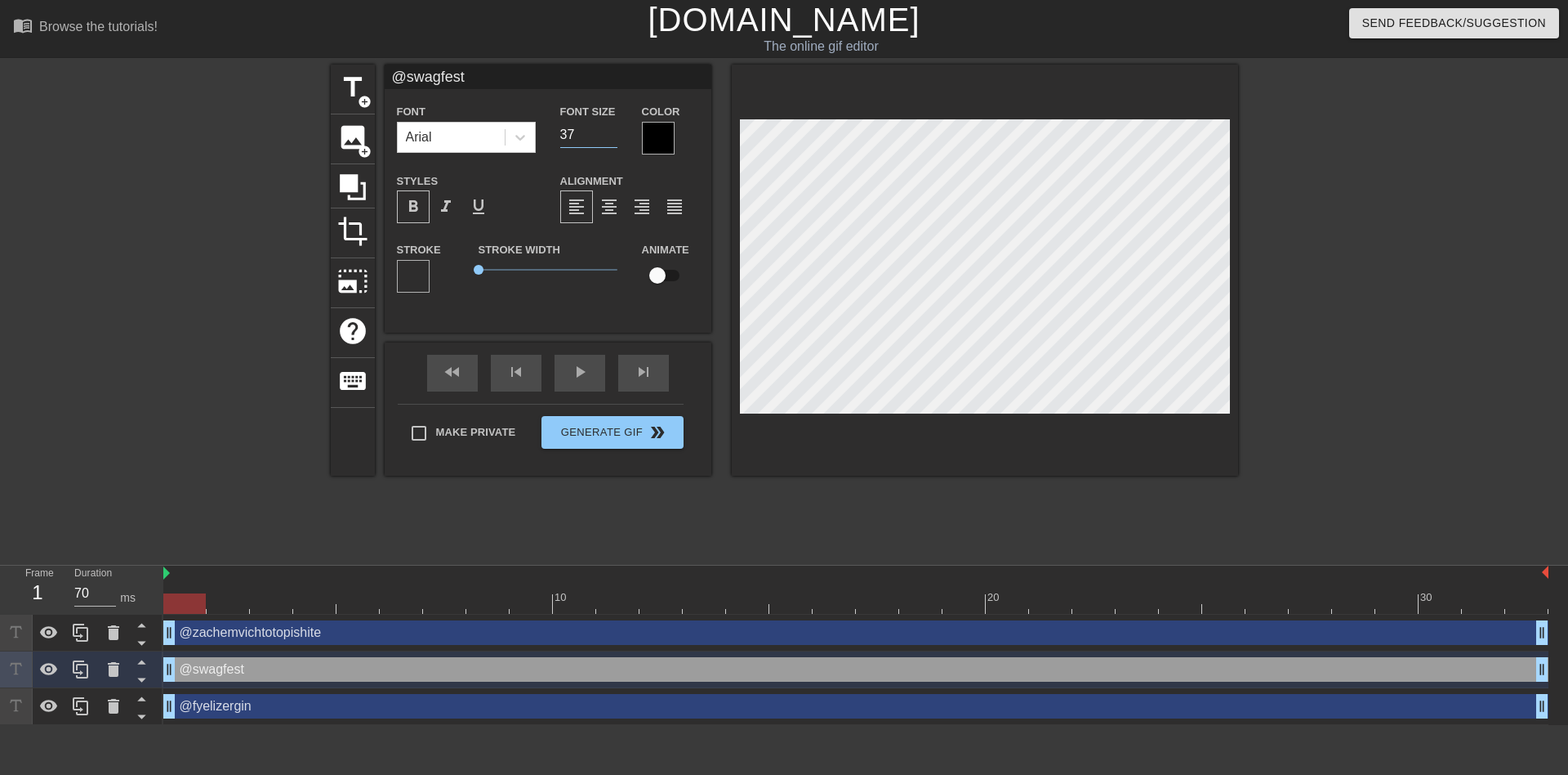
click at [614, 138] on input "37" at bounding box center [589, 134] width 57 height 26
click at [614, 138] on input "36" at bounding box center [589, 134] width 57 height 26
click at [614, 138] on input "35" at bounding box center [589, 134] width 57 height 26
click at [614, 138] on input "34" at bounding box center [589, 134] width 57 height 26
click at [614, 138] on input "33" at bounding box center [589, 134] width 57 height 26
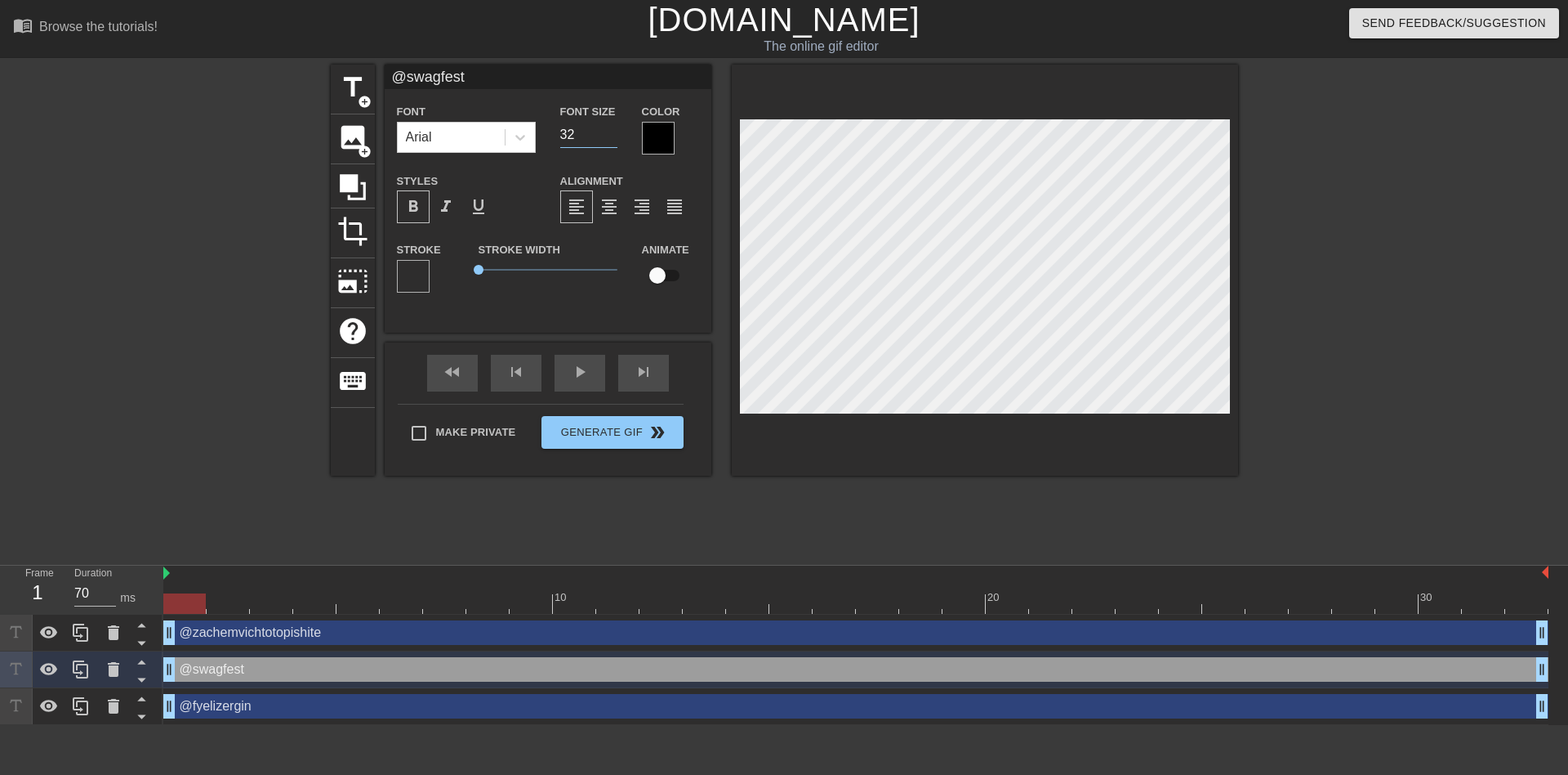
click at [614, 138] on input "32" at bounding box center [589, 134] width 57 height 26
click at [614, 138] on input "31" at bounding box center [589, 134] width 57 height 26
click at [614, 138] on input "30" at bounding box center [589, 134] width 57 height 26
click at [614, 138] on input "29" at bounding box center [589, 134] width 57 height 26
type input "28"
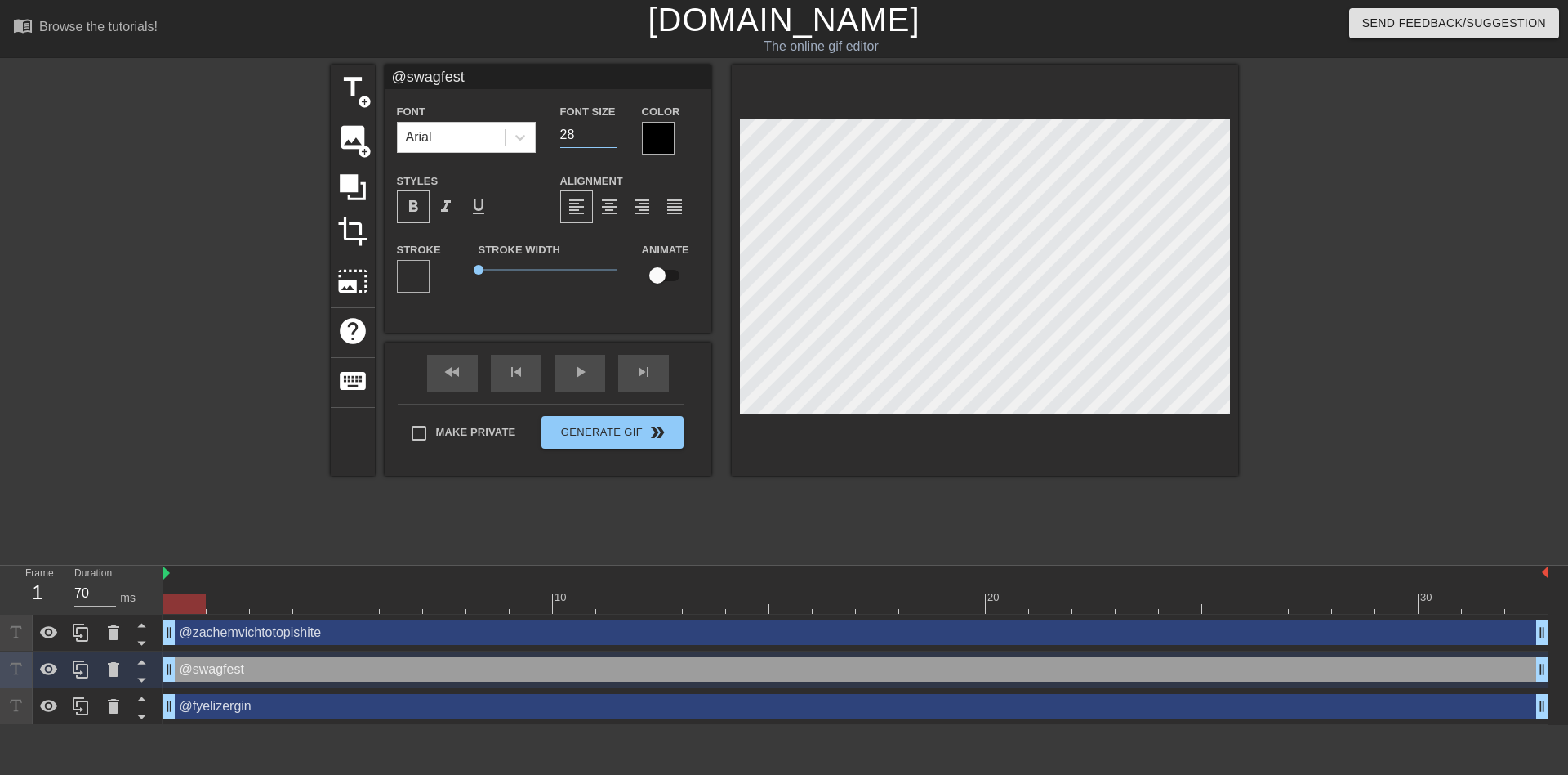
click at [614, 138] on input "28" at bounding box center [589, 134] width 57 height 26
type input "@zachemvichtotopishite"
type input "40"
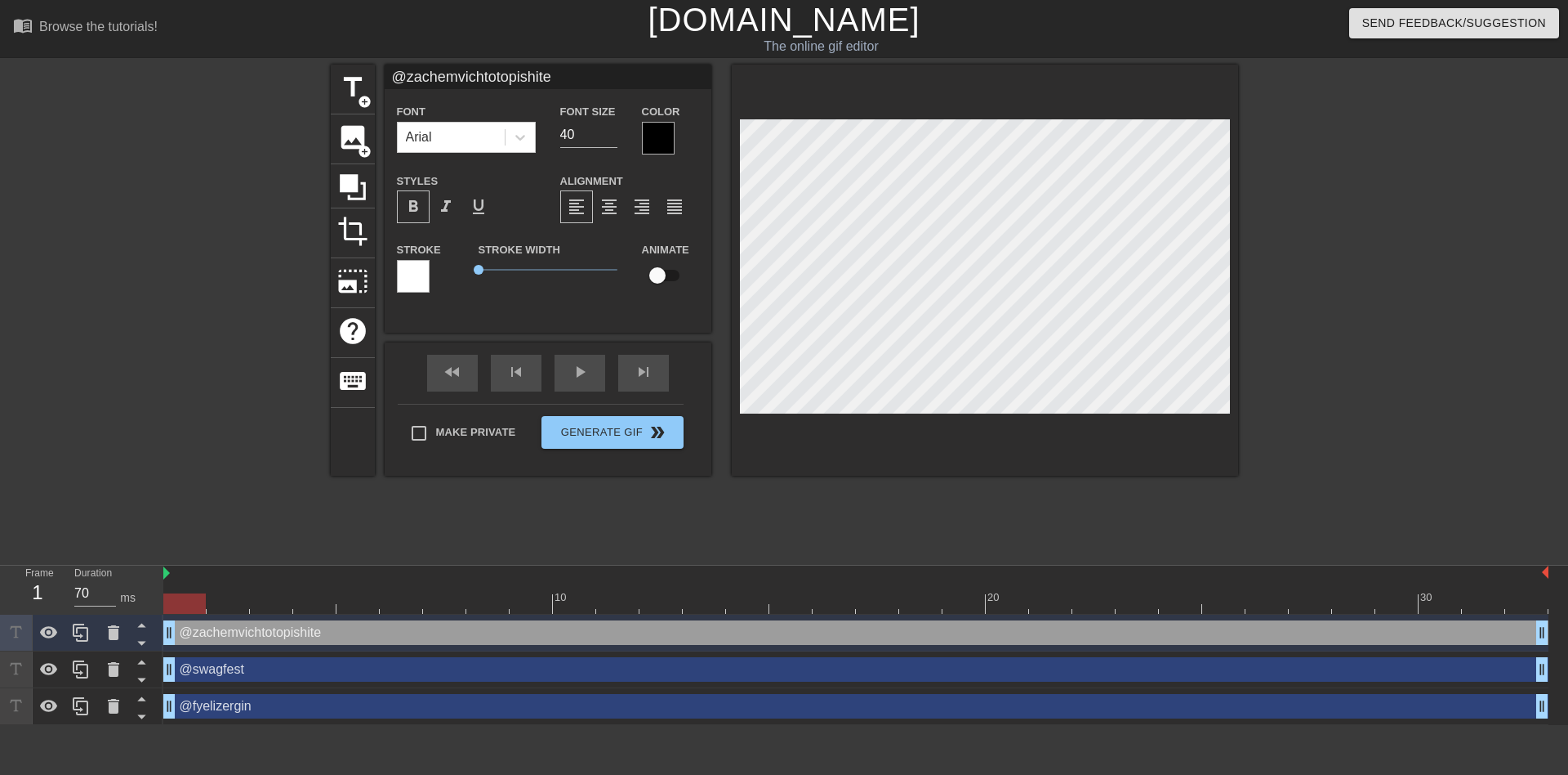
type input "@fyelizergin"
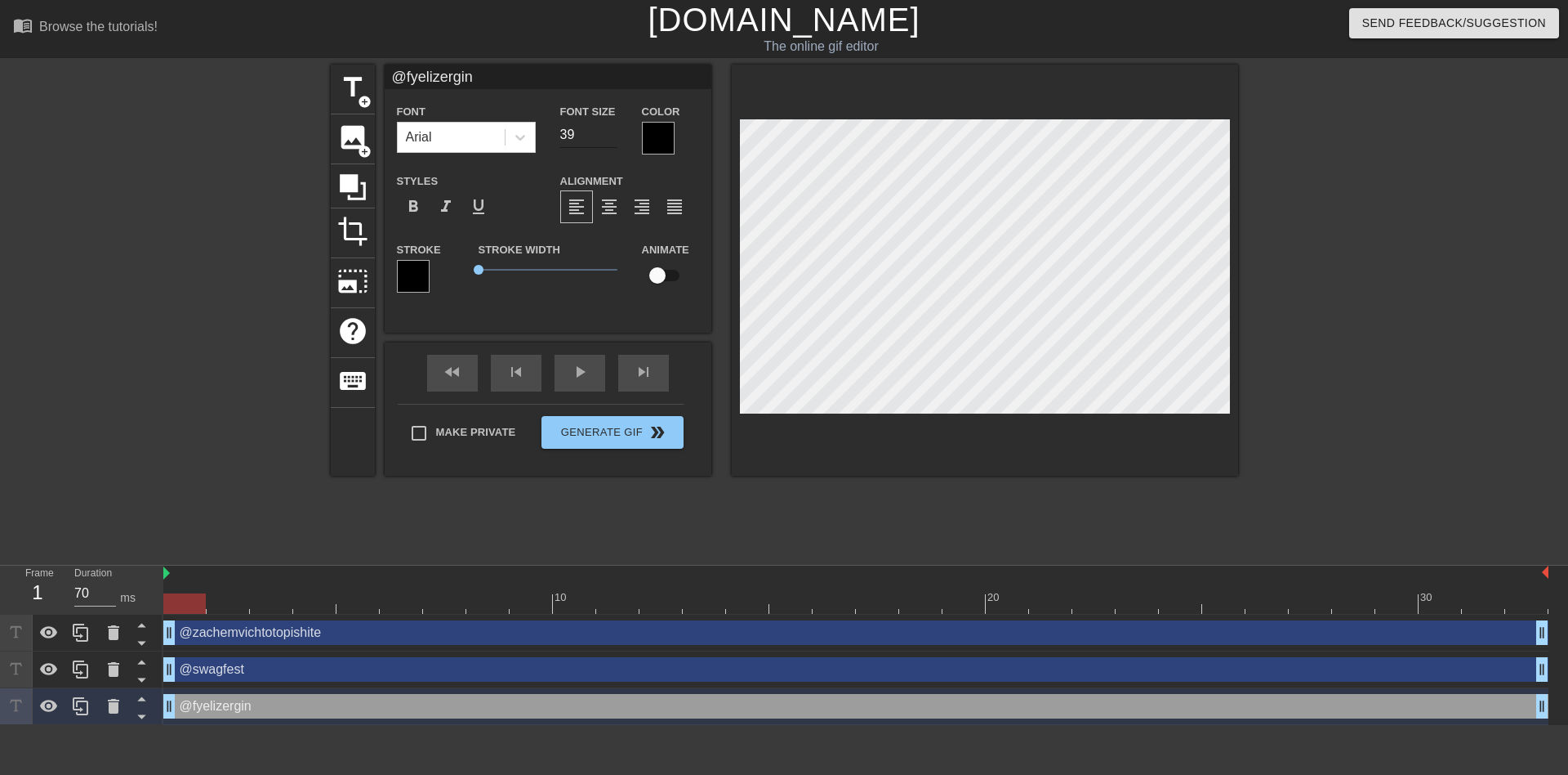
click at [611, 136] on input "39" at bounding box center [589, 134] width 57 height 26
click at [611, 136] on input "38" at bounding box center [589, 134] width 57 height 26
click at [611, 136] on input "37" at bounding box center [589, 134] width 57 height 26
click at [611, 136] on input "36" at bounding box center [589, 134] width 57 height 26
click at [611, 136] on input "35" at bounding box center [589, 134] width 57 height 26
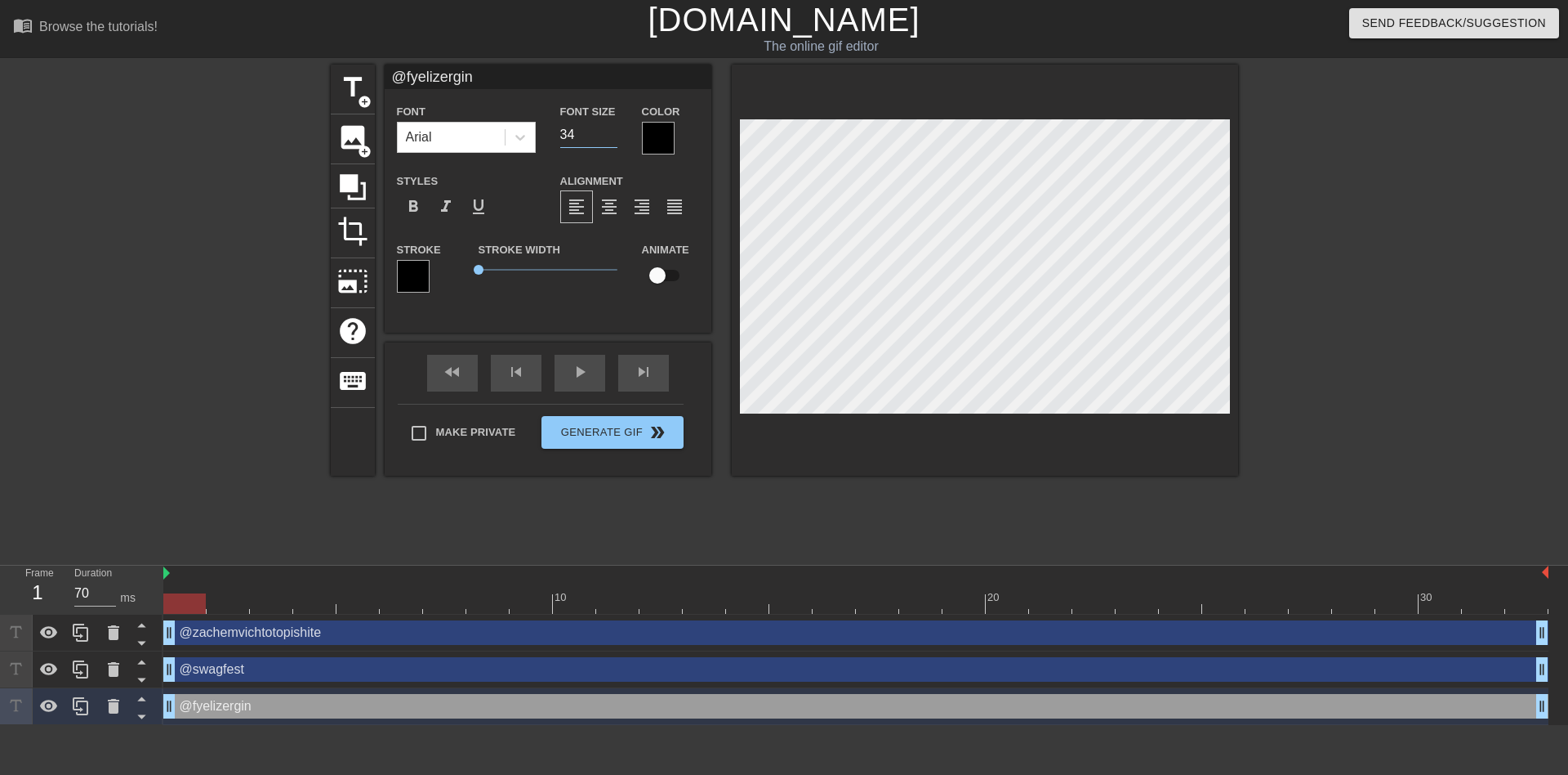
click at [611, 136] on input "34" at bounding box center [589, 134] width 57 height 26
type input "33"
click at [611, 136] on input "33" at bounding box center [589, 134] width 57 height 26
click at [415, 202] on span "format_bold" at bounding box center [414, 206] width 20 height 20
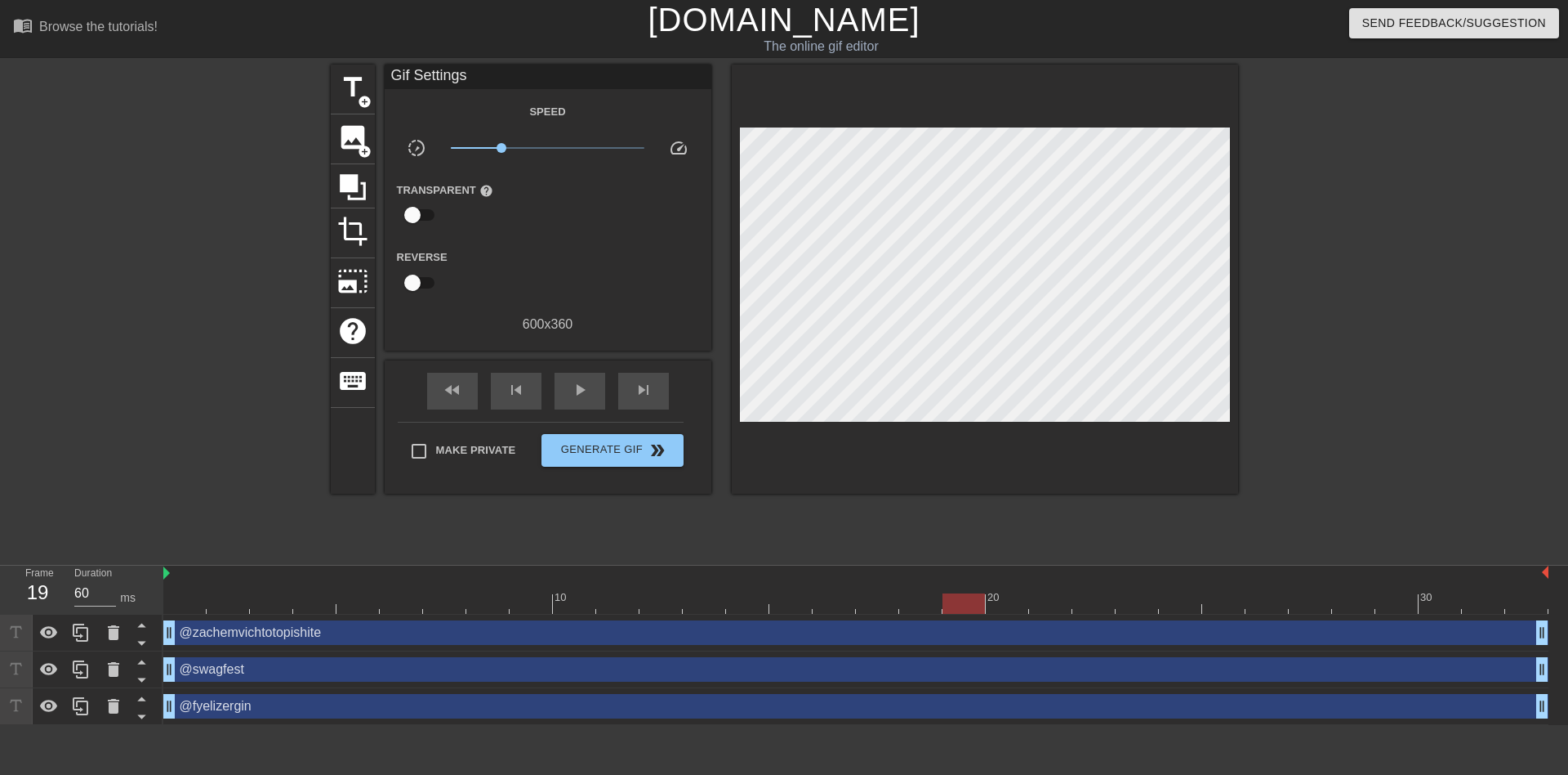
type input "70"
drag, startPoint x: 181, startPoint y: 596, endPoint x: 1351, endPoint y: 568, distance: 1170.3
click at [1439, 572] on div "10 20 30" at bounding box center [856, 589] width 1385 height 48
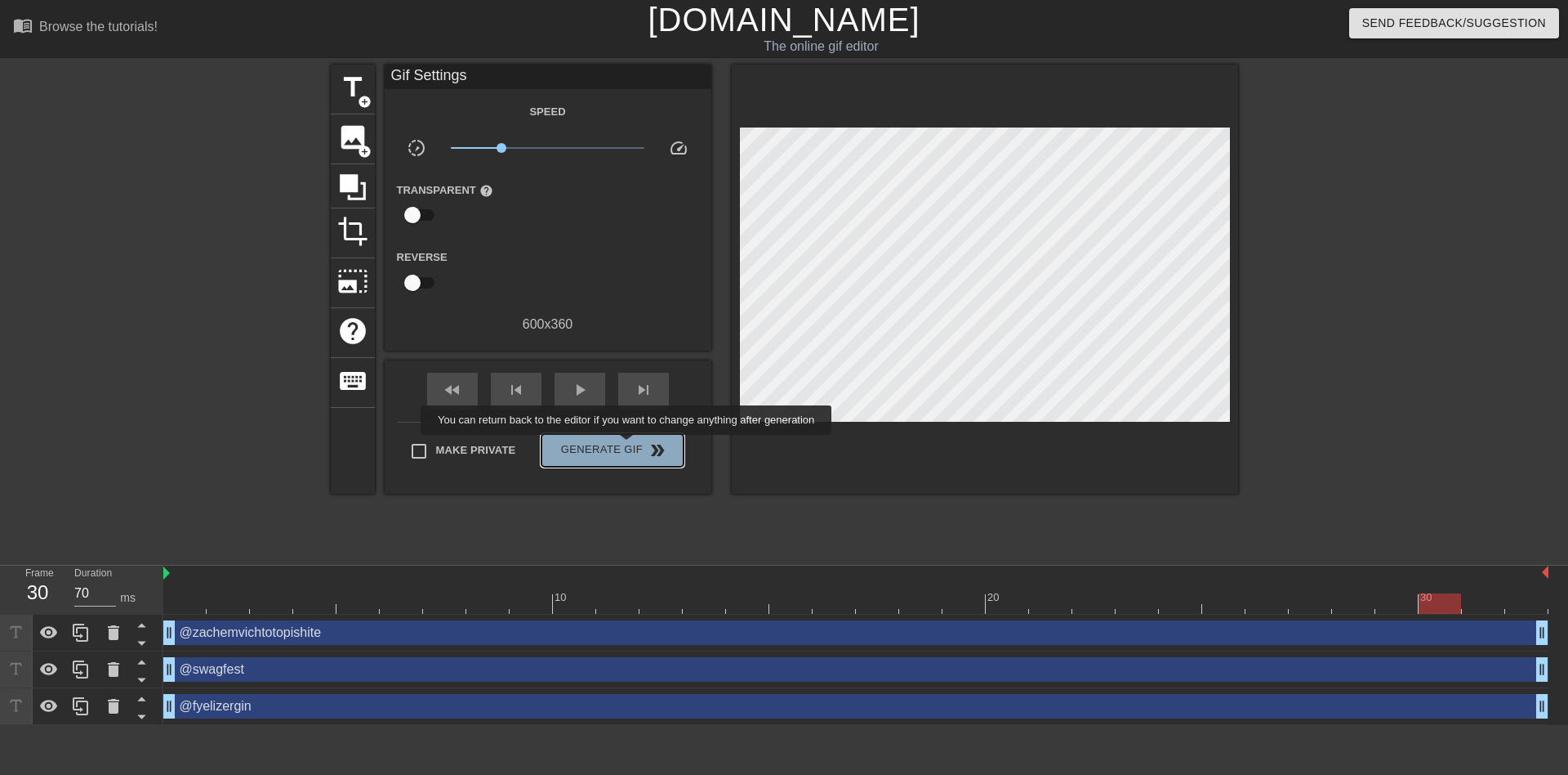
click at [628, 446] on span "Generate Gif double_arrow" at bounding box center [611, 450] width 128 height 20
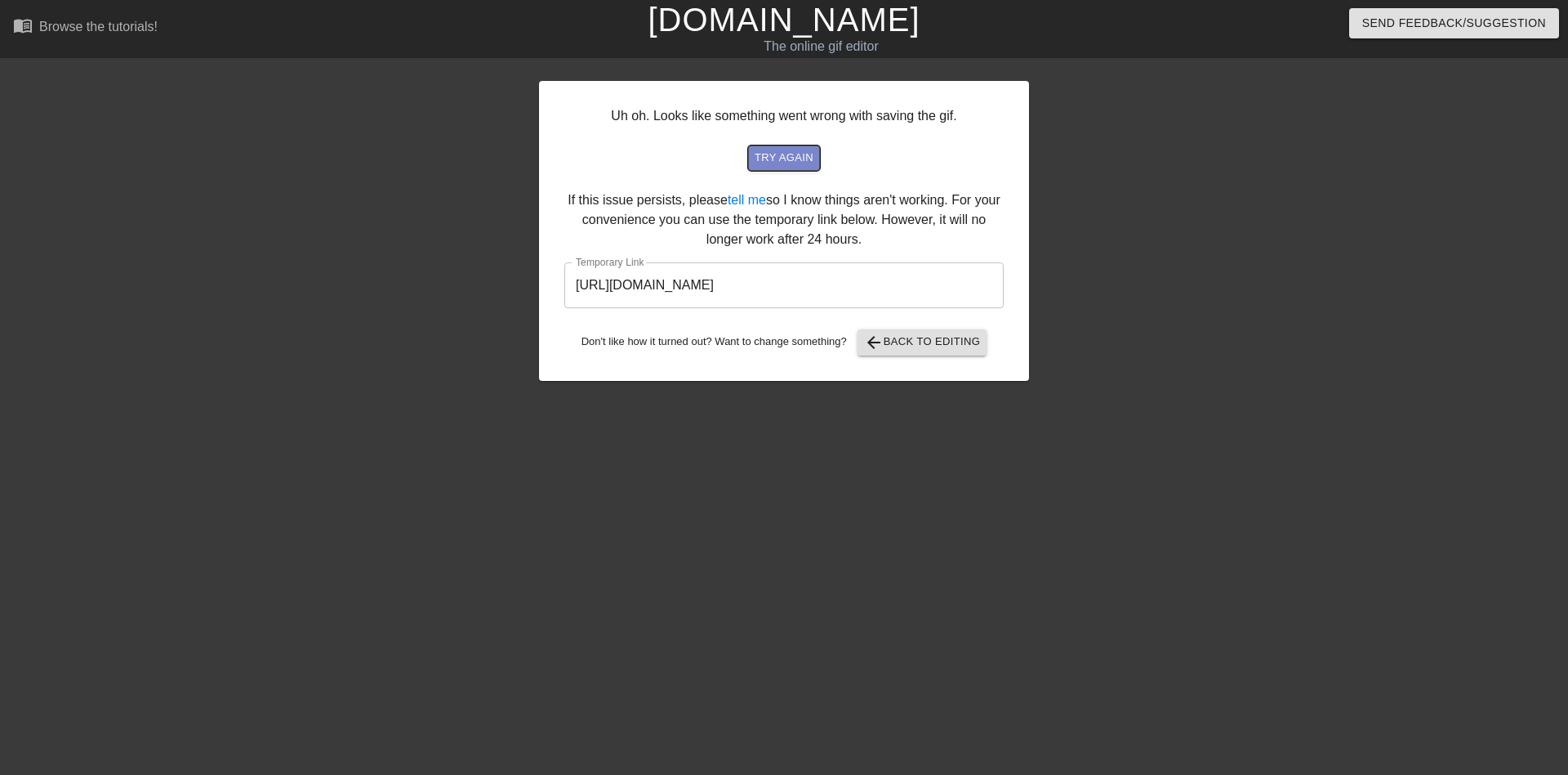
click at [781, 160] on span "try again" at bounding box center [784, 158] width 59 height 19
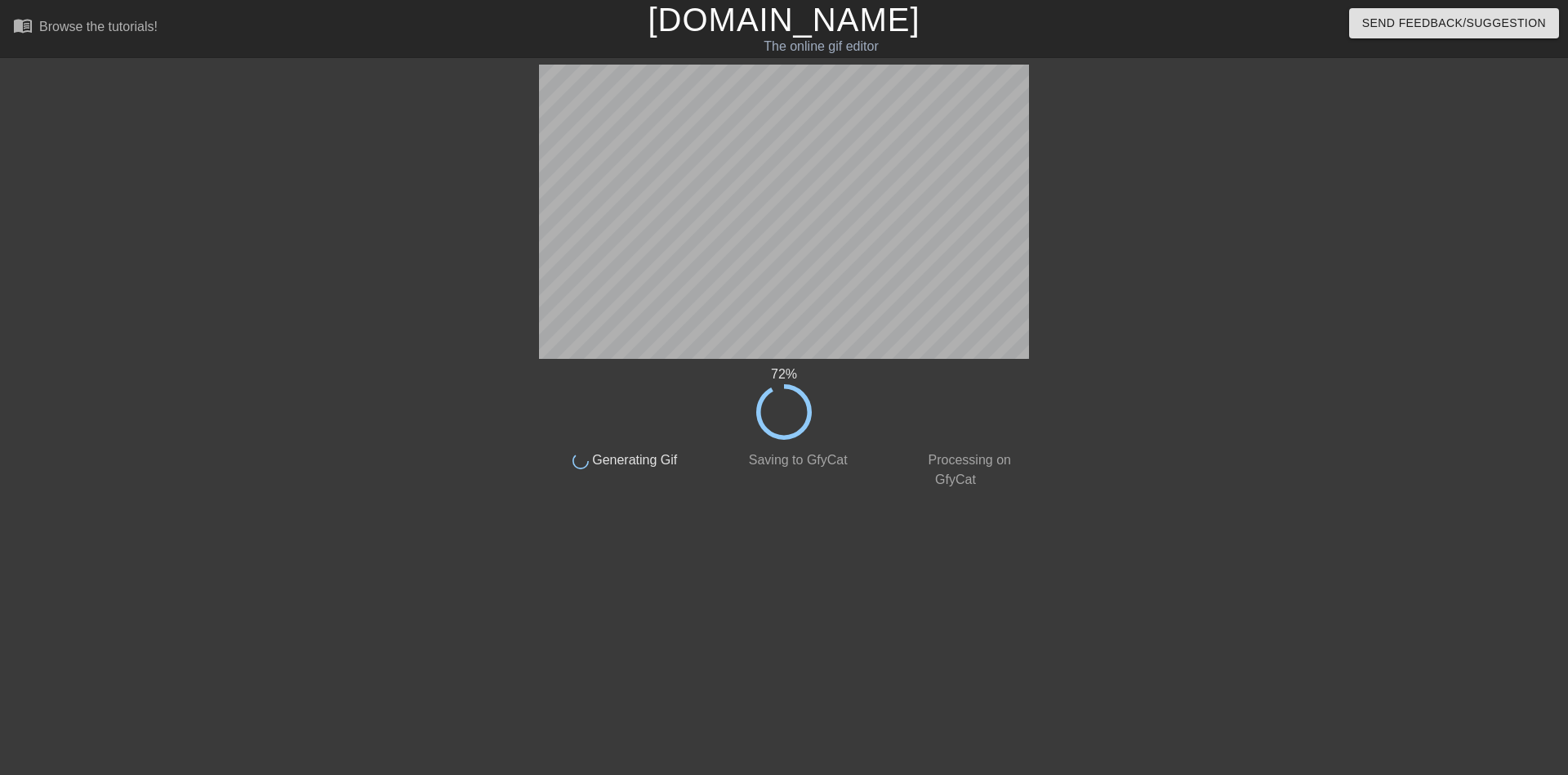
click at [161, 424] on div "72 % done Generating Gif done Saving to GfyCat done Processing on GfyCat title …" at bounding box center [784, 309] width 1568 height 490
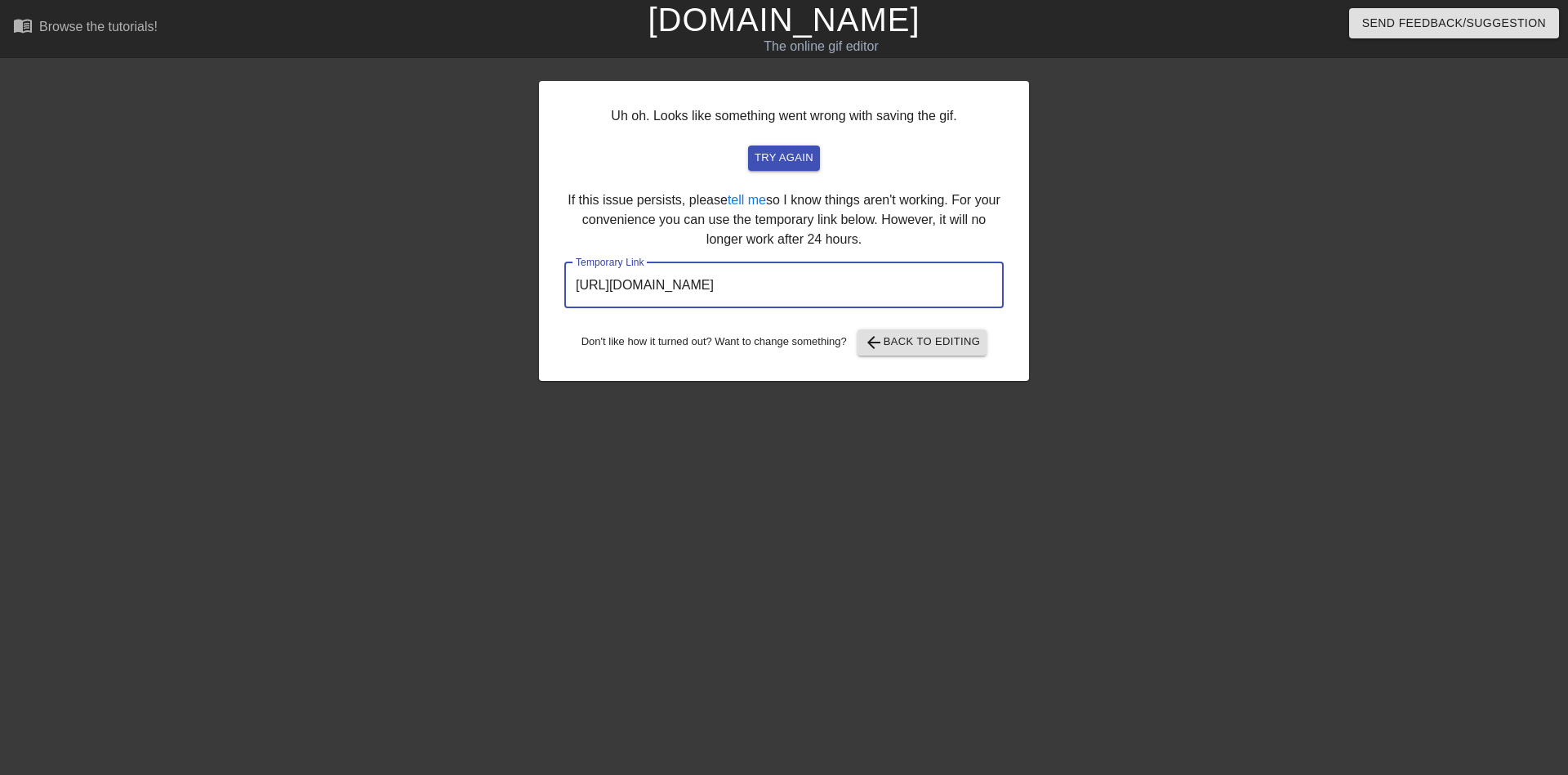
drag, startPoint x: 931, startPoint y: 277, endPoint x: 536, endPoint y: 295, distance: 395.4
click at [536, 295] on div "Uh oh. Looks like something went wrong with saving the gif. try again If this i…" at bounding box center [784, 309] width 1568 height 490
click at [919, 354] on button "arrow_back Back to Editing" at bounding box center [922, 342] width 130 height 26
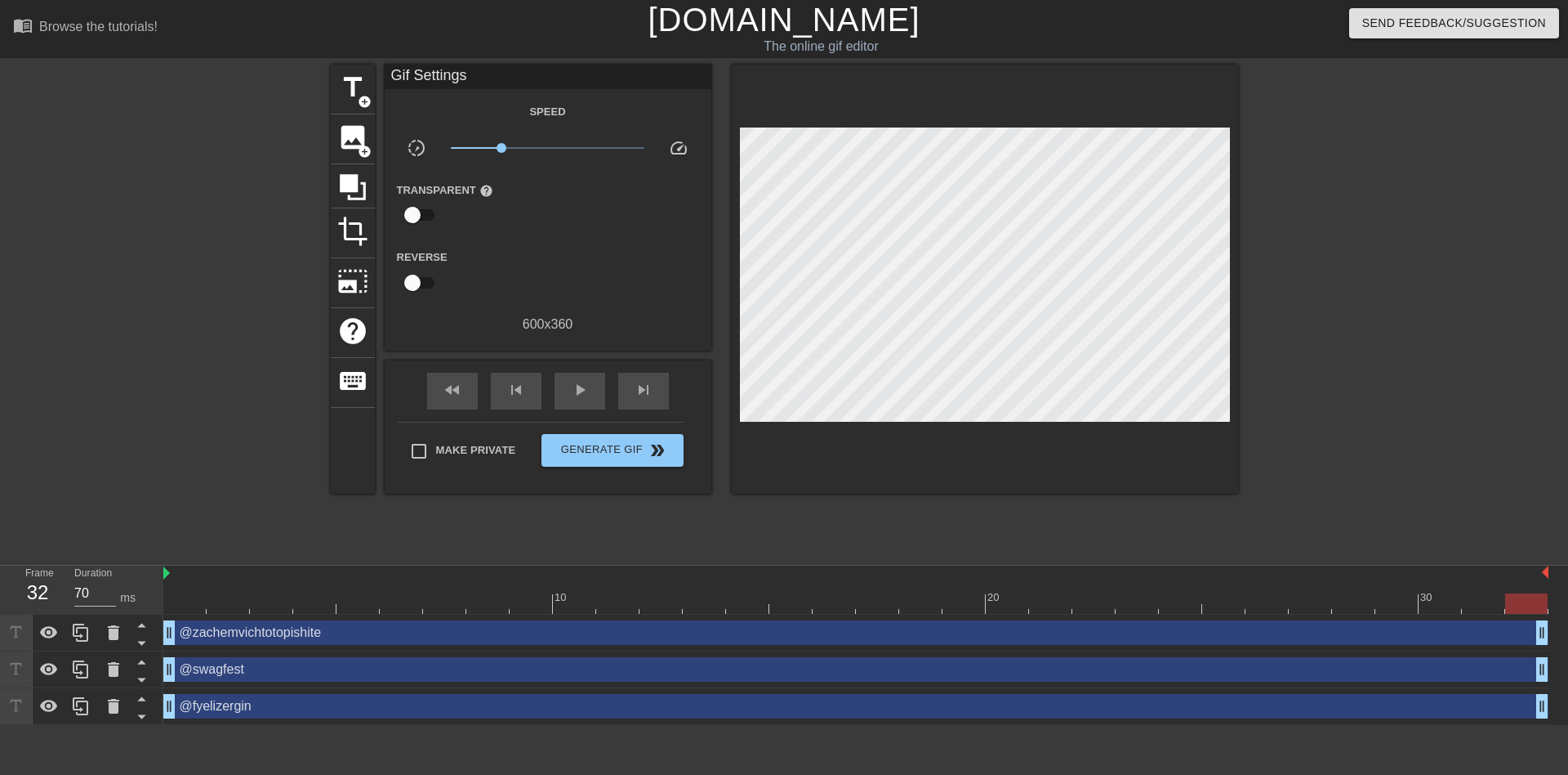
click at [43, 586] on div "32" at bounding box center [37, 592] width 24 height 29
drag, startPoint x: 61, startPoint y: 592, endPoint x: 28, endPoint y: 591, distance: 33.0
click at [28, 591] on div "Frame 32" at bounding box center [37, 589] width 49 height 47
drag, startPoint x: 47, startPoint y: 596, endPoint x: 60, endPoint y: 599, distance: 13.3
click at [32, 597] on div "32" at bounding box center [37, 592] width 24 height 29
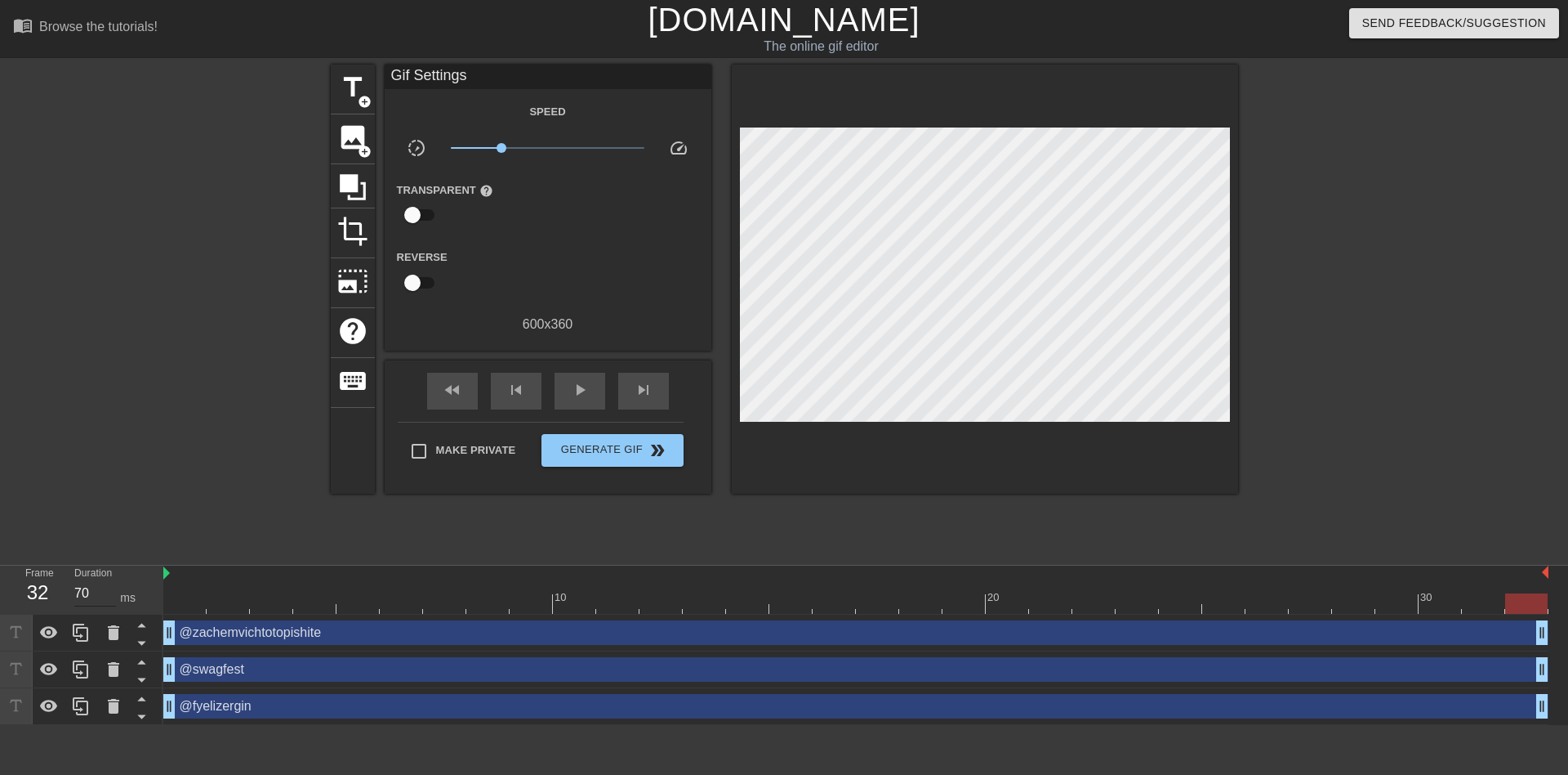
click at [102, 595] on input "70" at bounding box center [95, 593] width 42 height 26
click at [112, 597] on input "69" at bounding box center [95, 593] width 42 height 26
click at [112, 597] on input "68" at bounding box center [95, 593] width 42 height 26
click at [112, 597] on input "67" at bounding box center [95, 593] width 42 height 26
click at [112, 597] on input "66" at bounding box center [95, 593] width 42 height 26
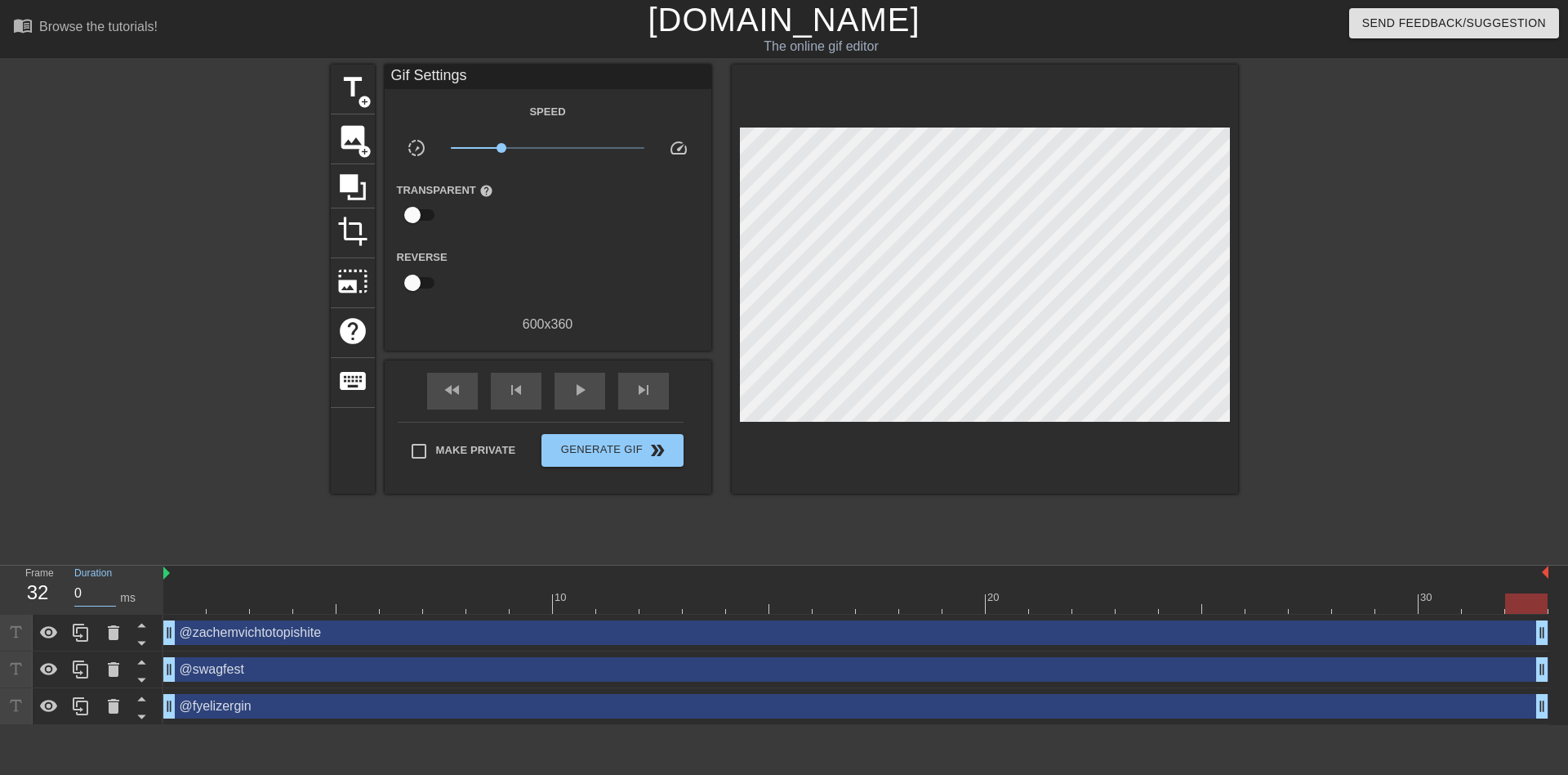
click at [112, 597] on input "0" at bounding box center [95, 593] width 42 height 26
click at [112, 597] on input "-1" at bounding box center [95, 593] width 42 height 26
click at [104, 590] on input "0" at bounding box center [95, 593] width 42 height 26
click at [572, 388] on span "play_arrow" at bounding box center [580, 389] width 20 height 20
drag, startPoint x: 789, startPoint y: 615, endPoint x: 752, endPoint y: 613, distance: 37.1
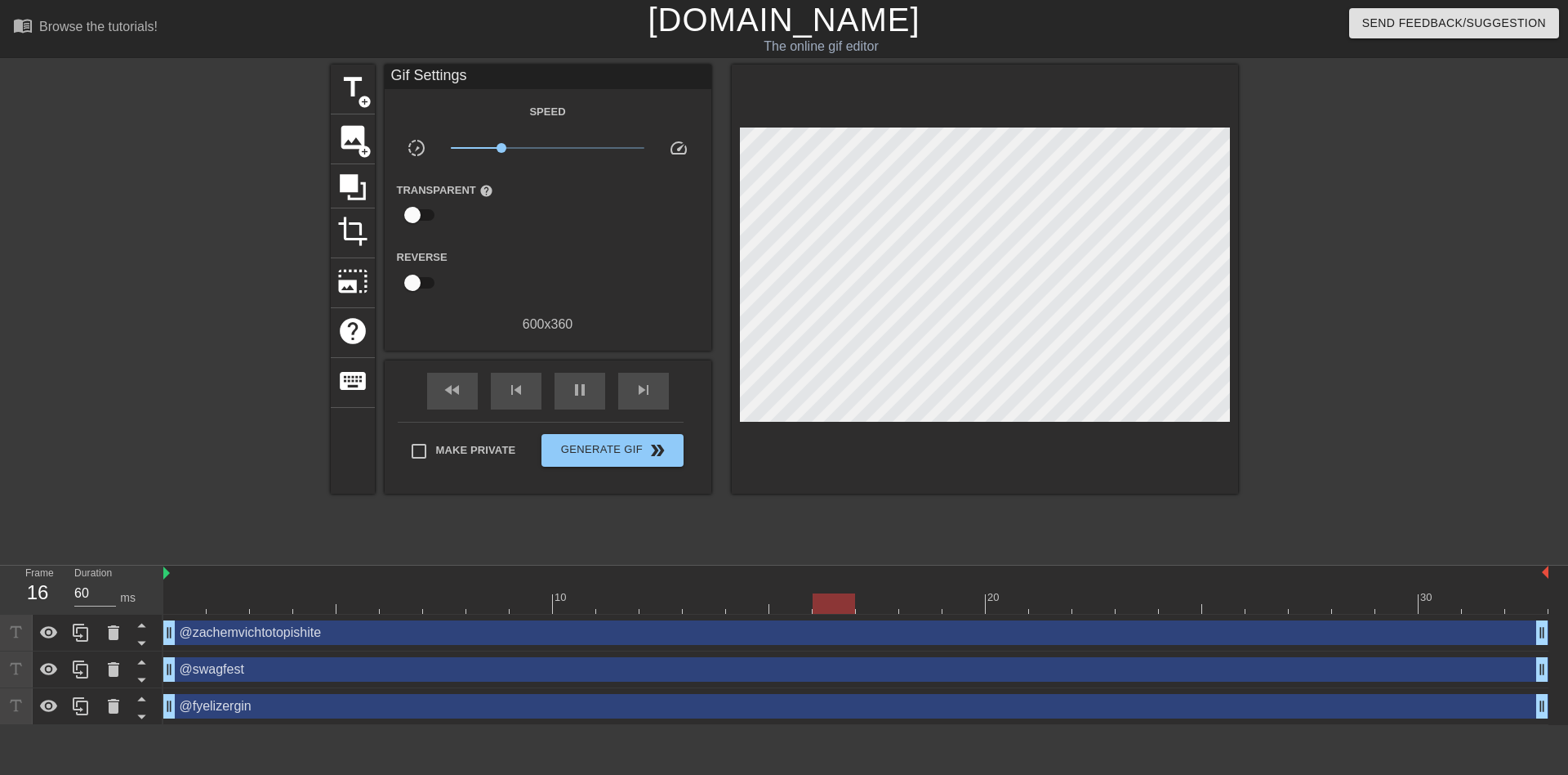
click at [752, 613] on div "10 20 30 @zachemvichtotopishite drag_handle drag_handle @swagfest drag_handle d…" at bounding box center [866, 645] width 1405 height 160
click at [105, 594] on input "60" at bounding box center [95, 593] width 42 height 26
click at [107, 595] on input "69" at bounding box center [95, 593] width 42 height 26
click at [107, 595] on input "68" at bounding box center [95, 593] width 42 height 26
click at [107, 595] on input "69" at bounding box center [95, 593] width 42 height 26
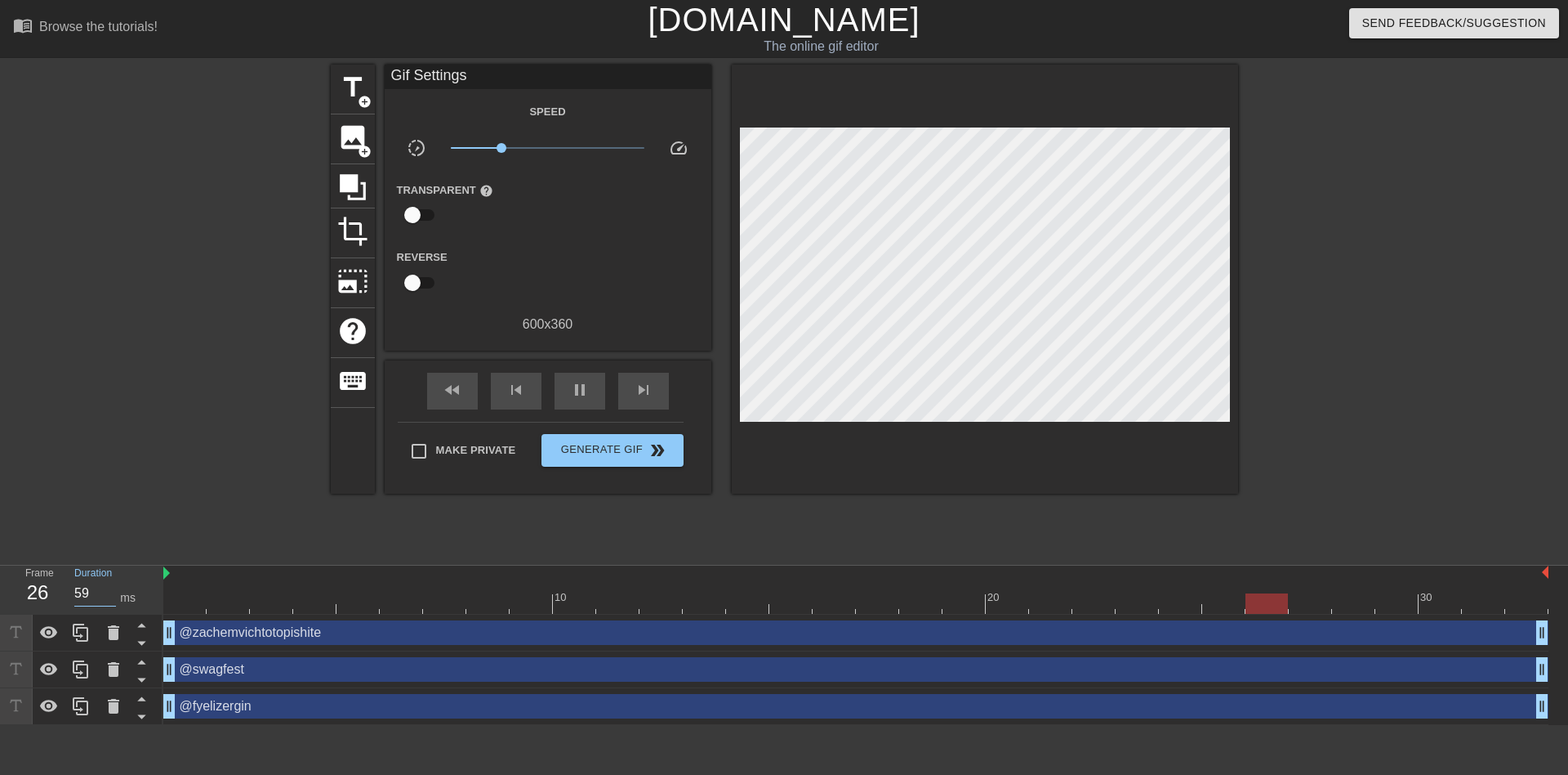
click at [107, 595] on input "59" at bounding box center [95, 593] width 42 height 26
drag, startPoint x: 95, startPoint y: 592, endPoint x: 50, endPoint y: 592, distance: 45.0
click at [50, 592] on div "Frame 4 Duration 60 ms" at bounding box center [86, 589] width 147 height 47
click at [580, 384] on span "pause" at bounding box center [580, 389] width 20 height 20
drag, startPoint x: 95, startPoint y: 592, endPoint x: 57, endPoint y: 587, distance: 38.3
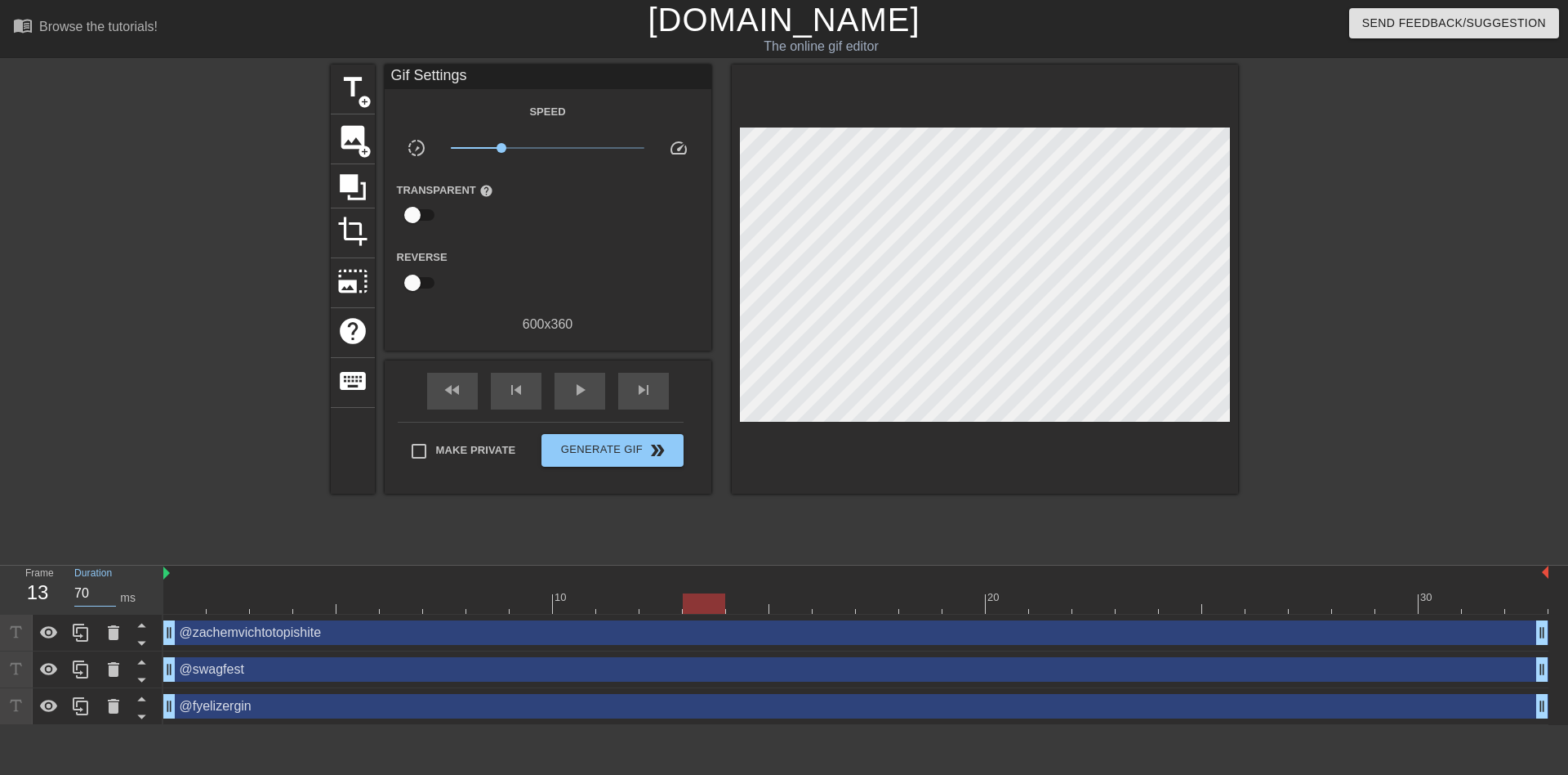
click at [57, 586] on div "Frame 13 Duration 70 ms" at bounding box center [86, 589] width 147 height 47
click at [135, 589] on div "ms" at bounding box center [128, 598] width 16 height 18
click at [168, 572] on img at bounding box center [166, 572] width 7 height 13
drag, startPoint x: 102, startPoint y: 592, endPoint x: 70, endPoint y: 587, distance: 32.4
click at [70, 587] on div "Duration 70 ms" at bounding box center [111, 589] width 98 height 47
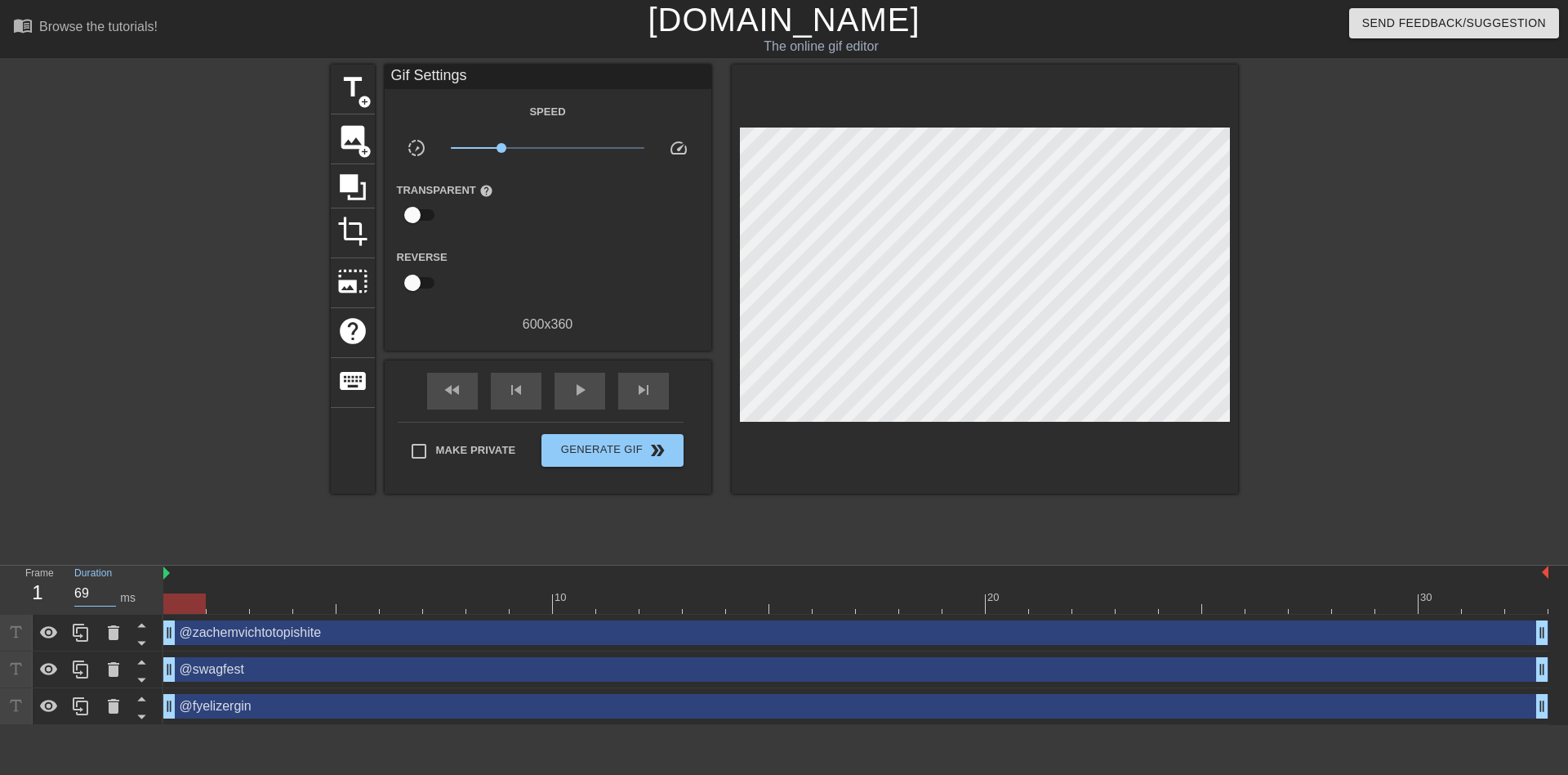
click at [113, 593] on input "69" at bounding box center [95, 593] width 42 height 26
click at [112, 594] on input "68" at bounding box center [95, 593] width 42 height 26
click at [112, 594] on input "67" at bounding box center [95, 593] width 42 height 26
drag, startPoint x: 89, startPoint y: 593, endPoint x: 57, endPoint y: 594, distance: 32.0
click at [60, 593] on div "Frame 1 Duration 67 ms" at bounding box center [86, 589] width 147 height 47
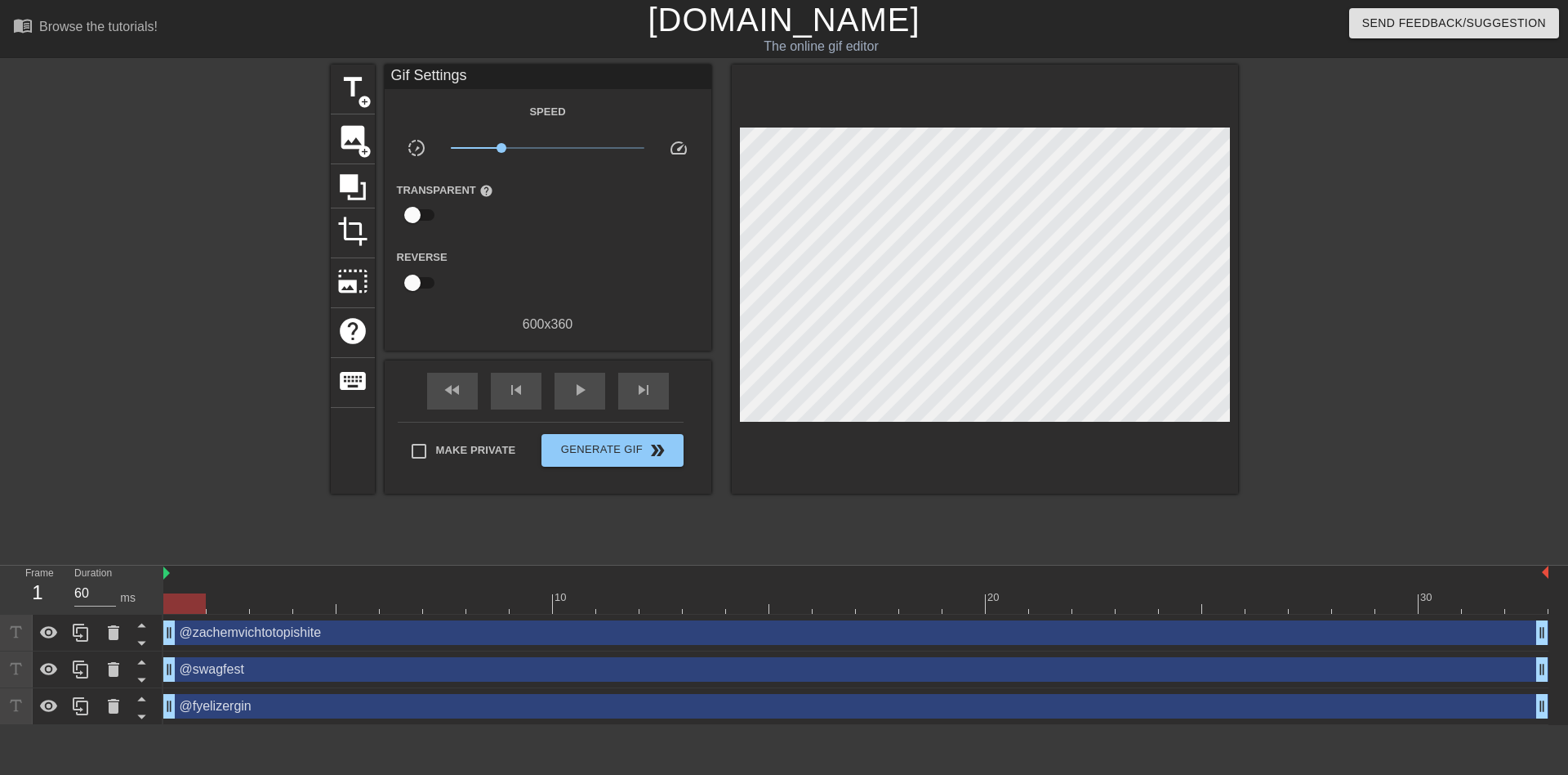
drag, startPoint x: 192, startPoint y: 605, endPoint x: 213, endPoint y: 605, distance: 21.0
click at [205, 605] on div at bounding box center [184, 603] width 42 height 21
drag, startPoint x: 231, startPoint y: 603, endPoint x: 189, endPoint y: 601, distance: 42.0
click at [189, 601] on div at bounding box center [184, 603] width 42 height 21
drag, startPoint x: 91, startPoint y: 589, endPoint x: 58, endPoint y: 586, distance: 33.1
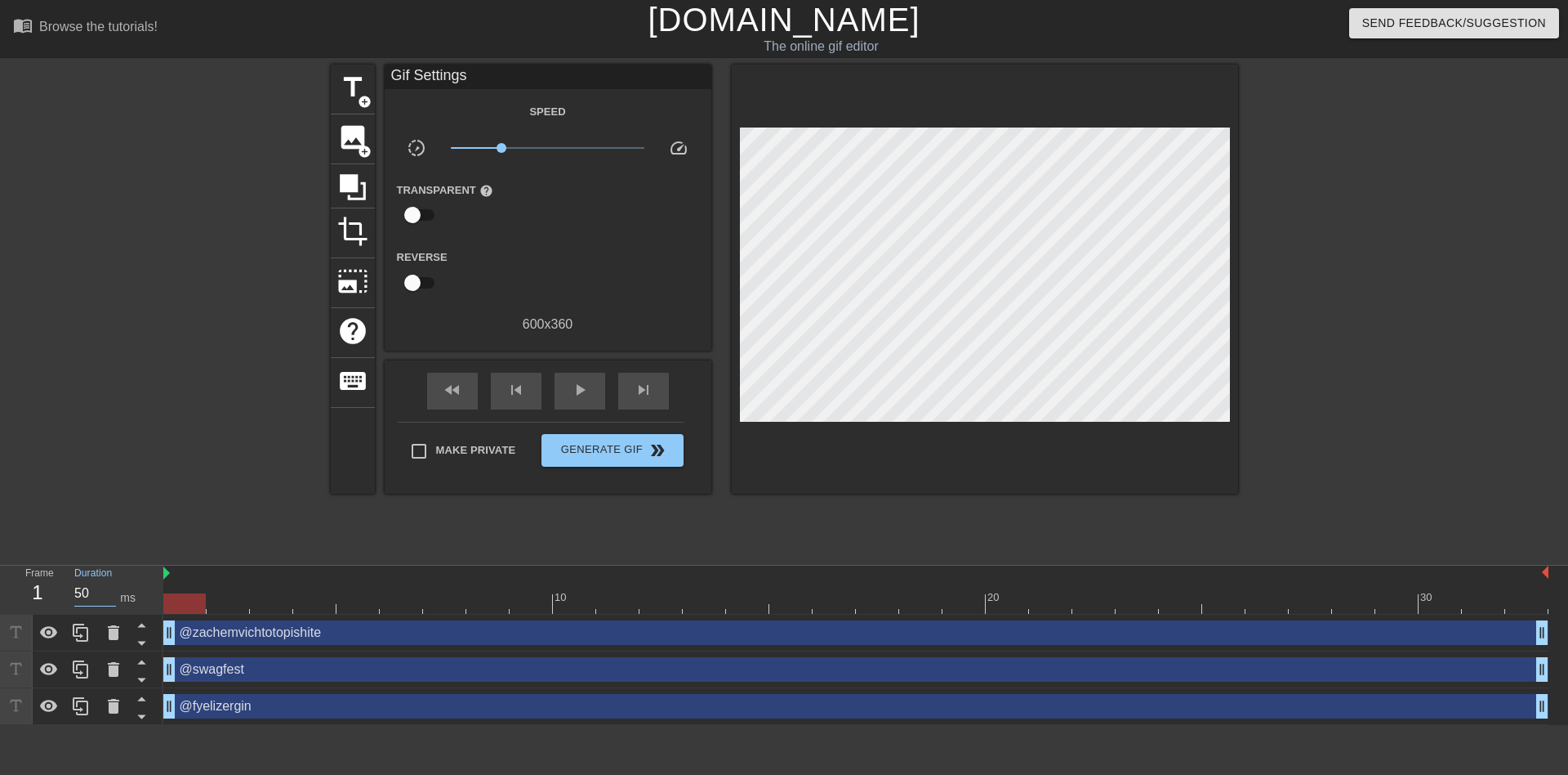
click at [58, 586] on div "Frame 1 Duration 50 ms" at bounding box center [86, 589] width 147 height 47
drag, startPoint x: 203, startPoint y: 604, endPoint x: 219, endPoint y: 601, distance: 16.3
click at [219, 601] on div at bounding box center [227, 603] width 42 height 21
drag, startPoint x: 85, startPoint y: 588, endPoint x: 52, endPoint y: 589, distance: 33.0
click at [52, 587] on div "Frame 2 Duration 60 ms" at bounding box center [86, 589] width 147 height 47
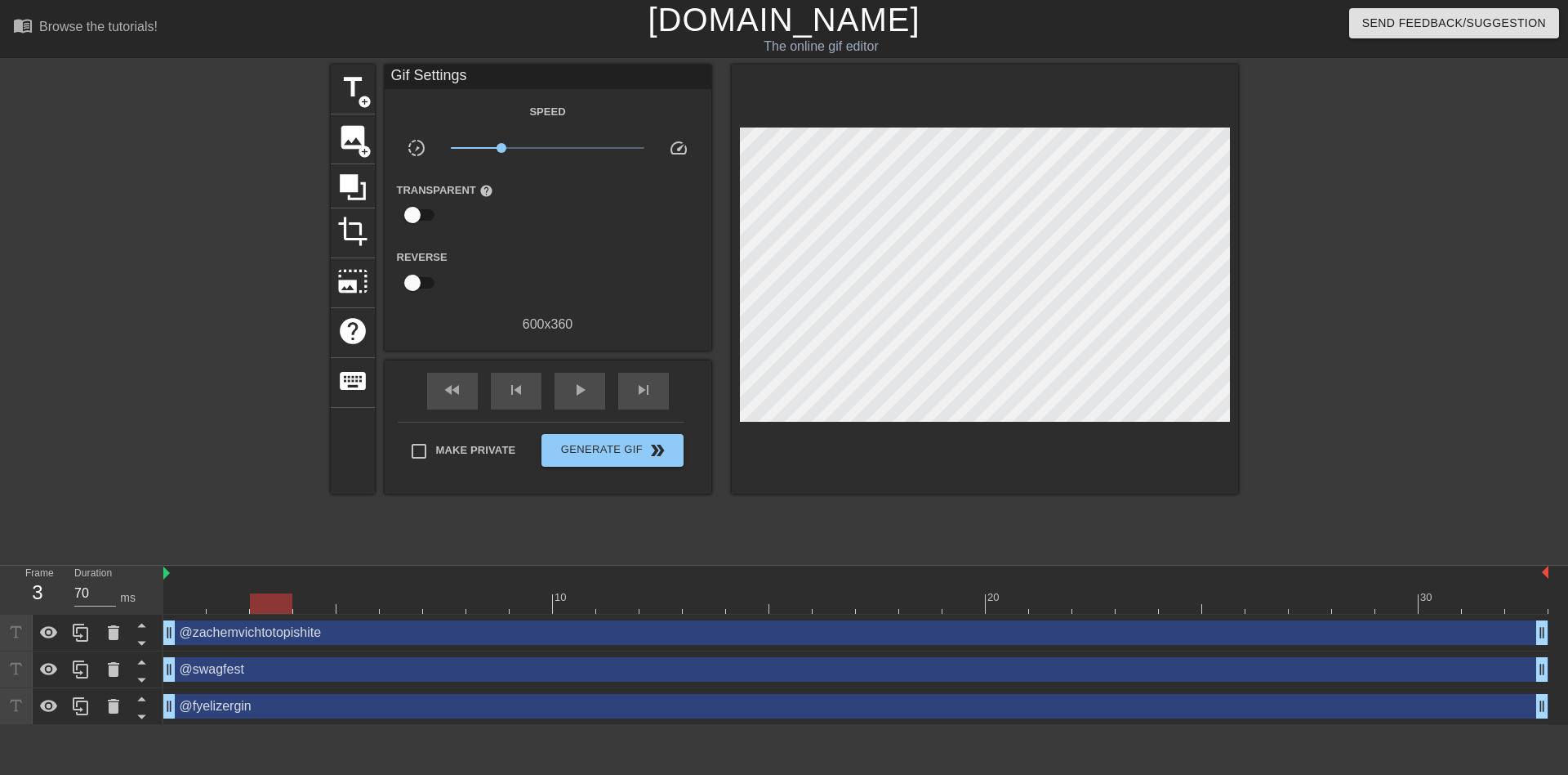
drag, startPoint x: 254, startPoint y: 607, endPoint x: 275, endPoint y: 606, distance: 21.0
click at [275, 606] on div at bounding box center [271, 603] width 42 height 21
drag, startPoint x: 71, startPoint y: 590, endPoint x: 37, endPoint y: 590, distance: 34.0
click at [38, 590] on div "Frame 3 Duration 70 ms" at bounding box center [86, 589] width 147 height 47
drag, startPoint x: 318, startPoint y: 604, endPoint x: 330, endPoint y: 604, distance: 12.0
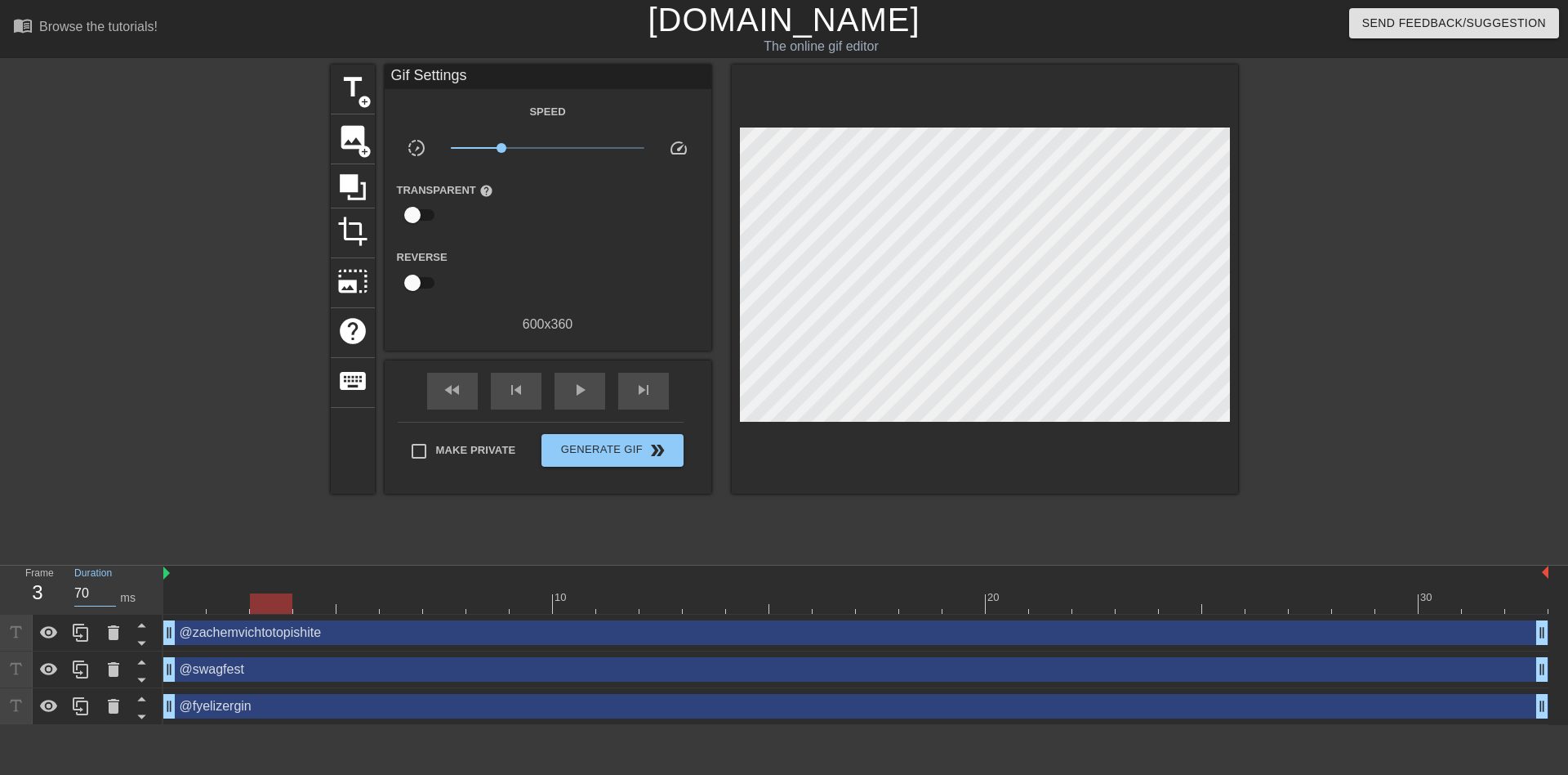
click at [292, 604] on div at bounding box center [271, 603] width 42 height 21
click at [54, 588] on div "Frame 4 Duration 70 ms" at bounding box center [86, 589] width 147 height 47
drag, startPoint x: 302, startPoint y: 598, endPoint x: 333, endPoint y: 599, distance: 31.0
click at [333, 599] on div at bounding box center [314, 603] width 42 height 21
drag, startPoint x: 321, startPoint y: 606, endPoint x: 354, endPoint y: 607, distance: 33.0
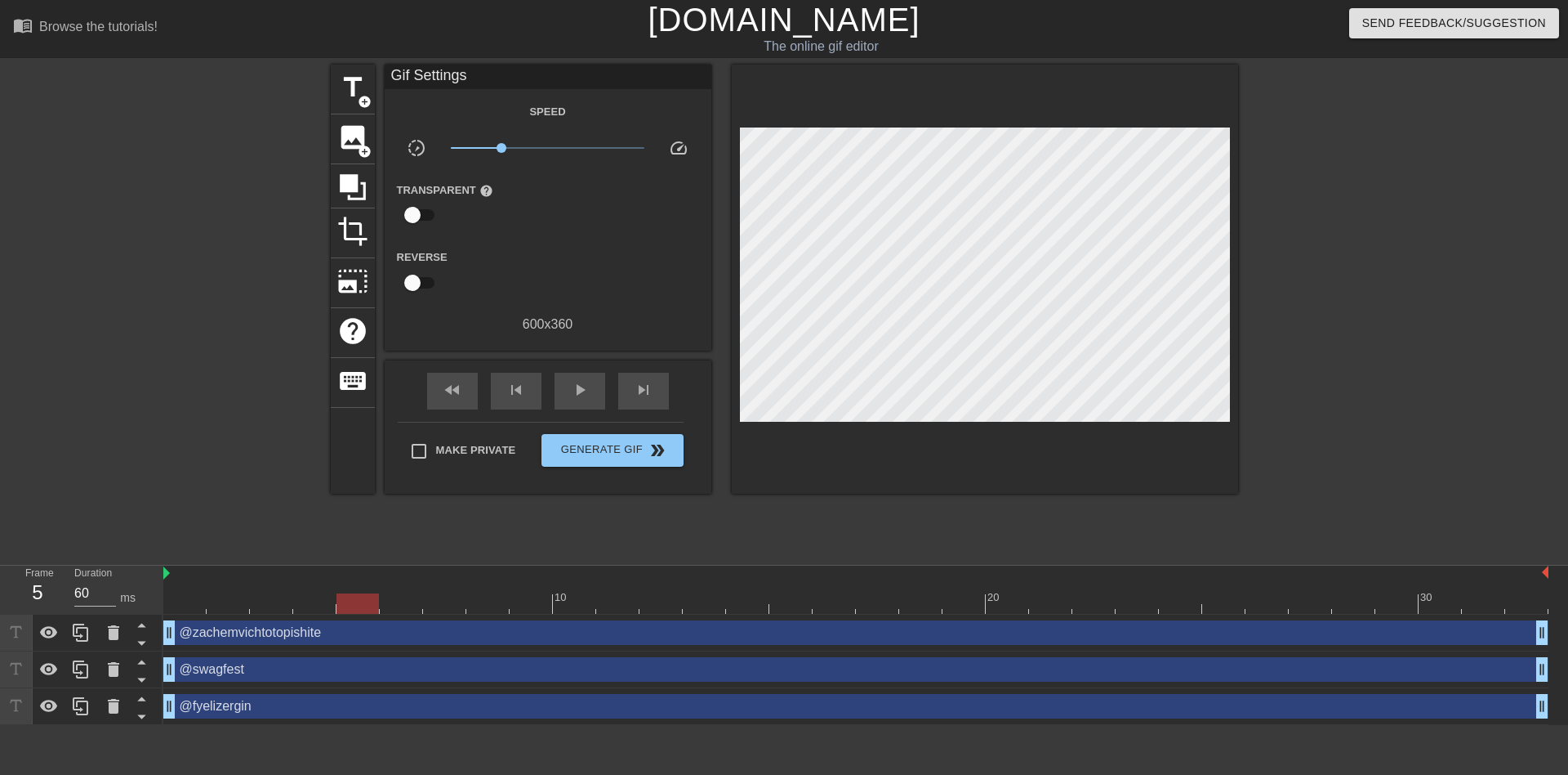
click at [354, 607] on div at bounding box center [357, 603] width 42 height 21
drag, startPoint x: 99, startPoint y: 585, endPoint x: 51, endPoint y: 586, distance: 48.0
click at [61, 585] on div "Frame 5 Duration 60 ms" at bounding box center [86, 589] width 147 height 47
drag, startPoint x: 355, startPoint y: 602, endPoint x: 386, endPoint y: 602, distance: 31.0
click at [386, 602] on div at bounding box center [400, 603] width 42 height 21
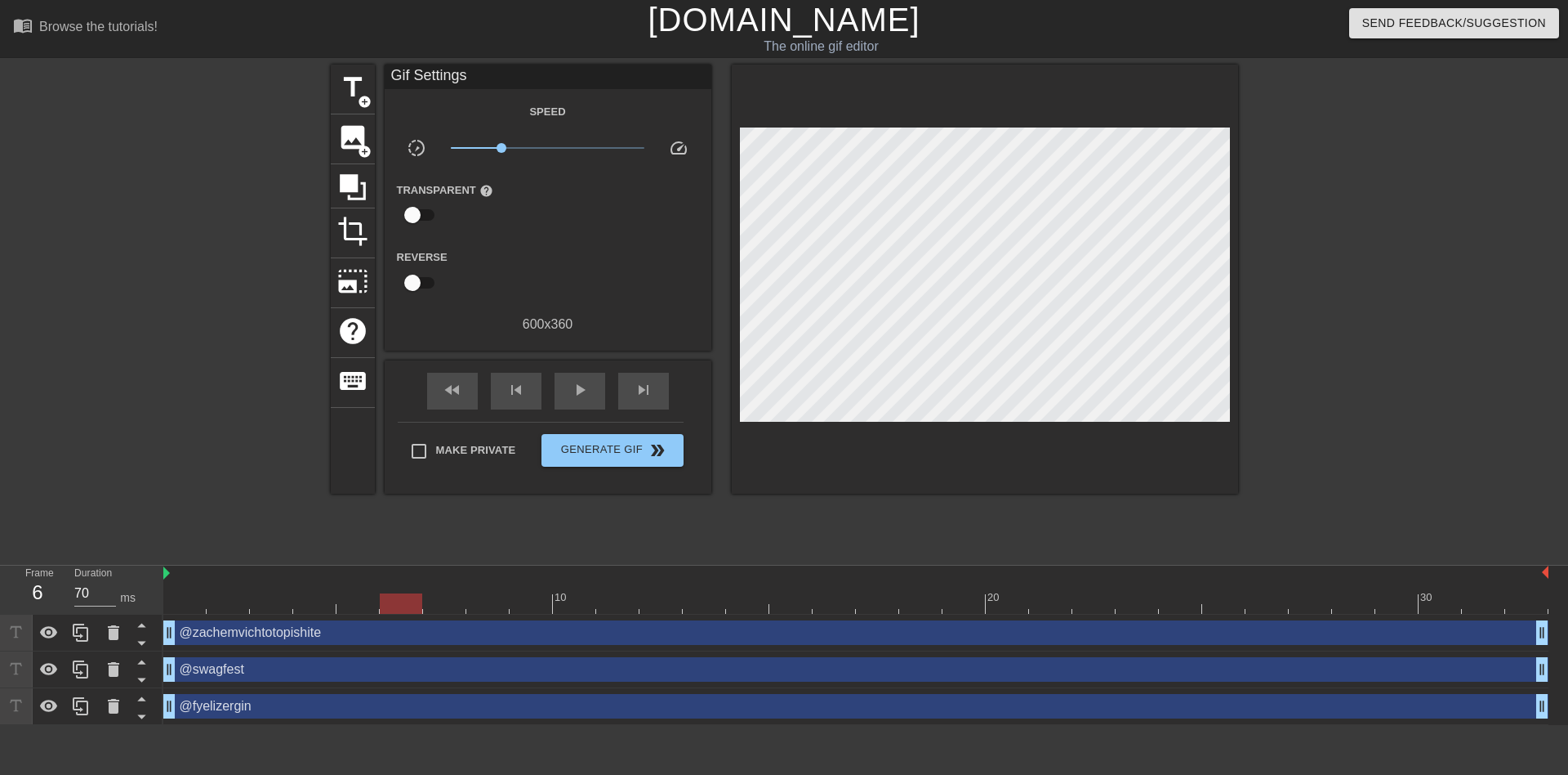
drag, startPoint x: 60, startPoint y: 592, endPoint x: 161, endPoint y: 598, distance: 101.2
click at [50, 591] on div "Frame 6 Duration 70 ms" at bounding box center [86, 589] width 147 height 47
drag, startPoint x: 413, startPoint y: 600, endPoint x: 438, endPoint y: 600, distance: 25.0
click at [423, 600] on div at bounding box center [400, 603] width 42 height 21
drag, startPoint x: 90, startPoint y: 592, endPoint x: 52, endPoint y: 594, distance: 38.1
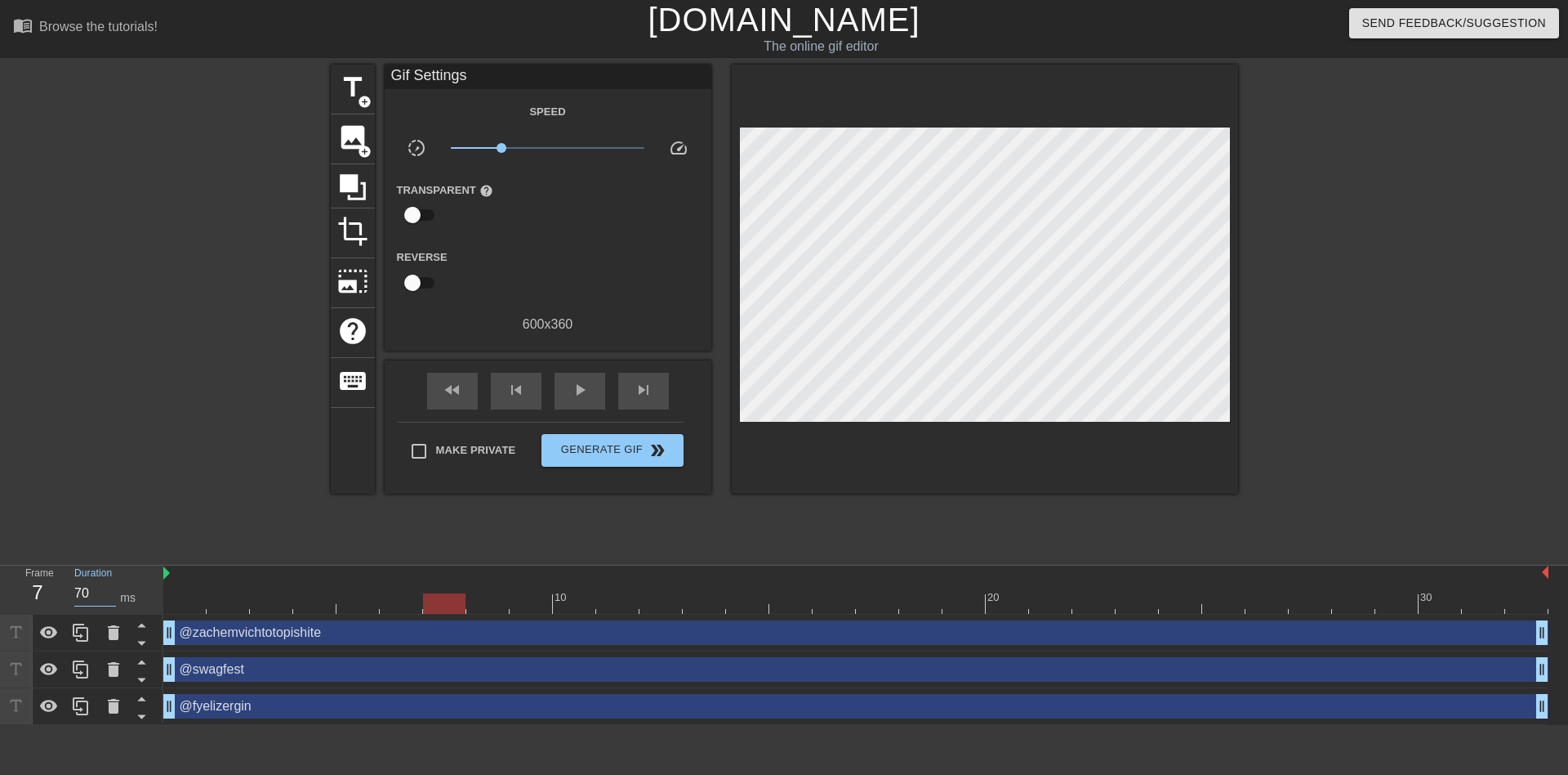
click at [56, 593] on div "Frame 7 Duration 70 ms" at bounding box center [86, 589] width 147 height 47
drag, startPoint x: 449, startPoint y: 602, endPoint x: 498, endPoint y: 605, distance: 49.1
click at [466, 605] on div at bounding box center [444, 603] width 42 height 21
drag, startPoint x: 58, startPoint y: 590, endPoint x: 131, endPoint y: 603, distance: 74.1
click at [52, 589] on div "Frame 8 Duration 60 ms" at bounding box center [86, 589] width 147 height 47
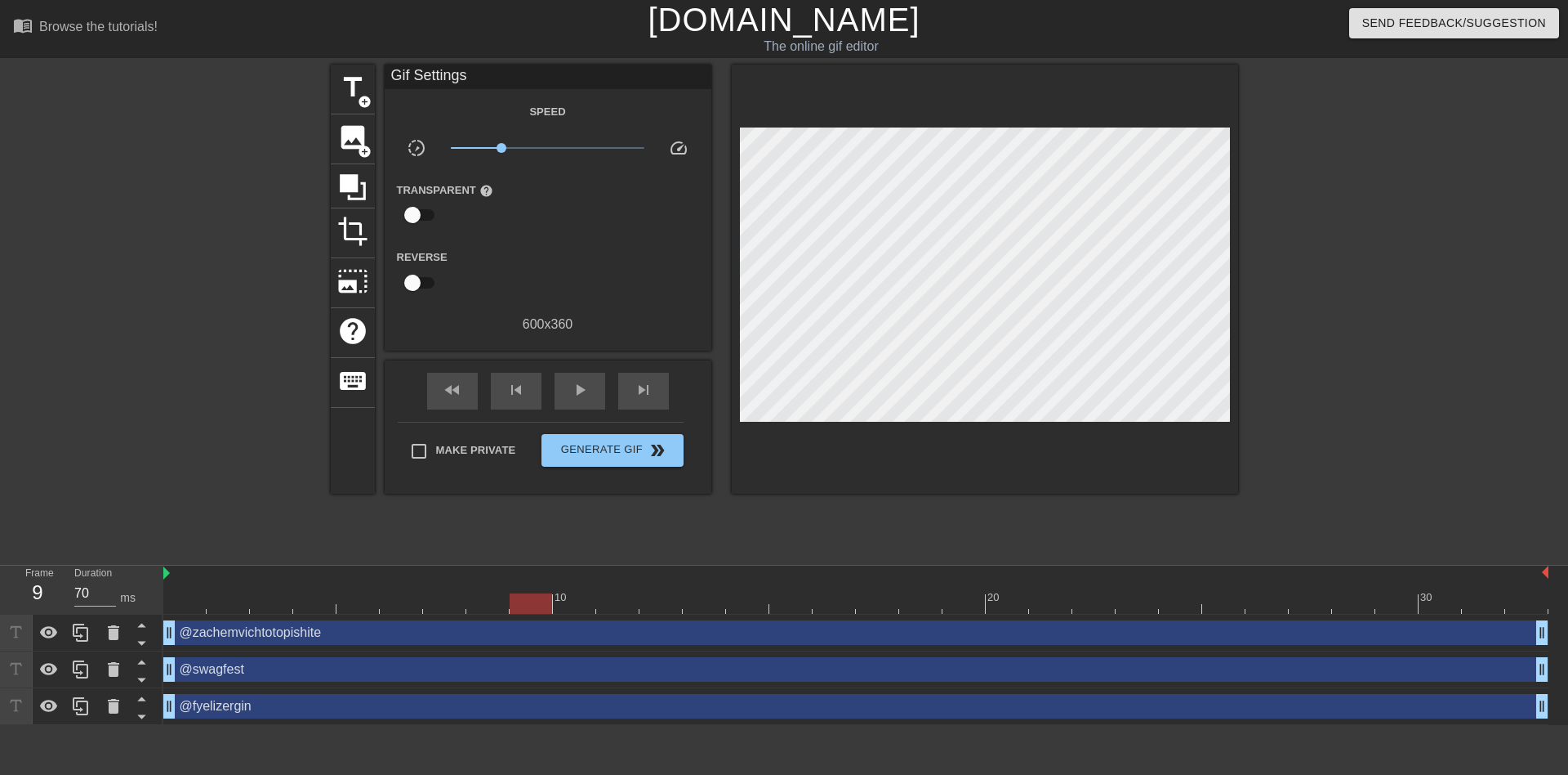
click at [530, 602] on div at bounding box center [530, 603] width 42 height 21
drag, startPoint x: 80, startPoint y: 588, endPoint x: 47, endPoint y: 588, distance: 33.0
click at [52, 587] on div "Frame 9 Duration 70 ms" at bounding box center [86, 589] width 147 height 47
drag, startPoint x: 550, startPoint y: 606, endPoint x: 570, endPoint y: 606, distance: 20.0
click at [552, 606] on div at bounding box center [530, 603] width 42 height 21
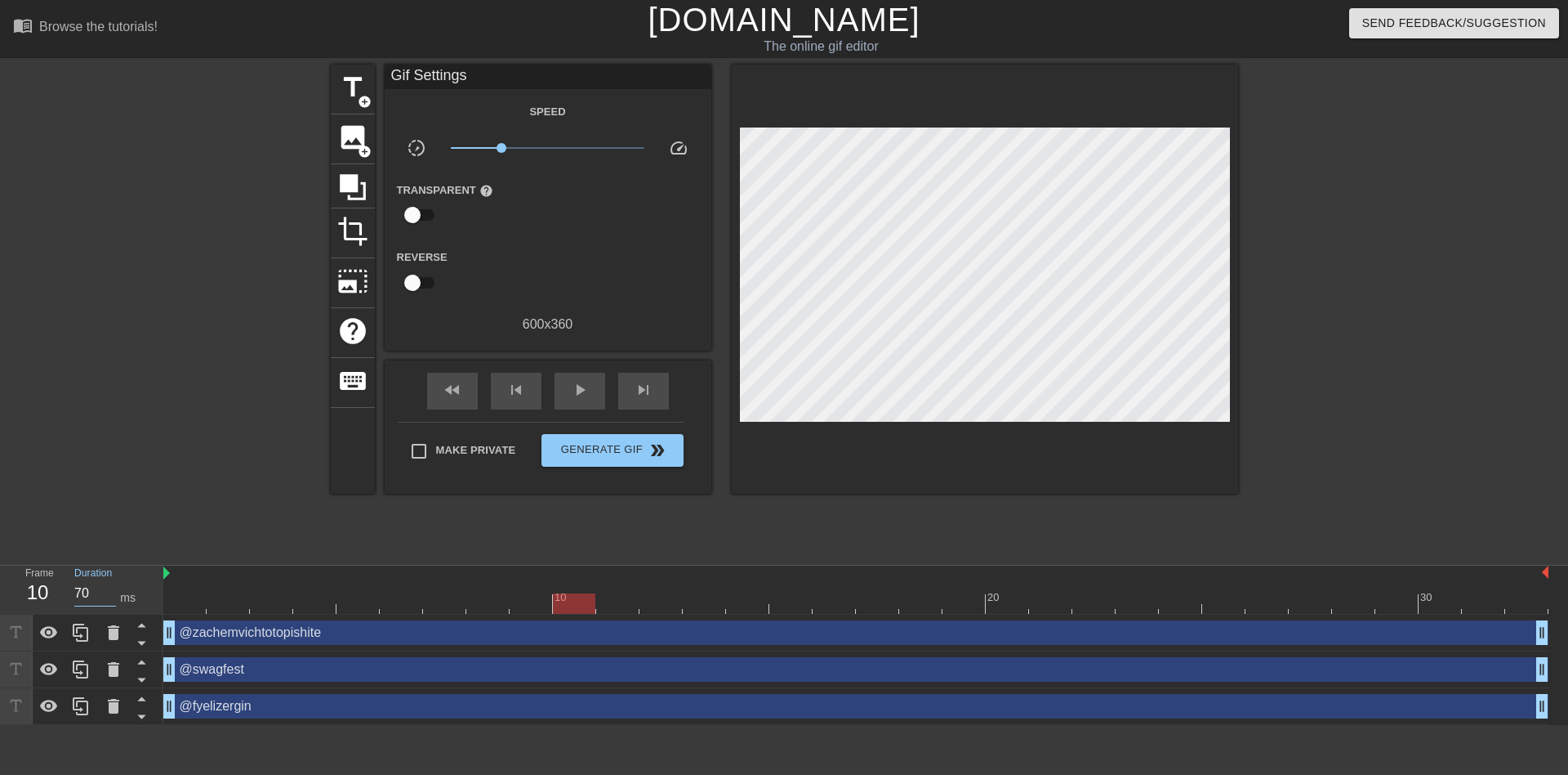
drag, startPoint x: 91, startPoint y: 590, endPoint x: 52, endPoint y: 589, distance: 39.0
click at [53, 589] on div "Frame 10 Duration 70 ms" at bounding box center [86, 589] width 147 height 47
drag, startPoint x: 568, startPoint y: 607, endPoint x: 632, endPoint y: 607, distance: 64.0
click at [632, 607] on div at bounding box center [617, 603] width 42 height 21
drag, startPoint x: 91, startPoint y: 588, endPoint x: 57, endPoint y: 588, distance: 34.0
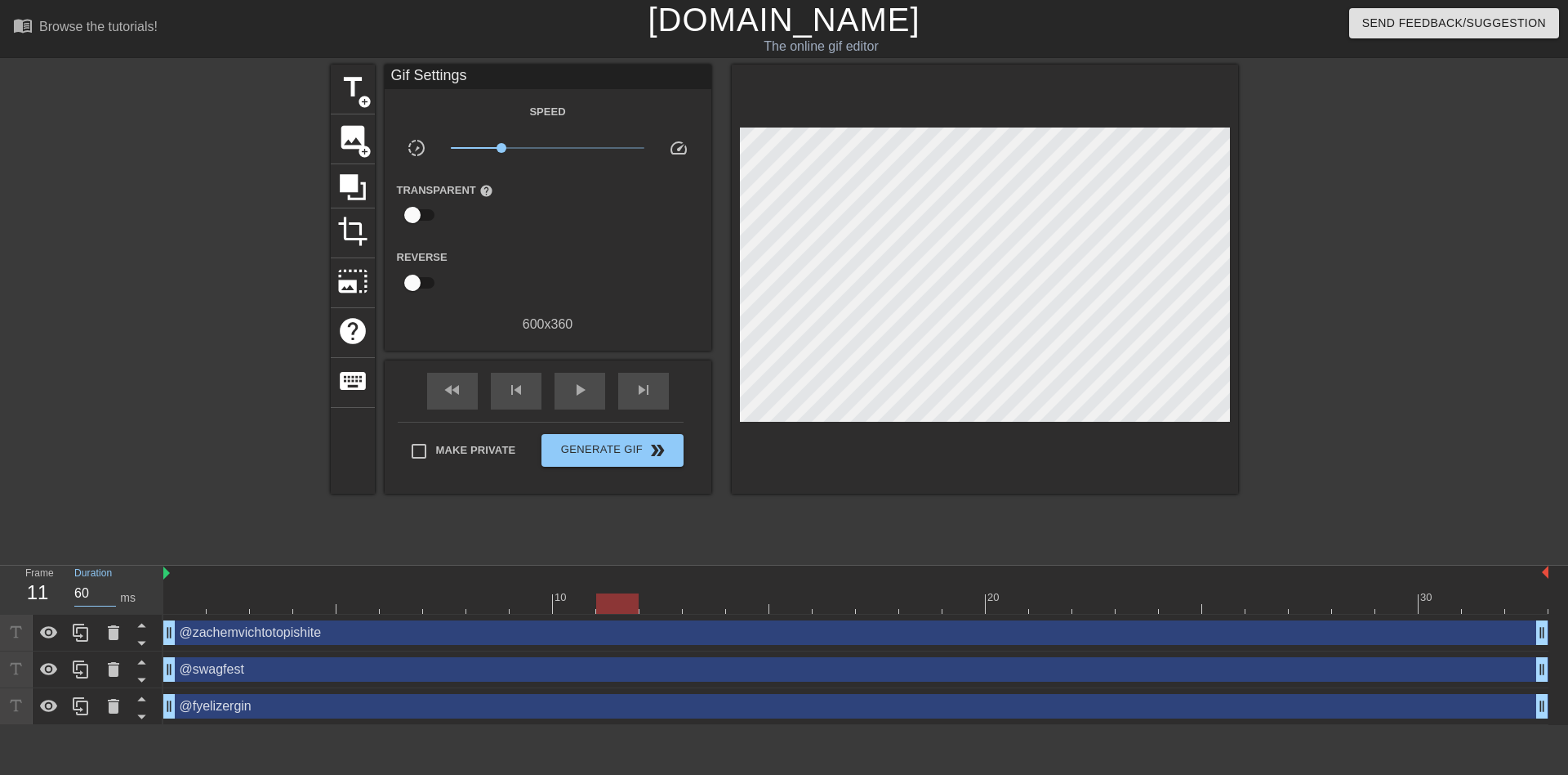
click at [60, 588] on div "Frame 11 Duration 60 ms" at bounding box center [86, 589] width 147 height 47
drag, startPoint x: 620, startPoint y: 602, endPoint x: 675, endPoint y: 606, distance: 55.1
click at [639, 605] on div at bounding box center [617, 603] width 42 height 21
drag
click at [61, 594] on div "Frame 12 Duration 70 ms" at bounding box center [86, 589] width 147 height 47
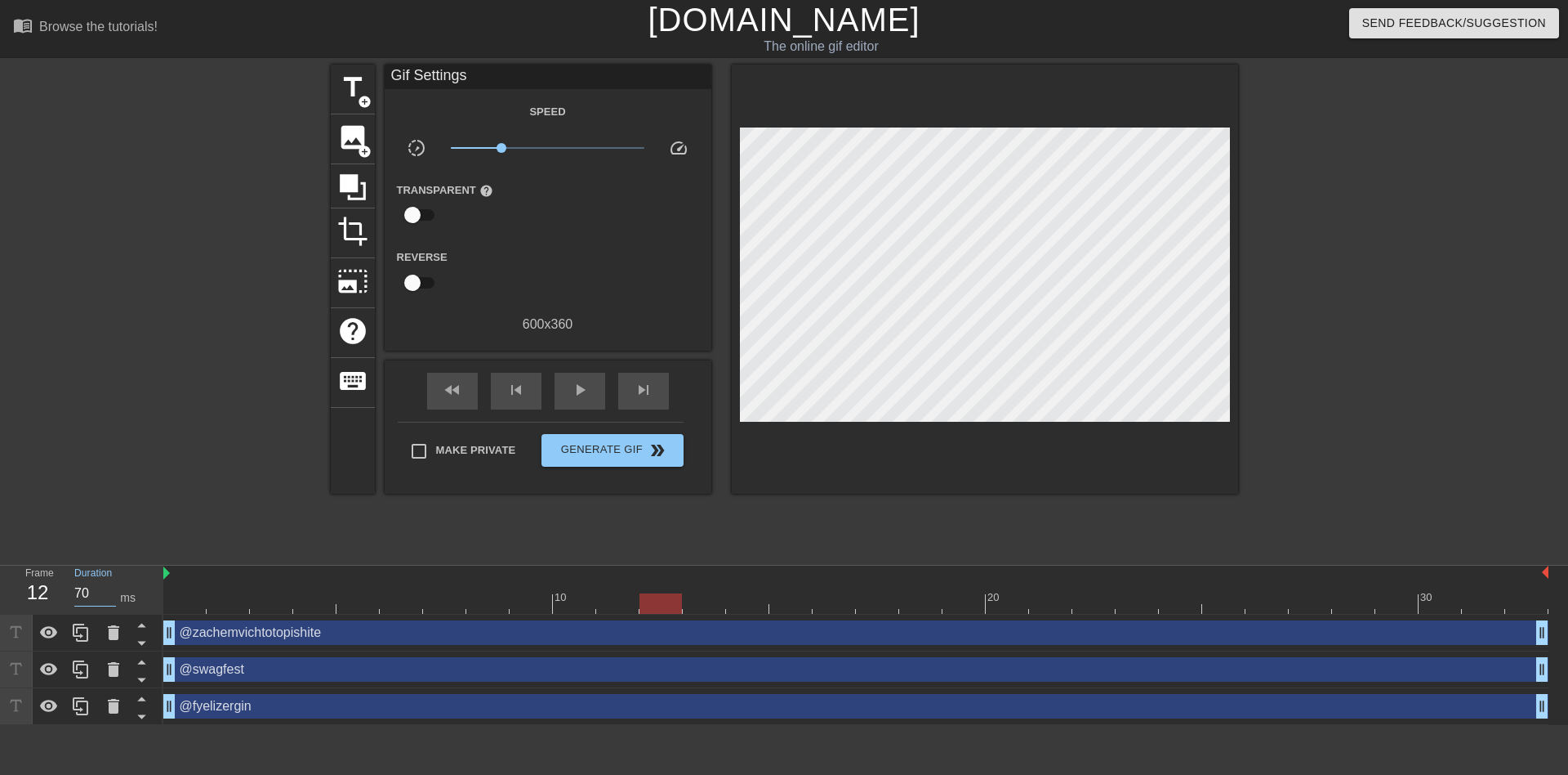
click at [55, 593] on div "Frame 12 Duration 70 ms" at bounding box center [86, 589] width 147 height 47
click at [682, 602] on div at bounding box center [660, 603] width 42 height 21
click at [54, 591] on div "Frame 13 Duration 20 ms" at bounding box center [86, 589] width 147 height 47
click at [752, 609] on div at bounding box center [746, 603] width 42 height 21
click at [57, 588] on div "Frame 14 Duration 60 ms" at bounding box center [86, 589] width 147 height 47
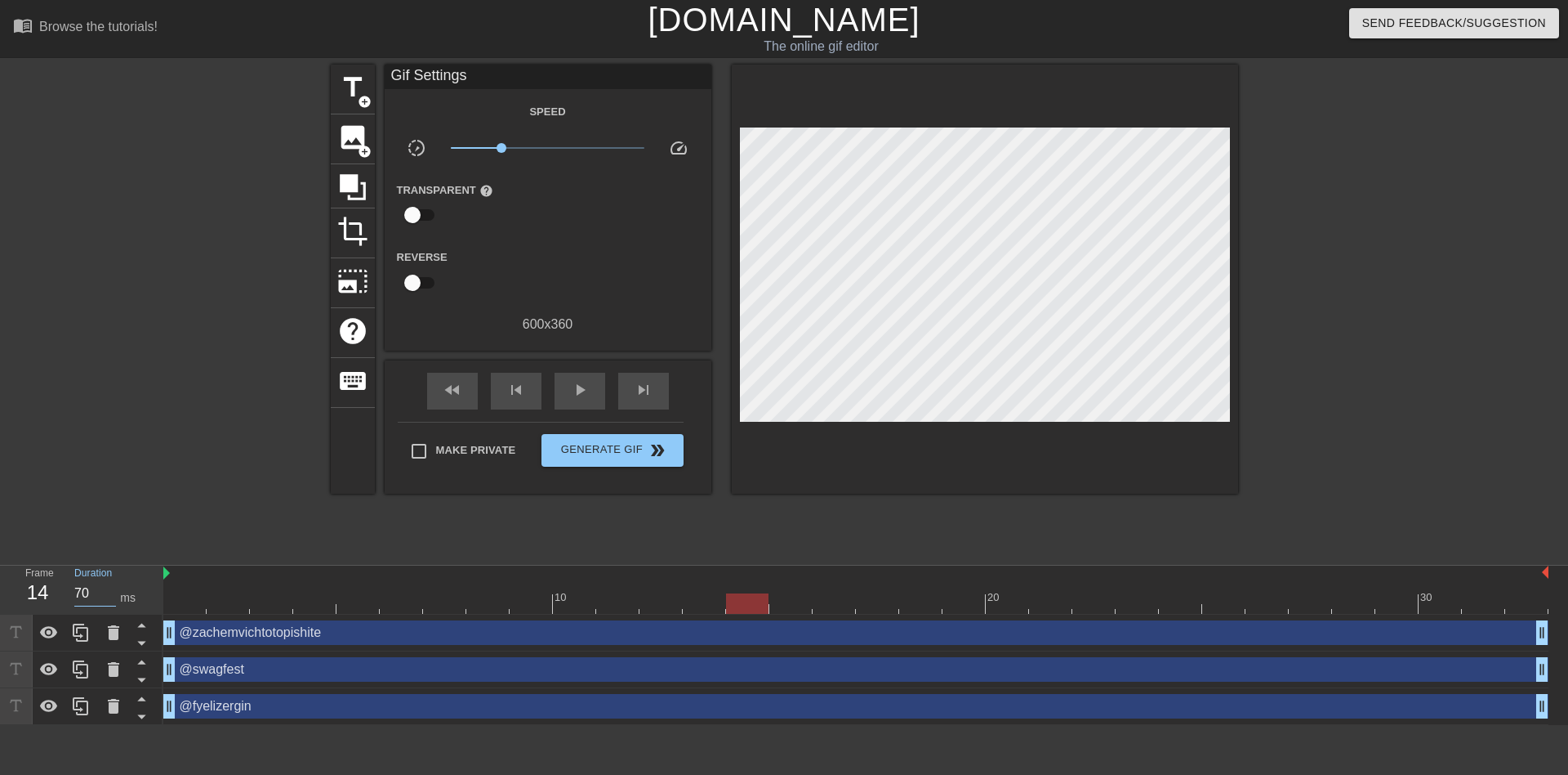
click at [769, 605] on div at bounding box center [746, 603] width 42 height 21
click at [75, 593] on input "70" at bounding box center [95, 593] width 42 height 26
click at [812, 604] on div at bounding box center [790, 603] width 42 height 21
click at [52, 588] on div "Frame 16 Duration 70 ms" at bounding box center [86, 589] width 147 height 47
click at [882, 606] on div at bounding box center [876, 603] width 42 height 21
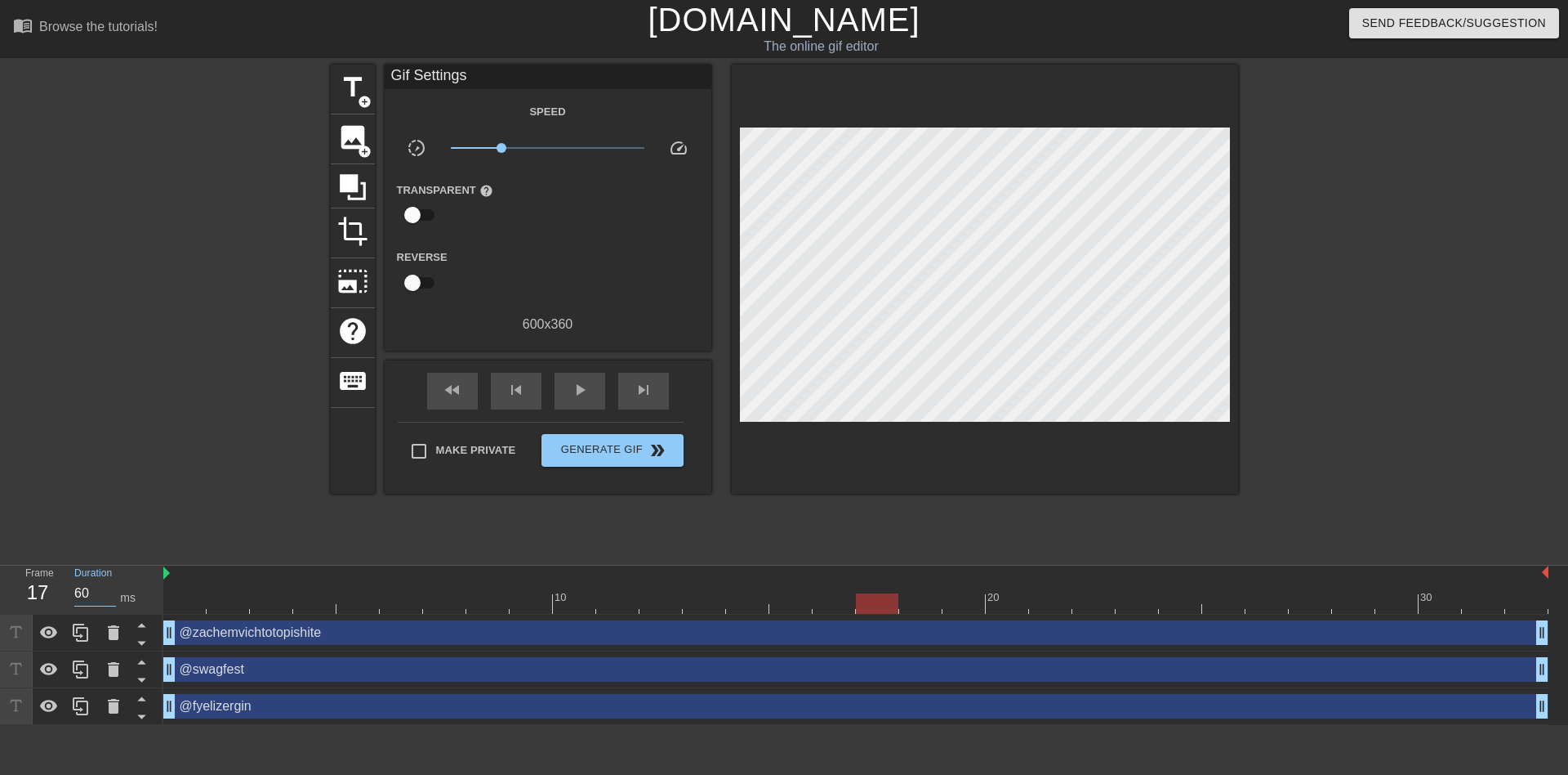
click at [66, 591] on div "Duration 60 ms" at bounding box center [111, 589] width 98 height 47
click at [899, 608] on div at bounding box center [876, 603] width 42 height 21
click at [67, 591] on div "Duration 70 ms" at bounding box center [111, 589] width 98 height 47
click at [958, 603] on div at bounding box center [963, 603] width 42 height 21
click at [51, 595] on div "Frame 19 Duration 70 ms" at bounding box center [86, 589] width 147 height 47
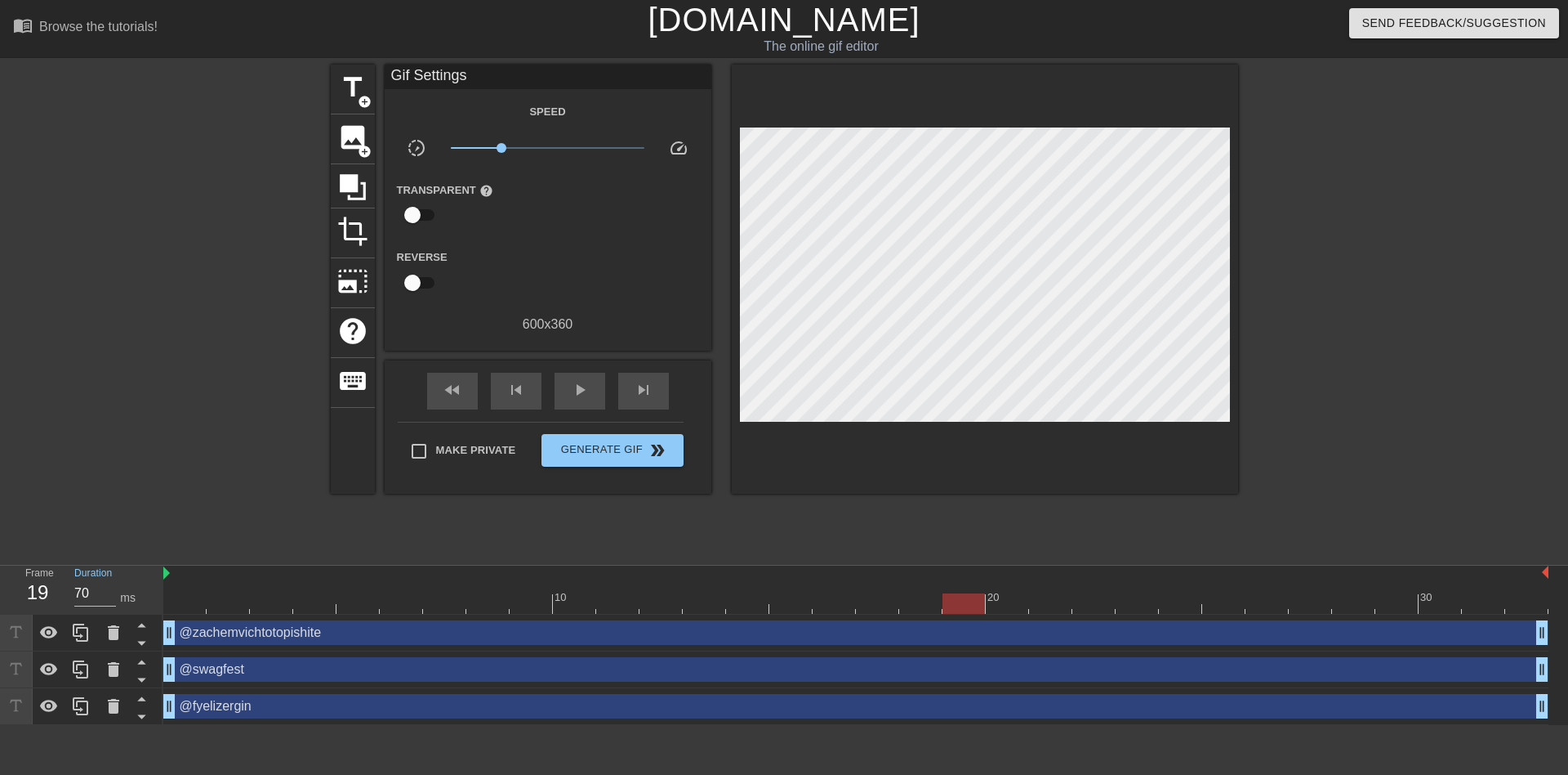
click at [51, 590] on div "Frame 19 Duration 70 ms" at bounding box center [86, 589] width 147 height 47
click at [985, 604] on div at bounding box center [963, 603] width 42 height 21
click at [55, 596] on div "Frame 20 Duration 60 ms" at bounding box center [86, 589] width 147 height 47
click at [1028, 601] on div at bounding box center [1007, 603] width 42 height 21
click at [54, 592] on div "Frame 21 Duration 70 ms" at bounding box center [86, 589] width 147 height 47
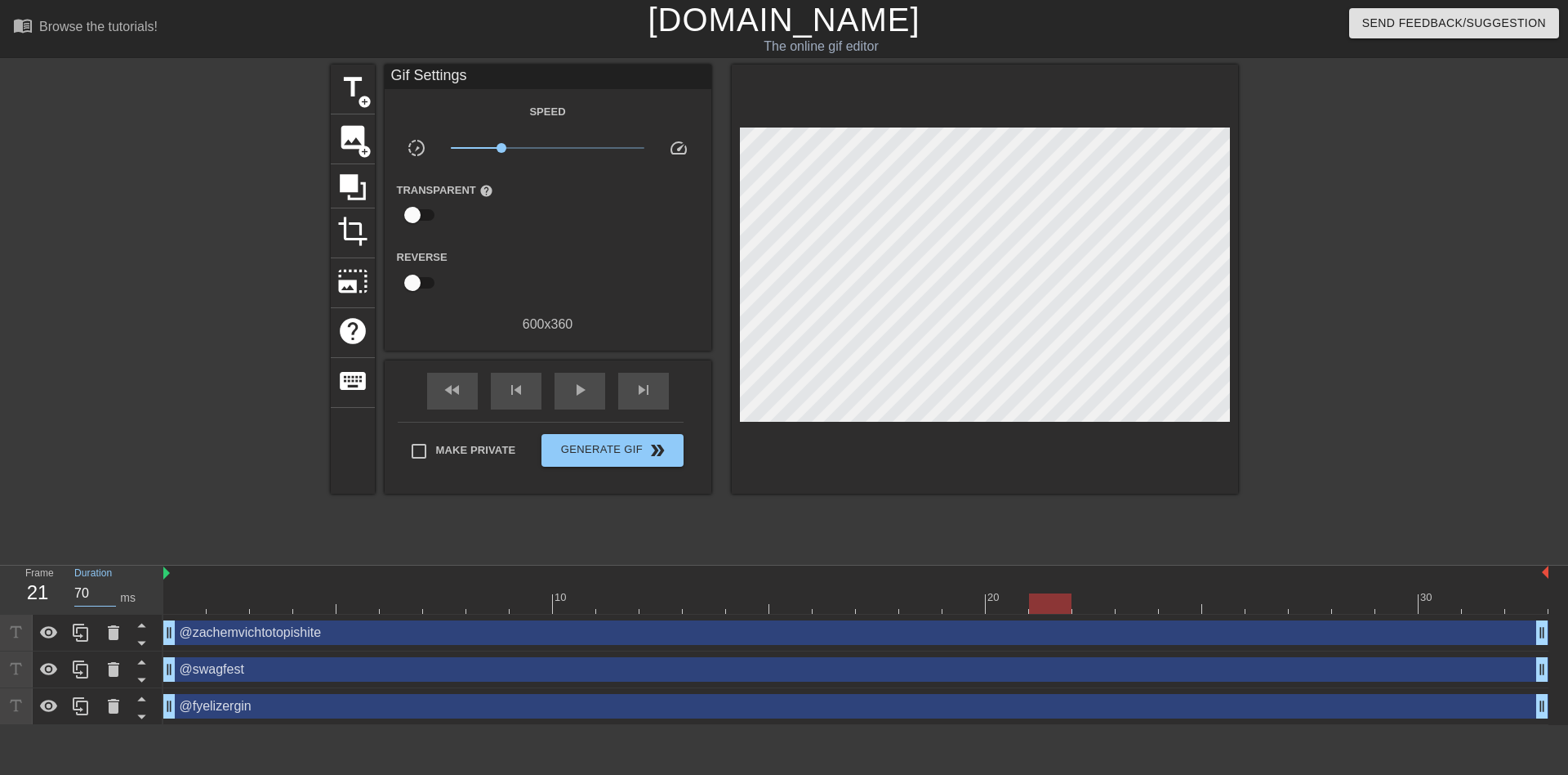
click at [52, 589] on div "Frame 21 Duration 70 ms" at bounding box center [86, 589] width 147 height 47
click at [1090, 605] on div at bounding box center [1093, 603] width 42 height 21
click at [61, 593] on div "Frame 22 Duration 60 ms" at bounding box center [86, 589] width 147 height 47
click at [1121, 594] on div "10 20 30" at bounding box center [856, 589] width 1385 height 48
click at [49, 586] on div "Frame 23 Duration 60 ms" at bounding box center [86, 589] width 147 height 47
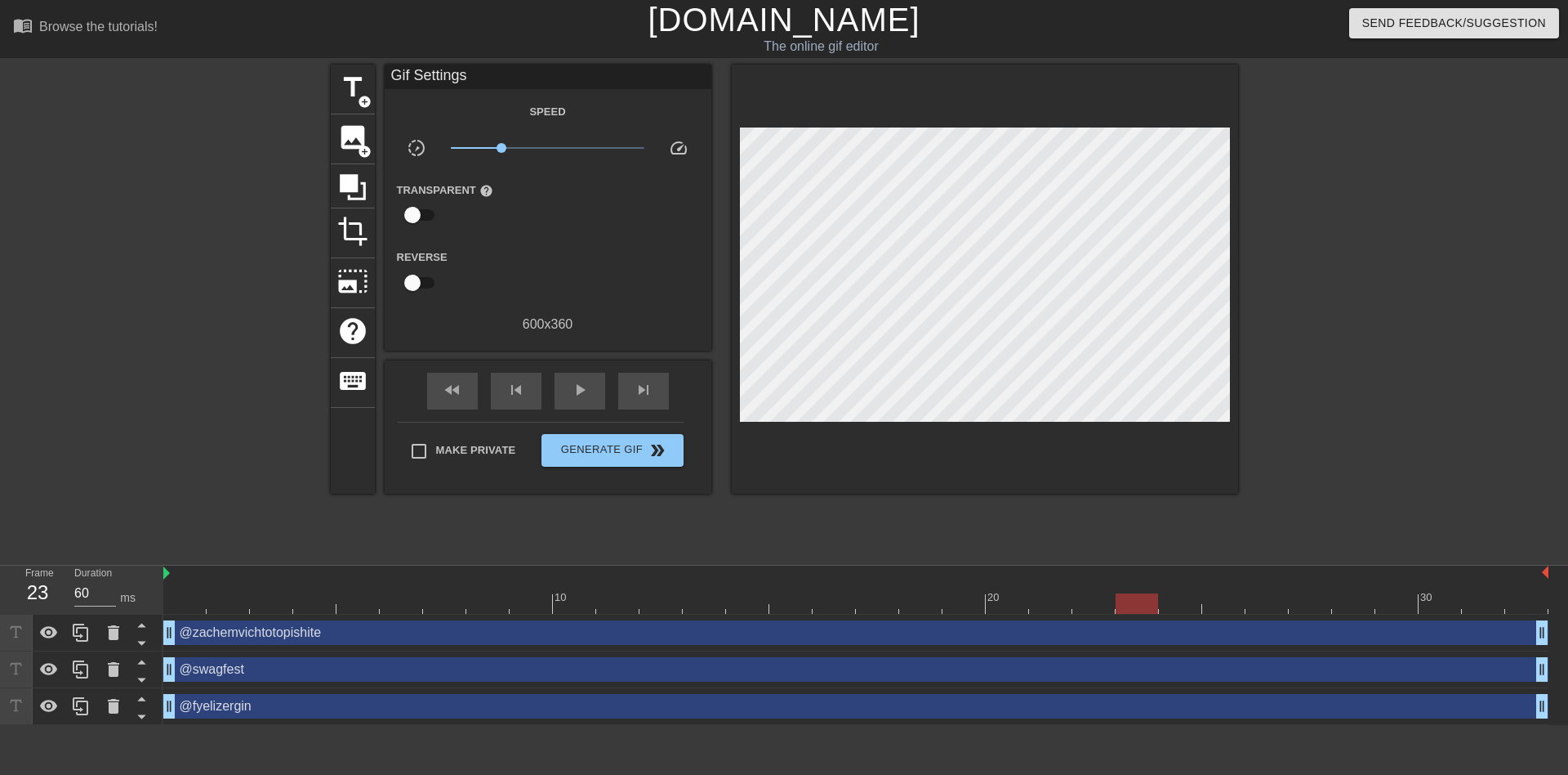
click at [1158, 611] on div at bounding box center [1137, 603] width 42 height 21
click at [51, 592] on div "Frame 24 Duration 60 ms" at bounding box center [86, 589] width 147 height 47
click at [1201, 602] on div at bounding box center [1180, 603] width 42 height 21
click at [60, 590] on div "Frame 25 Duration 60 ms" at bounding box center [86, 589] width 147 height 47
click at [1257, 602] on div at bounding box center [856, 603] width 1385 height 21
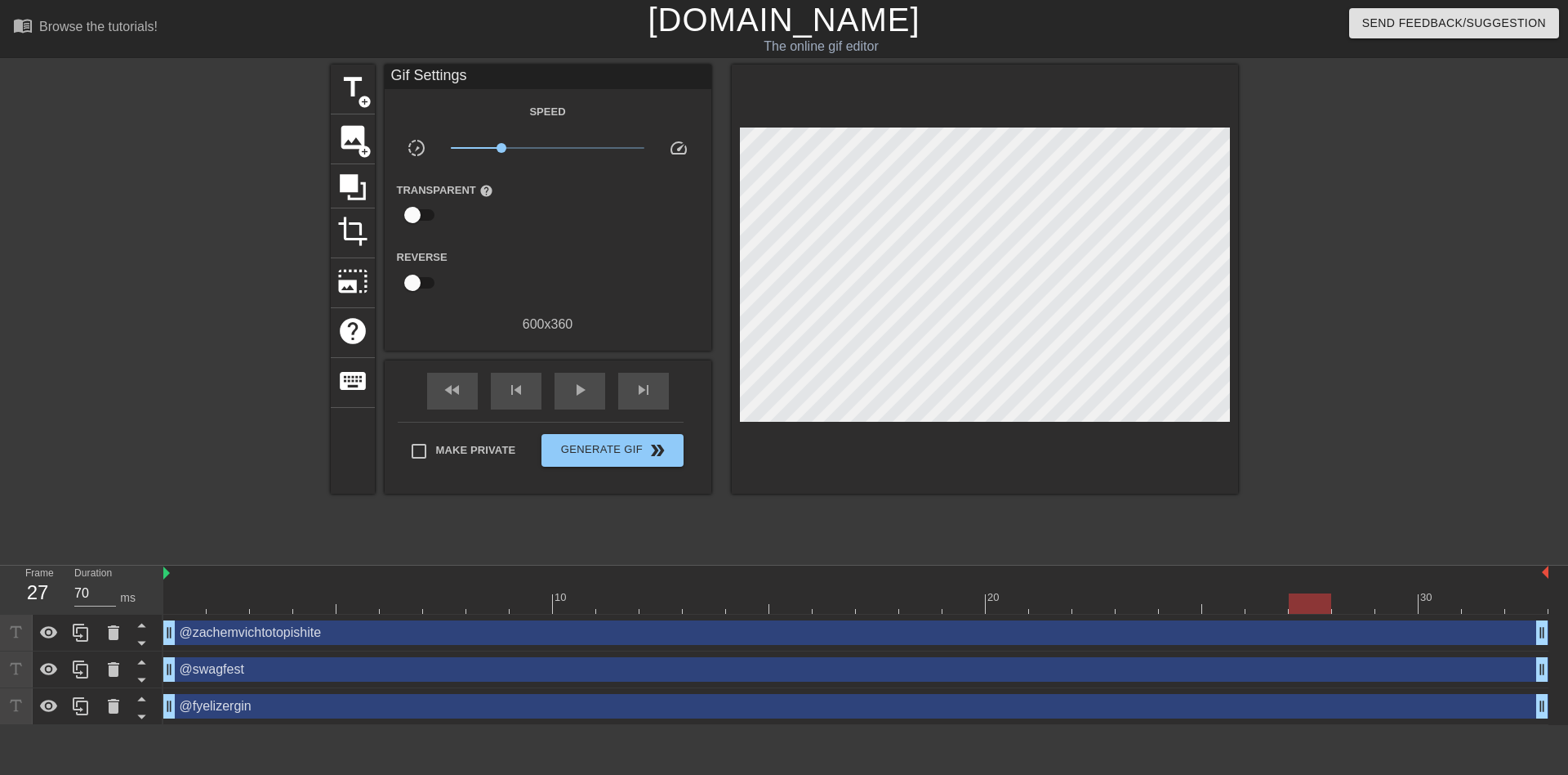
click at [54, 587] on div "Frame 27 Duration 70 ms" at bounding box center [86, 589] width 147 height 47
click at [1356, 610] on div at bounding box center [1353, 603] width 42 height 21
click at [50, 592] on div "Frame 28 Duration 70 ms" at bounding box center [86, 589] width 147 height 47
click at [1393, 604] on div at bounding box center [1396, 603] width 42 height 21
click at [37, 586] on div "Frame 29 Duration 60 ms" at bounding box center [86, 589] width 147 height 47
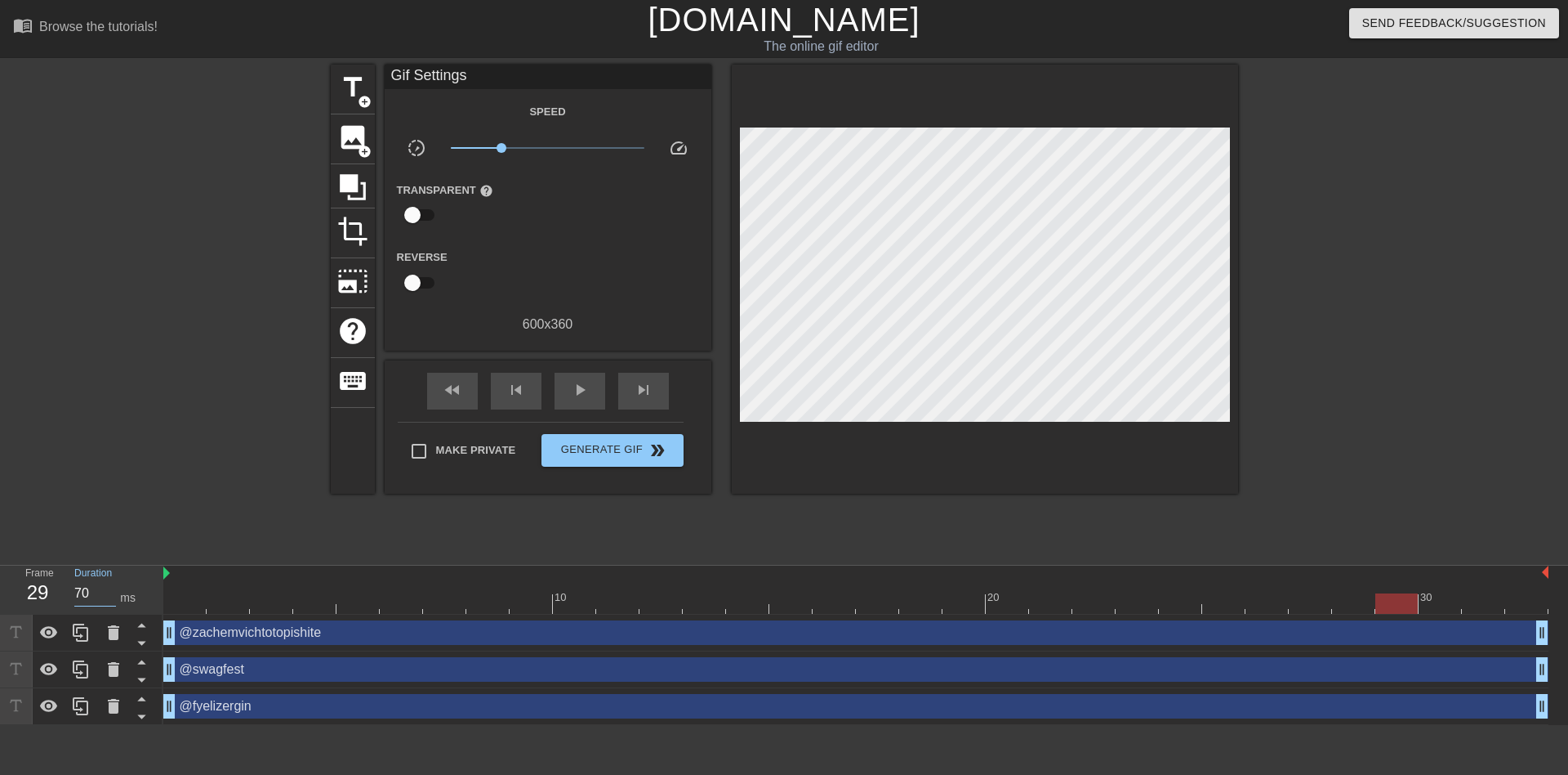
click at [1418, 595] on div at bounding box center [1396, 603] width 42 height 21
click at [51, 588] on div "Frame 30 Duration 70 ms" at bounding box center [86, 589] width 147 height 47
click at [1464, 599] on div at bounding box center [856, 603] width 1385 height 21
click at [1479, 601] on div at bounding box center [1483, 603] width 42 height 21
click at [47, 585] on div "Frame 31 Duration 70 ms" at bounding box center [86, 589] width 147 height 47
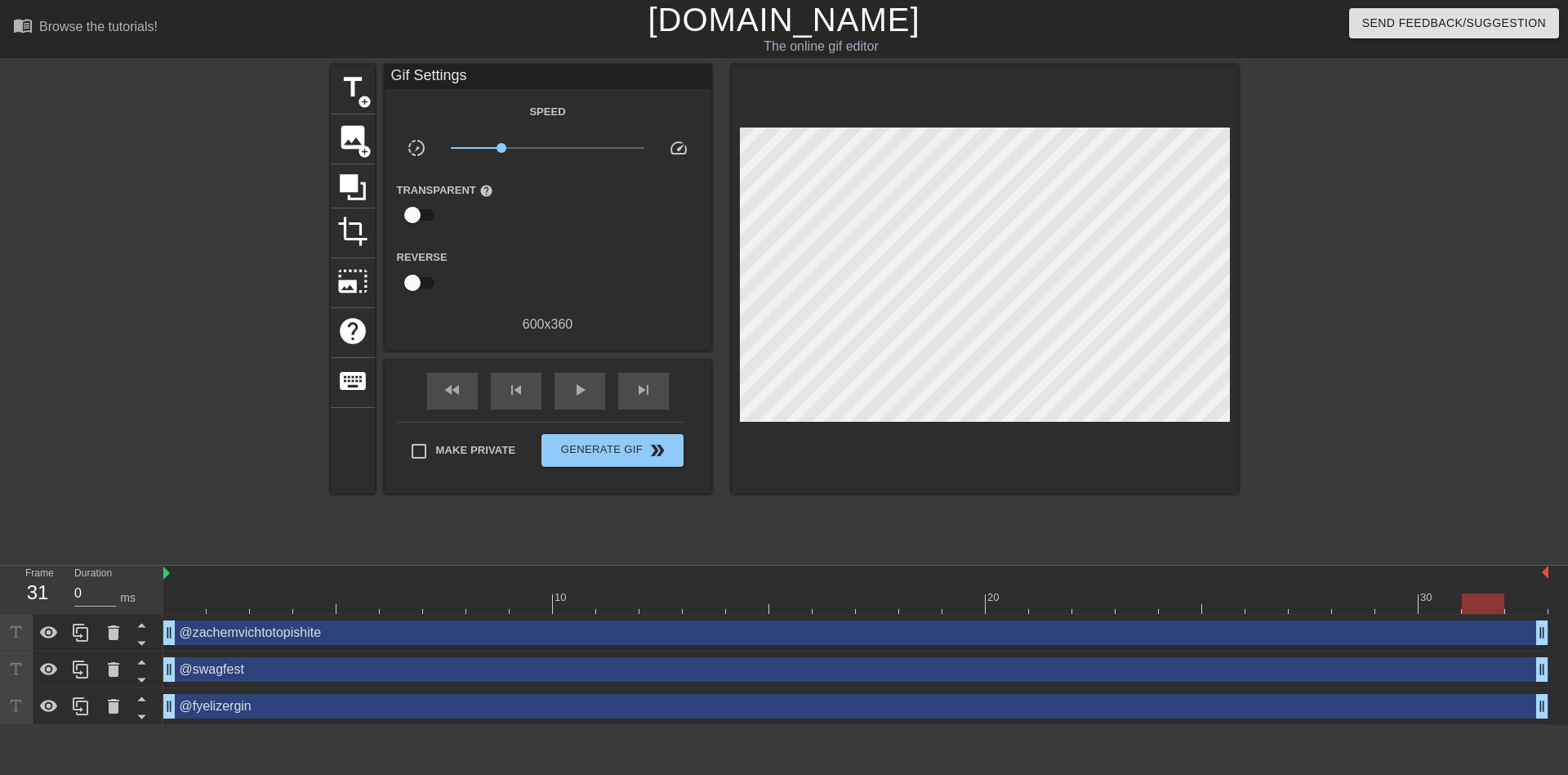
click at [561, 496] on div "title add_circle image add_circle crop photo_size_select_large help keyboard Gi…" at bounding box center [784, 309] width 908 height 490
click at [579, 403] on div "play_arrow" at bounding box center [580, 391] width 51 height 37
type input "20"
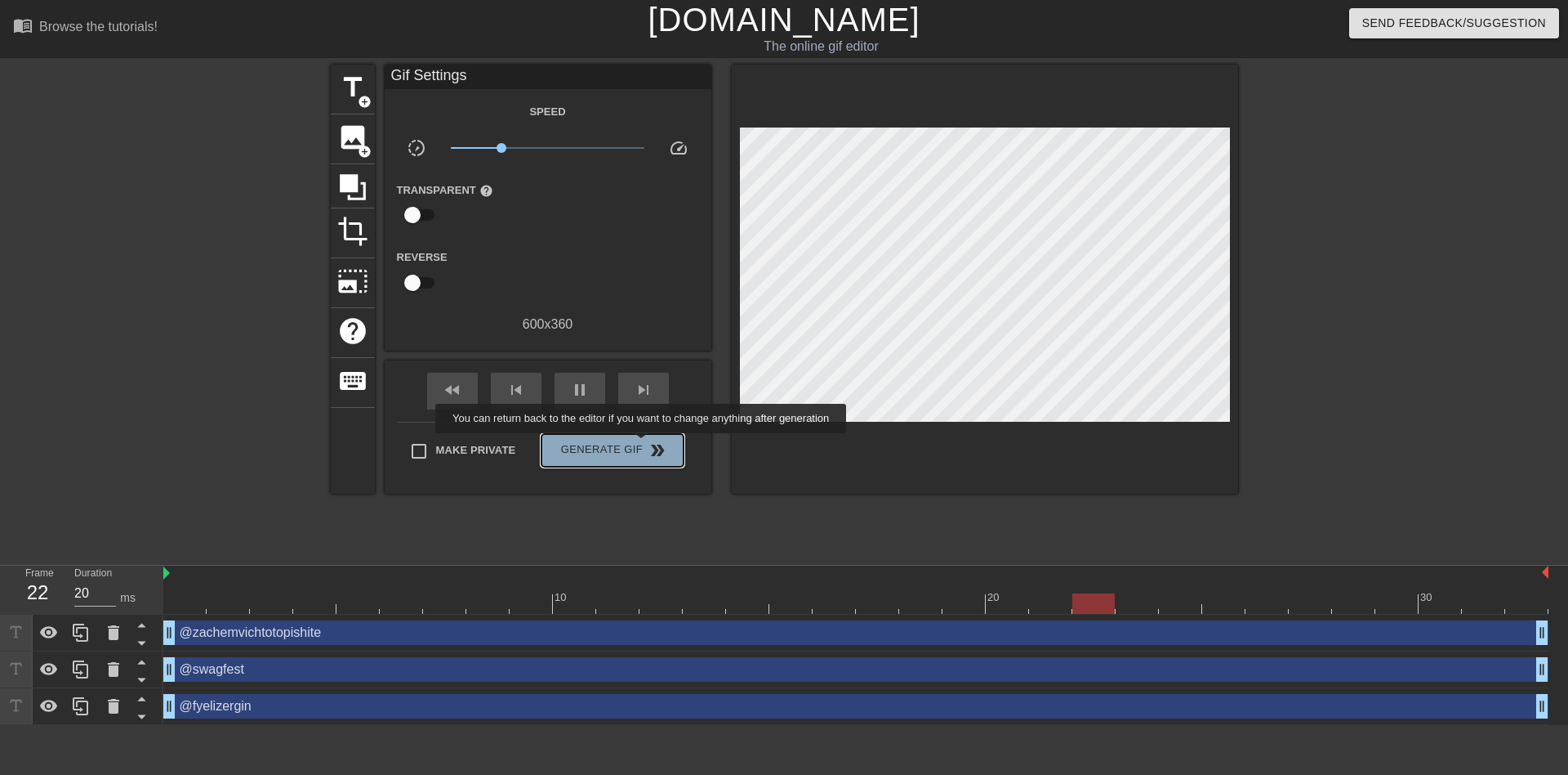
click at [643, 444] on span "Generate Gif double_arrow" at bounding box center [611, 450] width 128 height 20
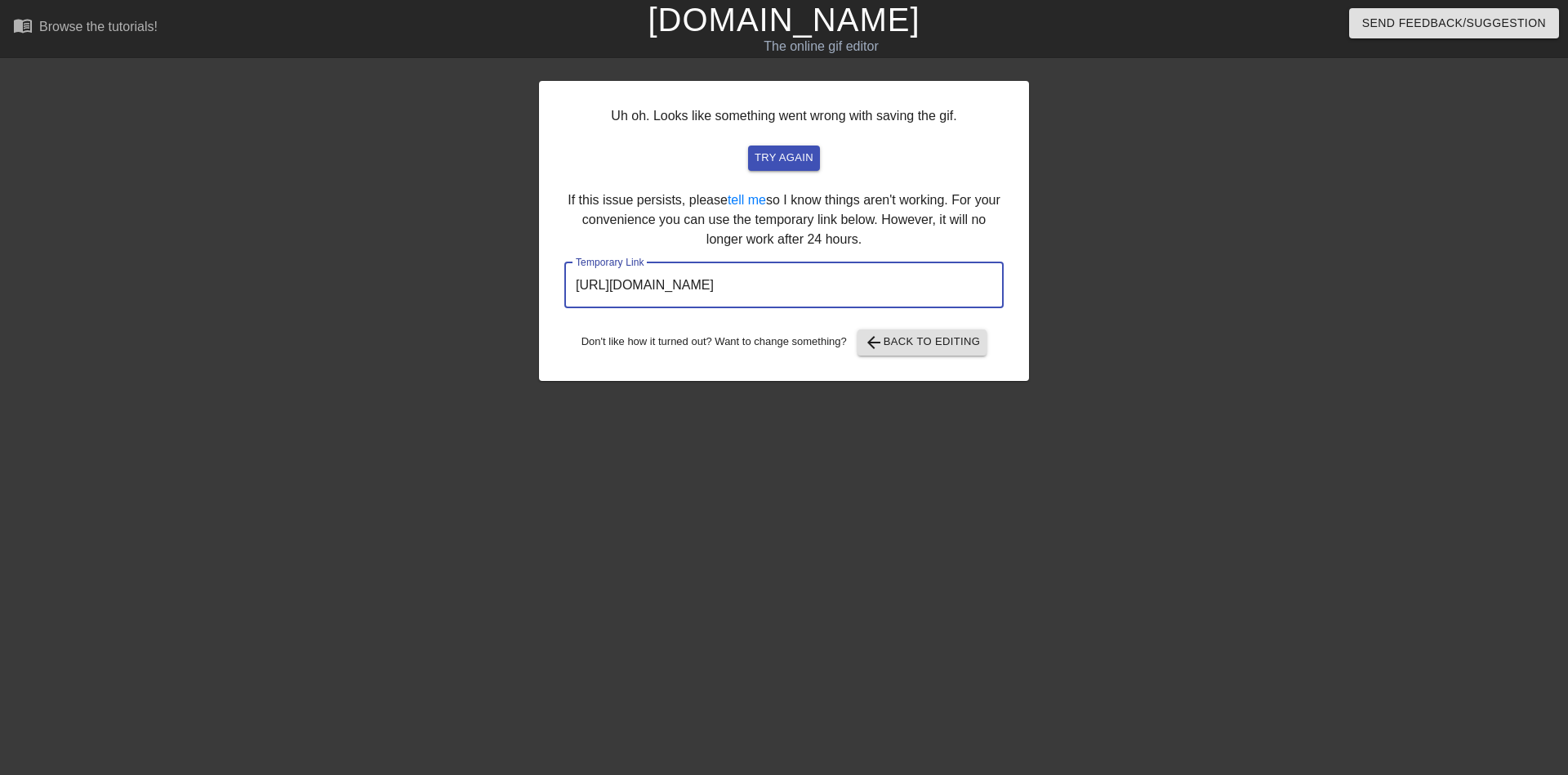
drag, startPoint x: 886, startPoint y: 284, endPoint x: 416, endPoint y: 269, distance: 470.2
click at [416, 269] on div "Uh oh. Looks like something went wrong with saving the gif. try again If this i…" at bounding box center [784, 309] width 1568 height 490
